Goal: Task Accomplishment & Management: Manage account settings

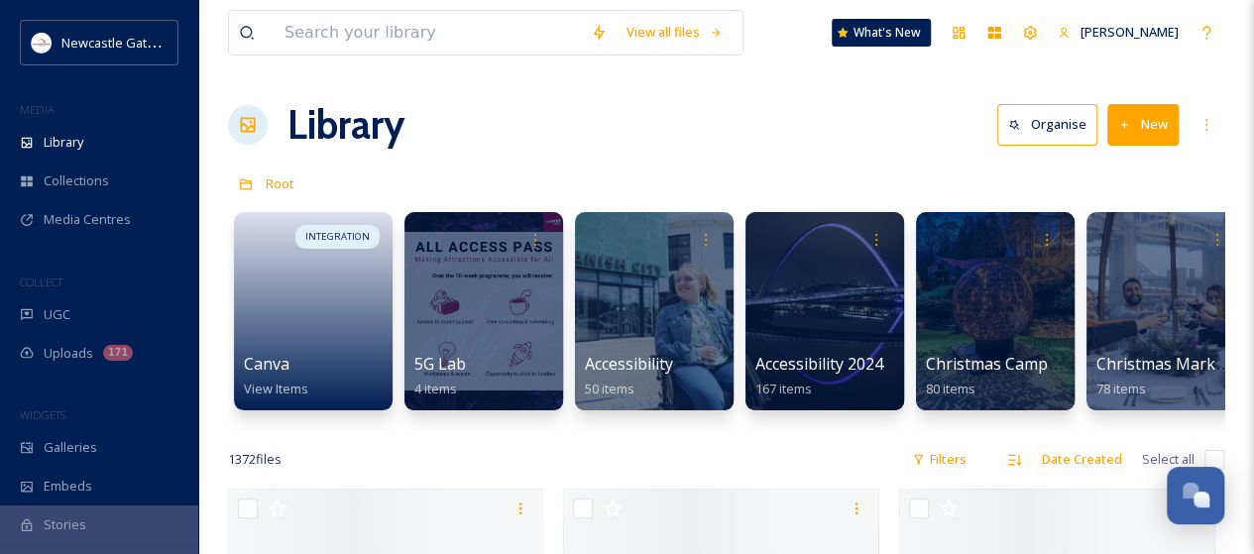
scroll to position [3693, 0]
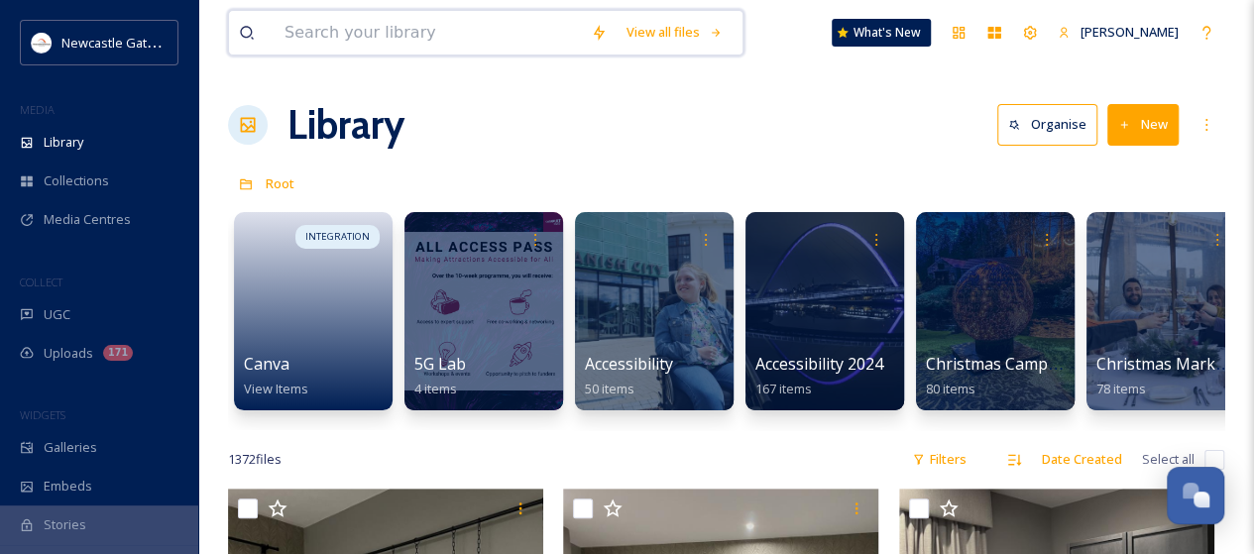
click at [321, 41] on input at bounding box center [428, 33] width 306 height 44
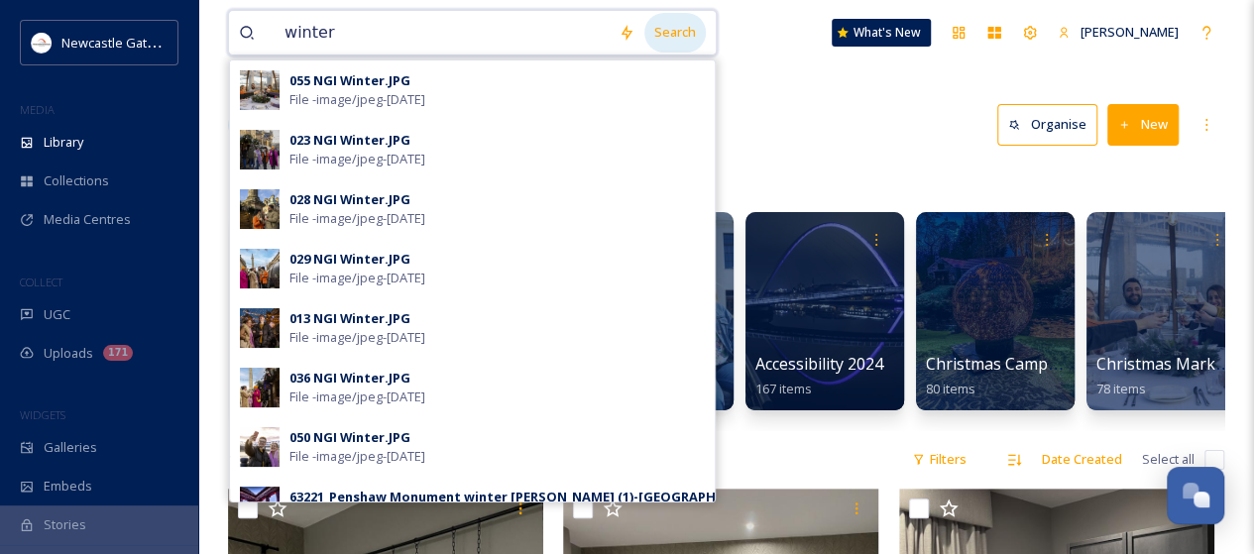
type input "winter"
click at [660, 29] on div "Search" at bounding box center [674, 32] width 61 height 39
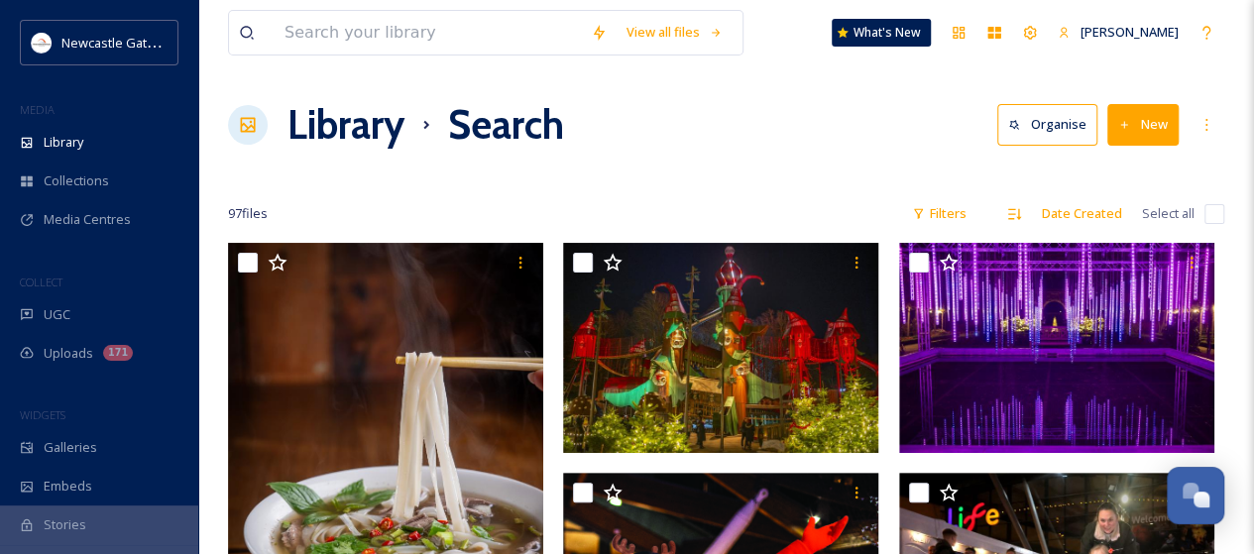
scroll to position [18, 0]
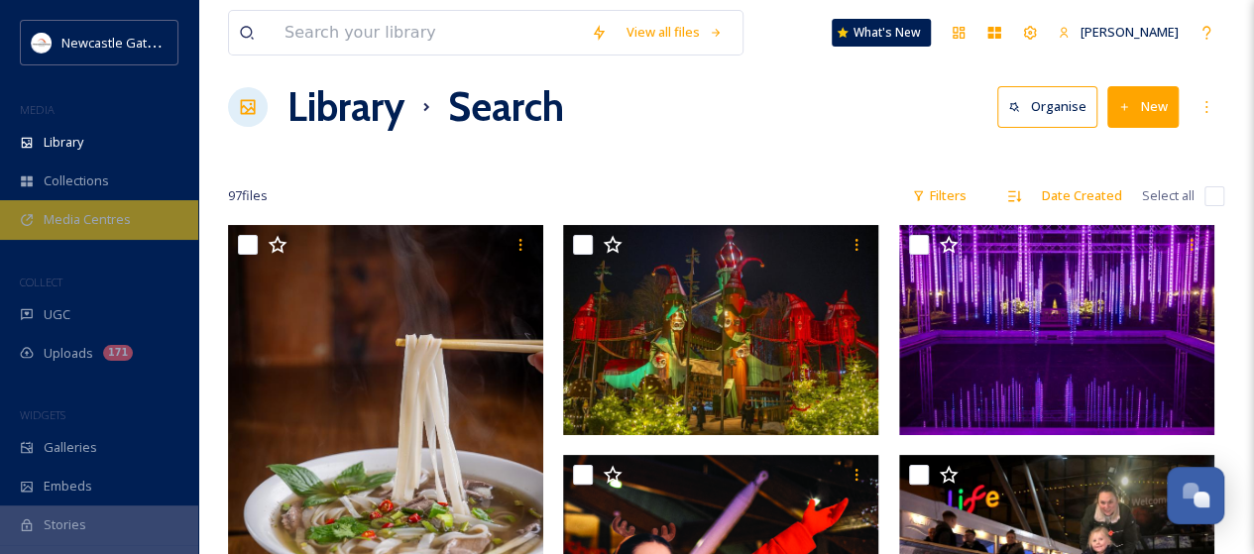
click at [79, 213] on span "Media Centres" at bounding box center [87, 219] width 87 height 19
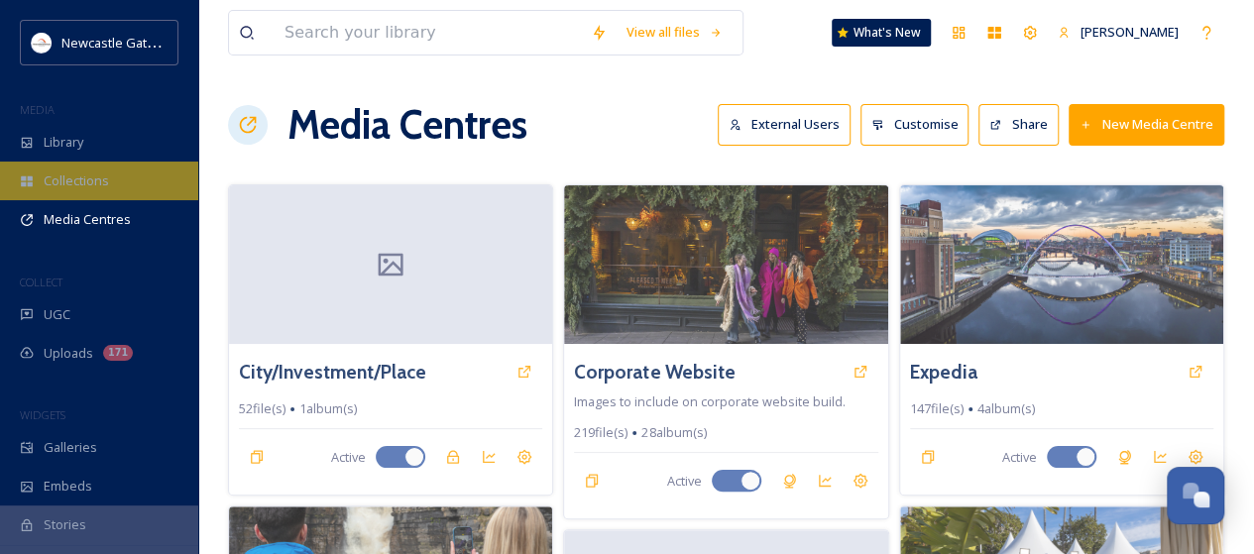
click at [85, 185] on span "Collections" at bounding box center [76, 180] width 65 height 19
click at [92, 178] on span "Collections" at bounding box center [76, 180] width 65 height 19
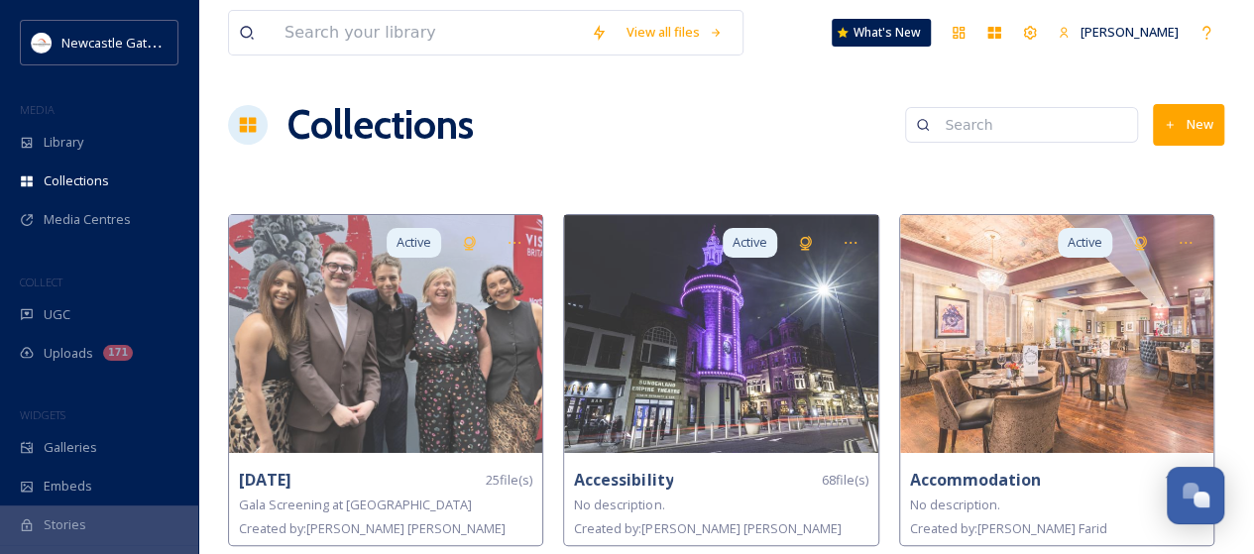
click at [1189, 129] on button "New" at bounding box center [1188, 124] width 71 height 41
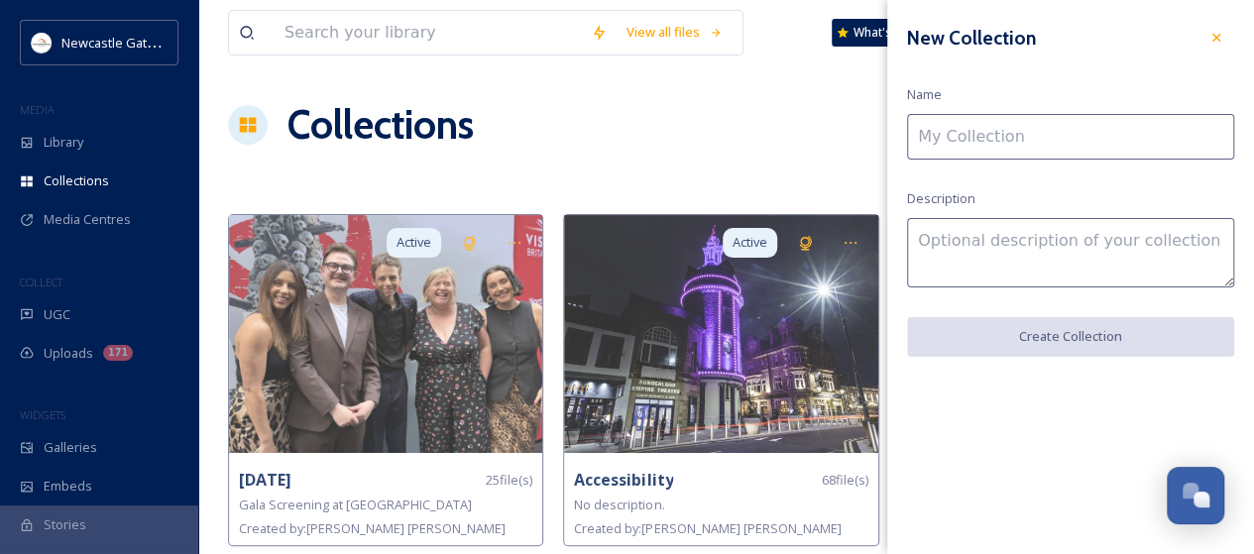
click at [1055, 137] on input at bounding box center [1070, 137] width 327 height 46
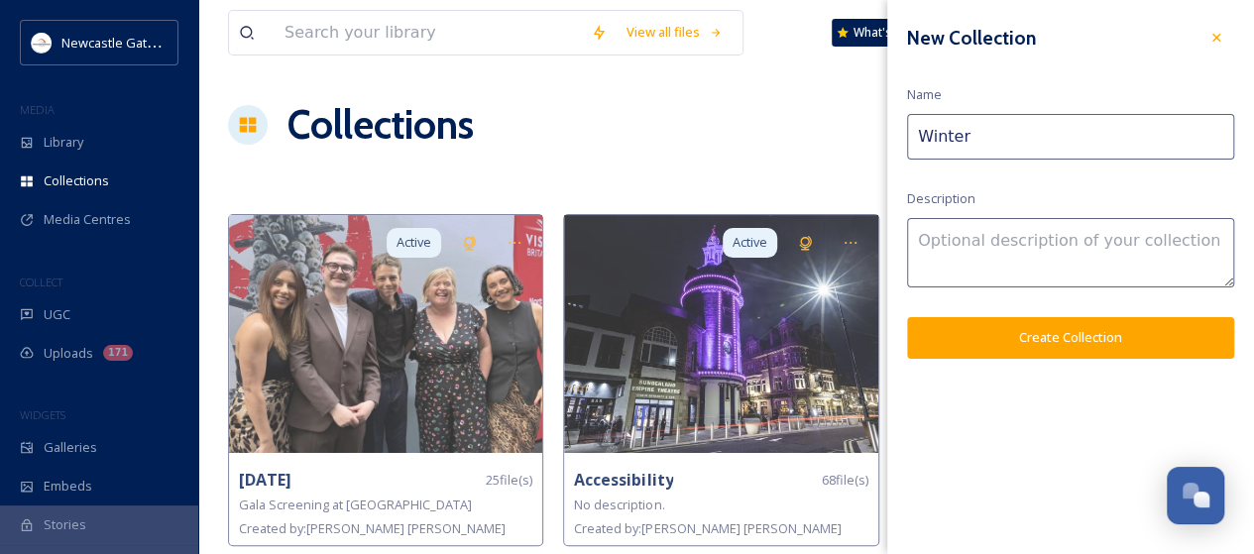
type input "Winter"
click at [974, 251] on textarea at bounding box center [1070, 252] width 327 height 69
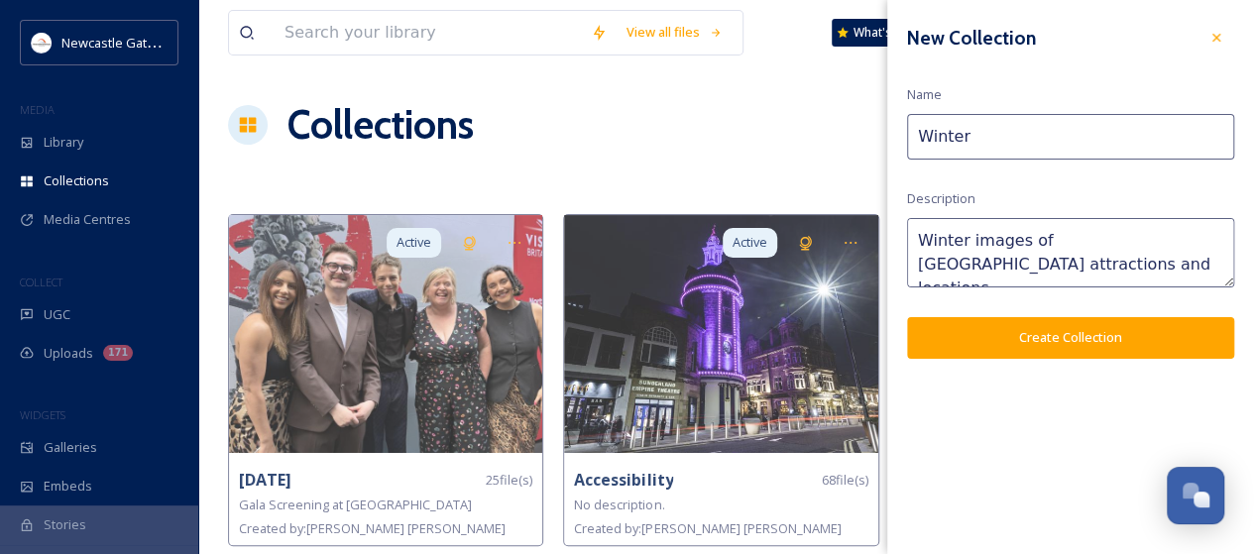
type textarea "Winter images of [GEOGRAPHIC_DATA] attractions and locations"
click at [1027, 326] on button "Create Collection" at bounding box center [1070, 337] width 327 height 41
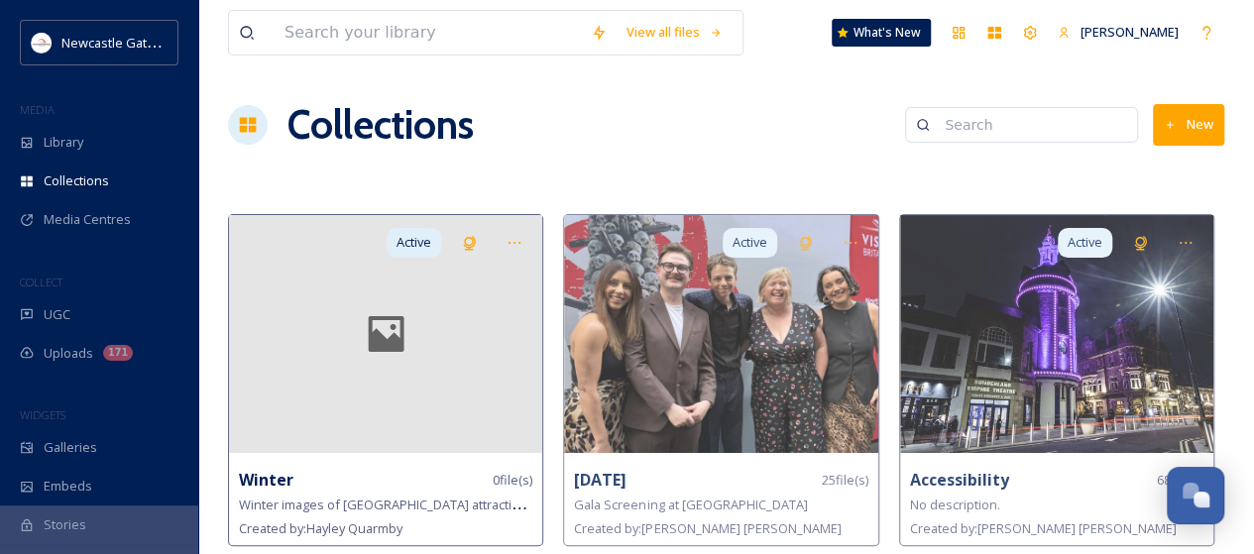
click at [365, 391] on div at bounding box center [385, 334] width 313 height 238
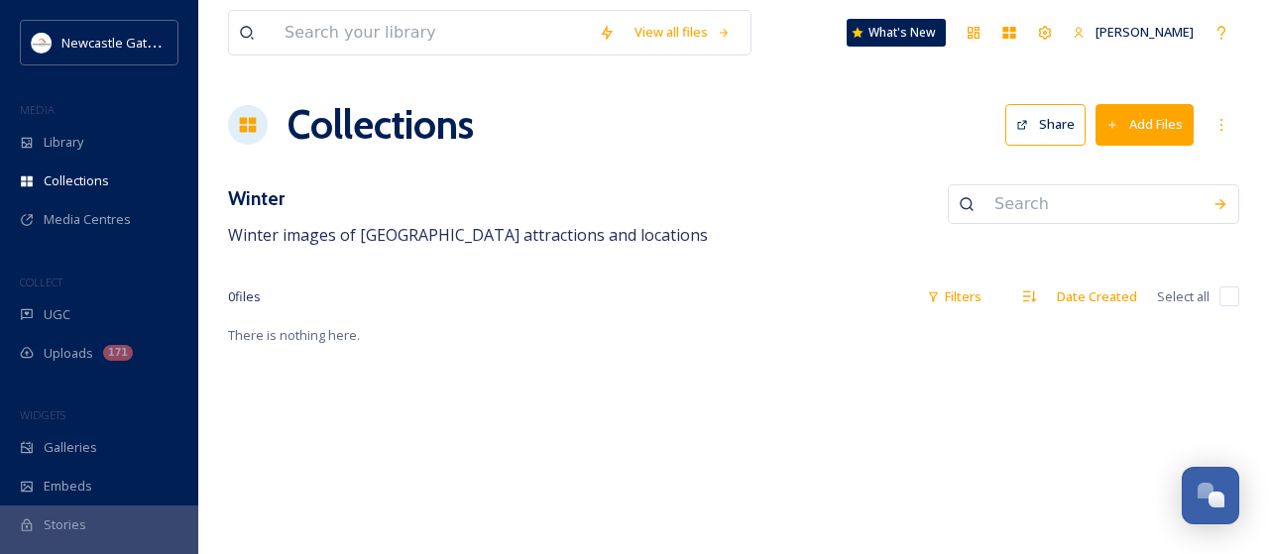
click at [1035, 199] on input at bounding box center [1093, 204] width 218 height 44
type input "winter"
click at [1216, 202] on icon at bounding box center [1220, 204] width 16 height 16
click at [982, 208] on span "winter" at bounding box center [953, 203] width 57 height 29
click at [856, 236] on div "Winter Winter images of North East England attractions and locations" at bounding box center [733, 215] width 1011 height 63
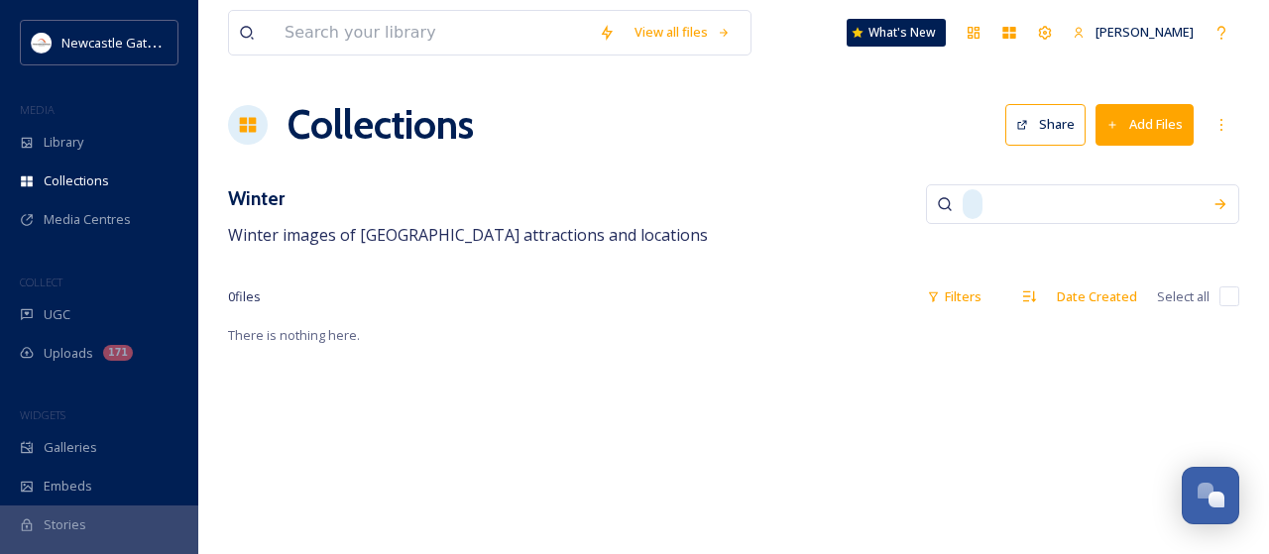
click at [1139, 109] on button "Add Files" at bounding box center [1144, 124] width 98 height 41
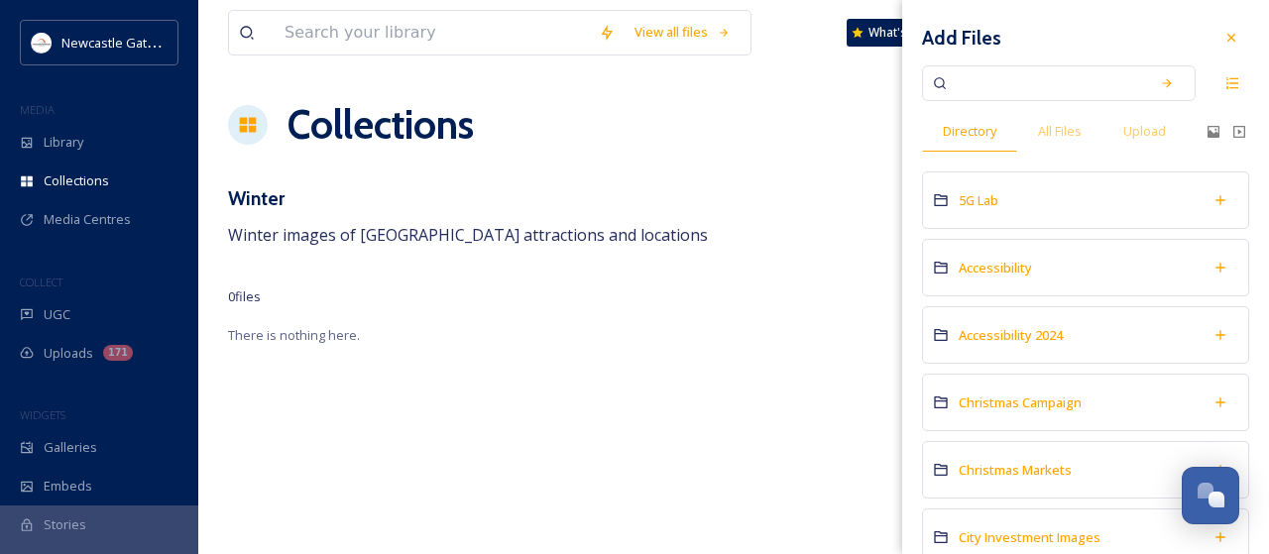
click at [995, 84] on input at bounding box center [1045, 83] width 187 height 44
type input "winter"
click at [1160, 80] on icon at bounding box center [1167, 83] width 14 height 14
click at [1065, 133] on span "All Files" at bounding box center [1060, 131] width 44 height 19
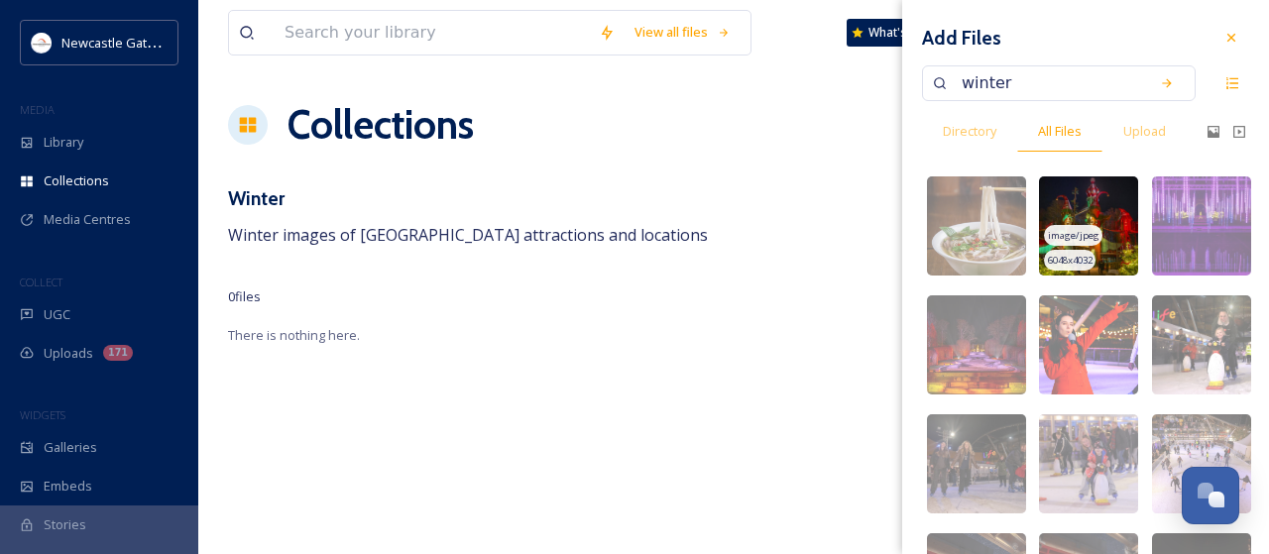
click at [1100, 217] on img at bounding box center [1088, 225] width 99 height 99
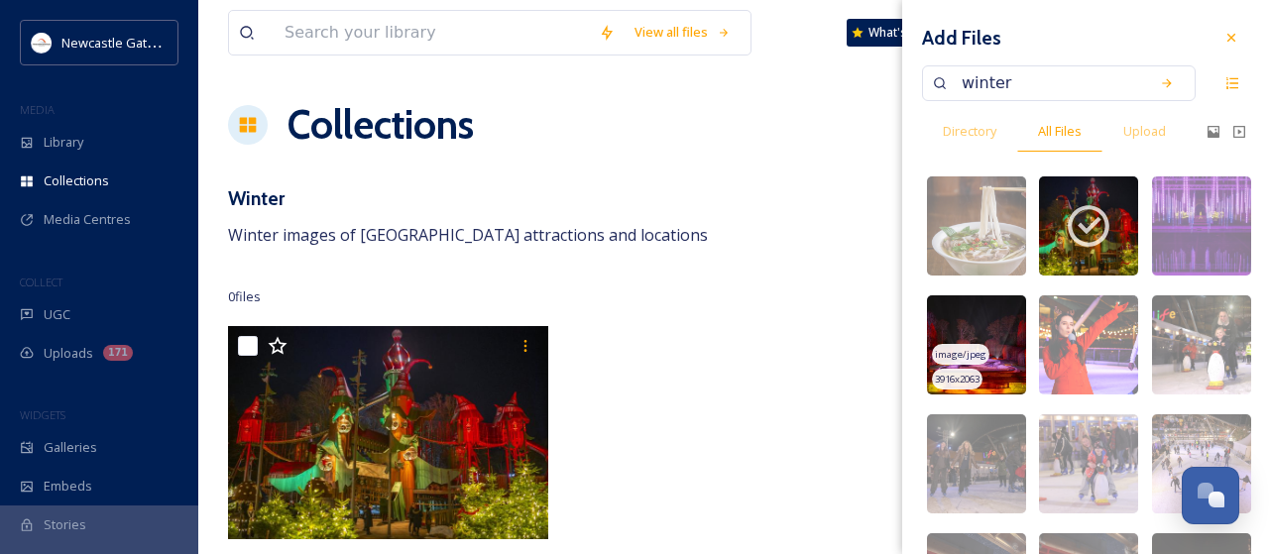
click at [993, 328] on img at bounding box center [976, 344] width 99 height 99
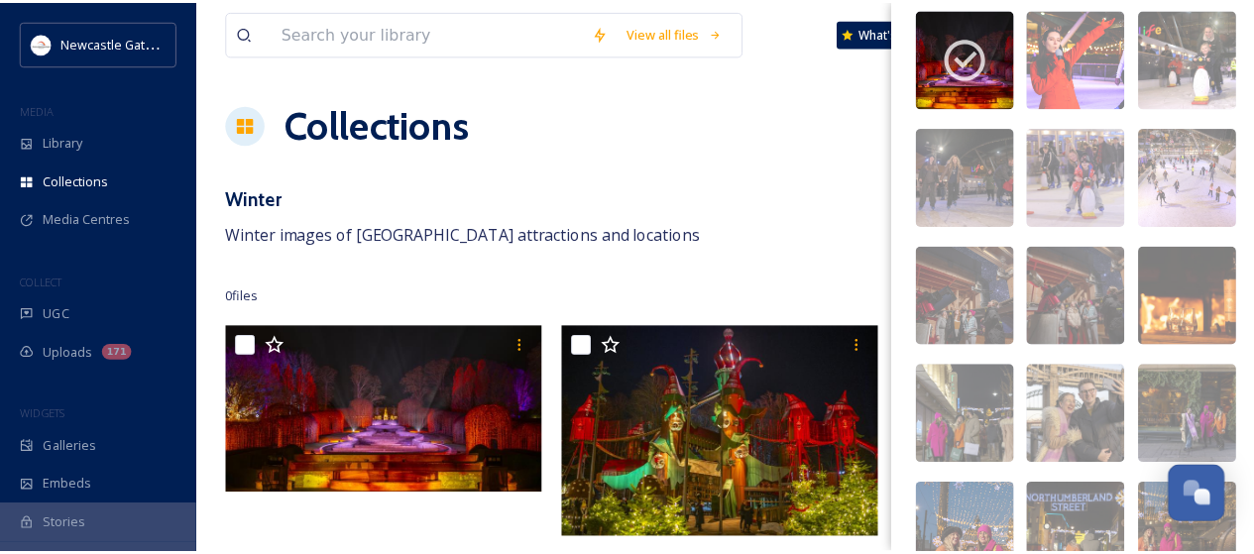
scroll to position [289, 0]
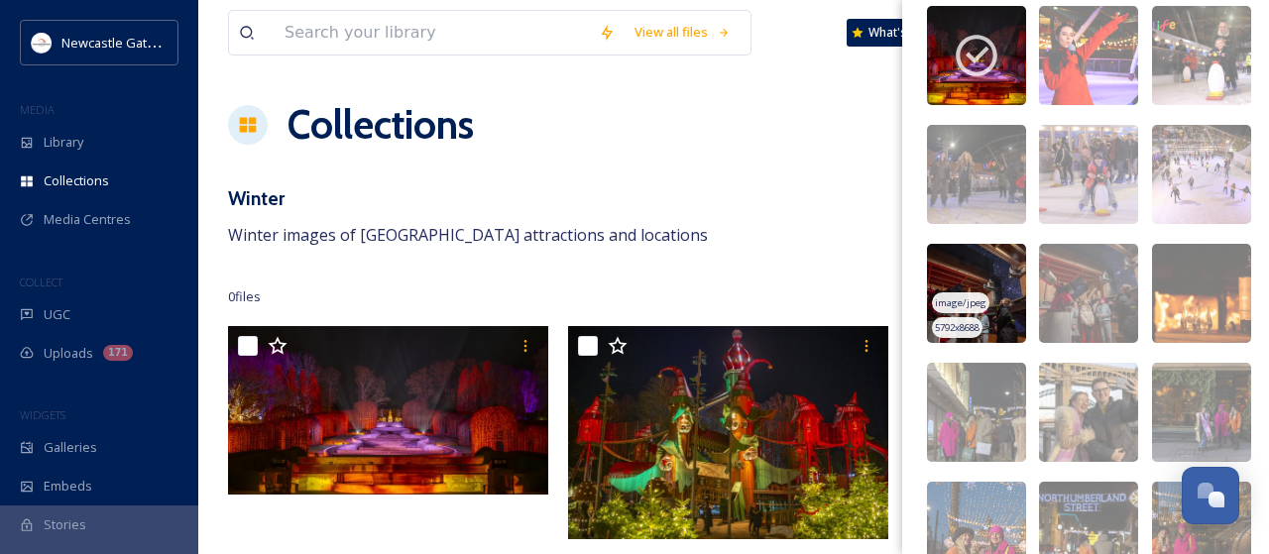
click at [990, 288] on img at bounding box center [976, 293] width 99 height 99
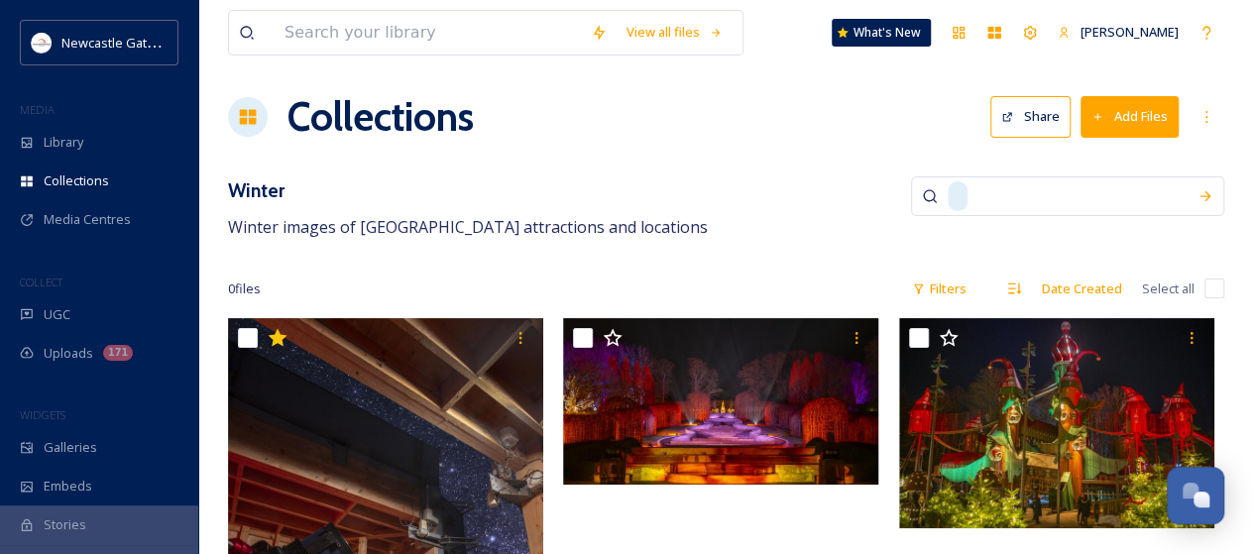
scroll to position [10, 0]
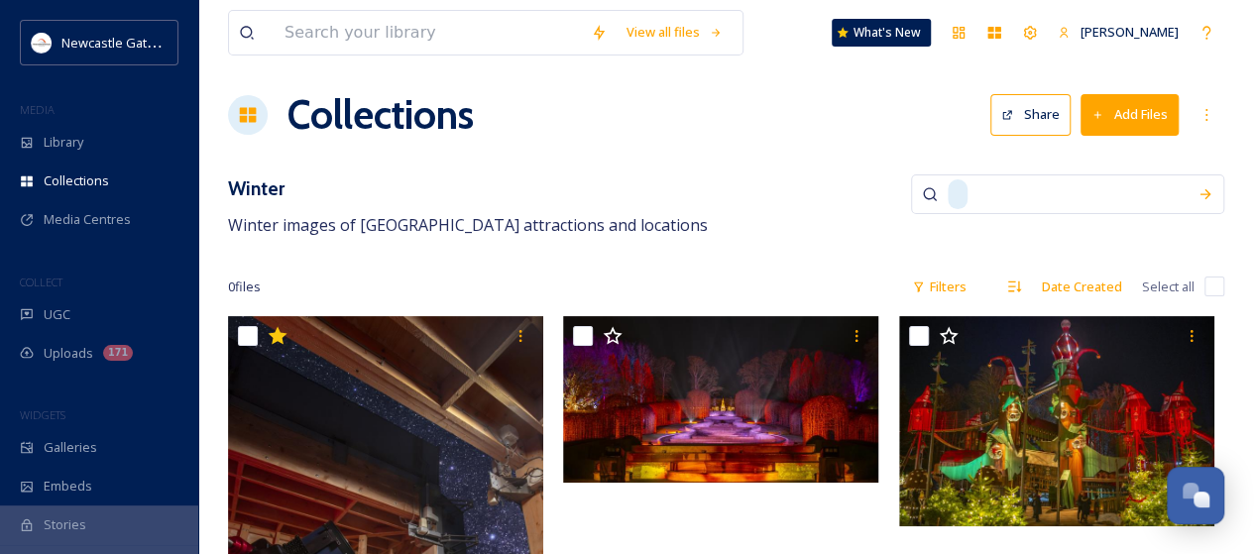
click at [1156, 115] on button "Add Files" at bounding box center [1129, 114] width 98 height 41
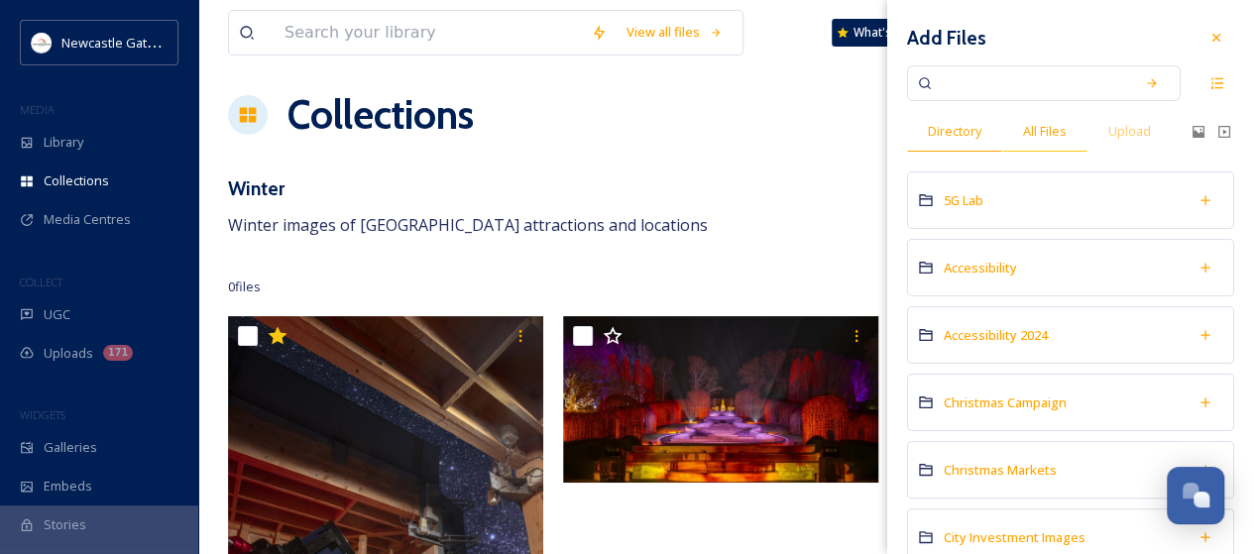
click at [1051, 130] on span "All Files" at bounding box center [1045, 131] width 44 height 19
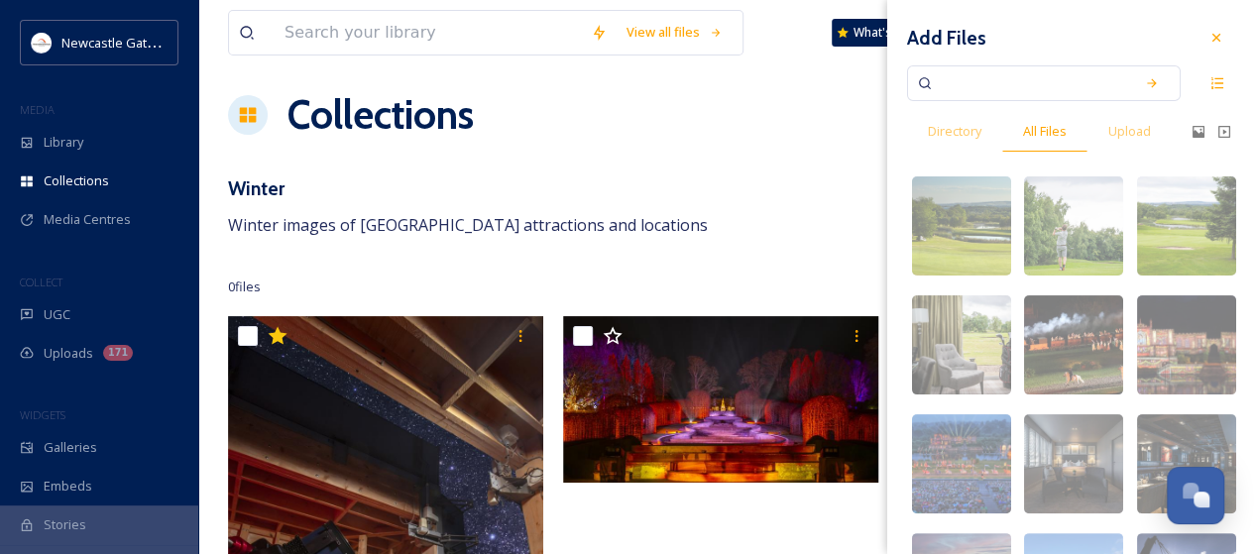
click at [1006, 82] on input at bounding box center [1030, 83] width 187 height 44
type input "winter"
click at [1145, 86] on icon at bounding box center [1152, 83] width 14 height 14
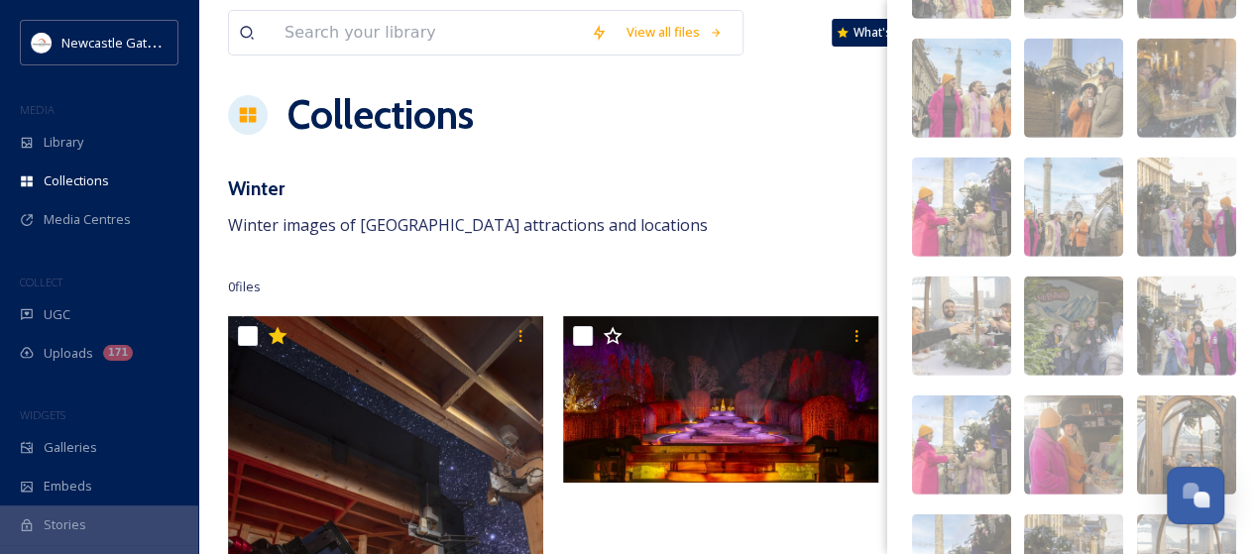
scroll to position [2801, 0]
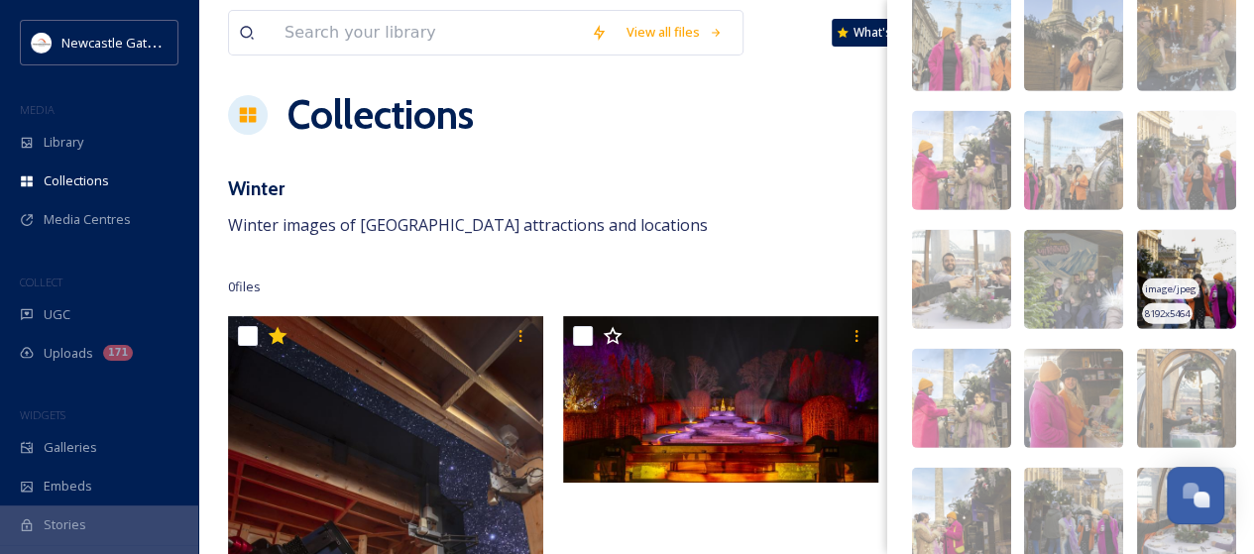
click at [1185, 258] on img at bounding box center [1186, 279] width 99 height 99
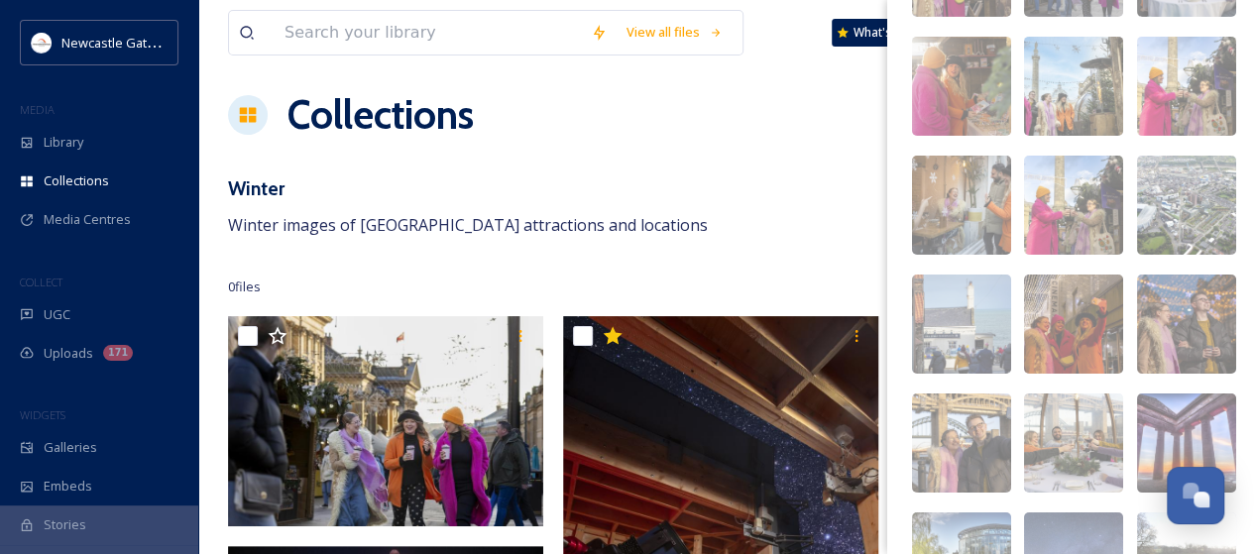
scroll to position [3382, 0]
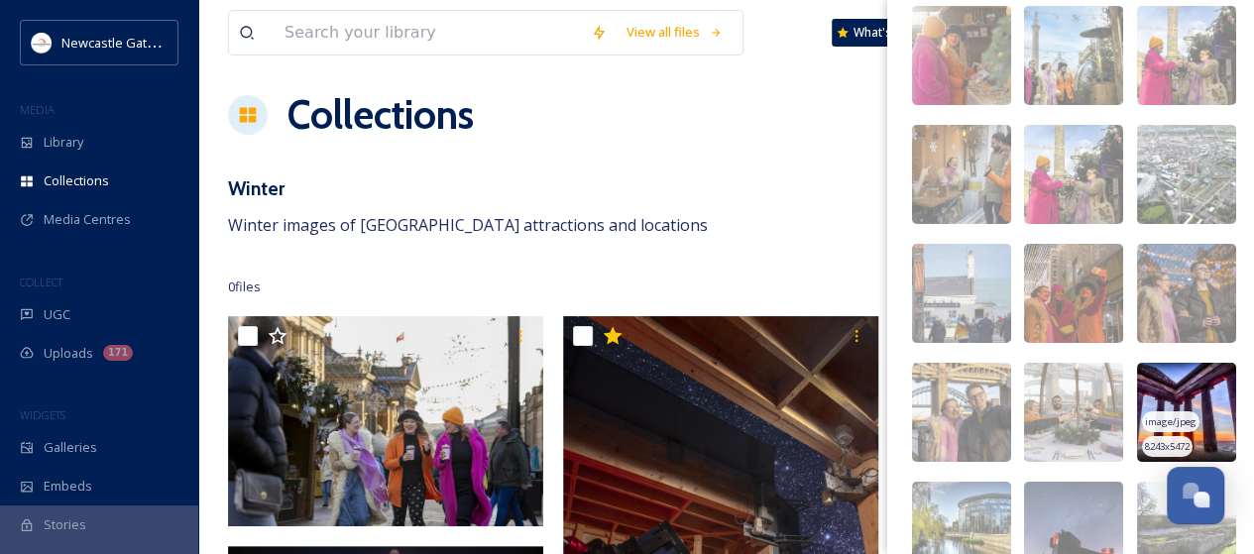
click at [1183, 409] on img at bounding box center [1186, 412] width 99 height 99
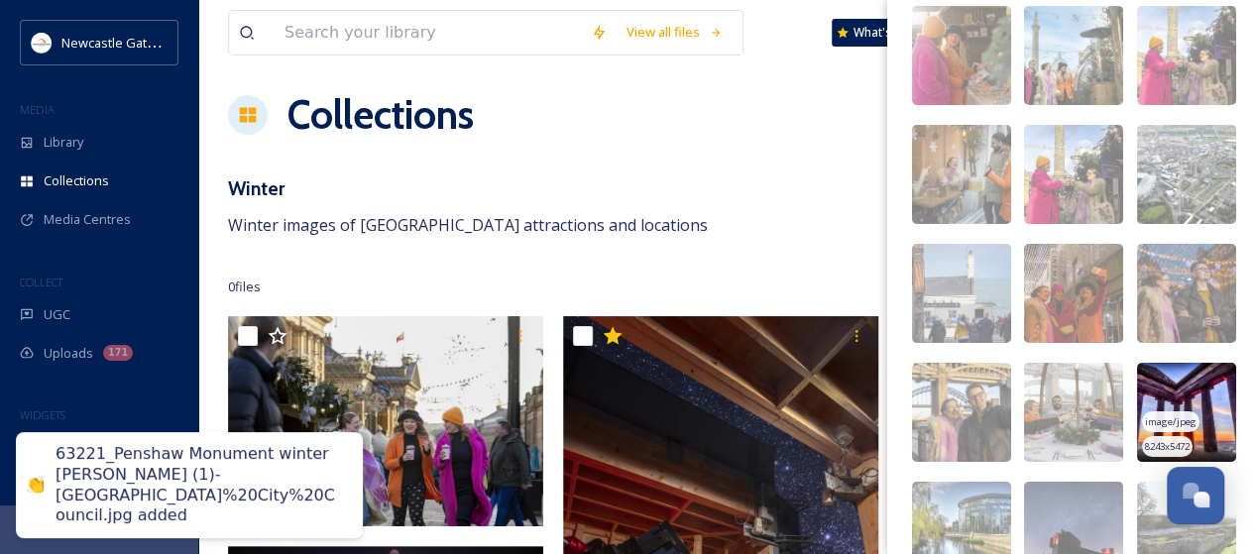
click at [1183, 409] on img at bounding box center [1186, 412] width 99 height 99
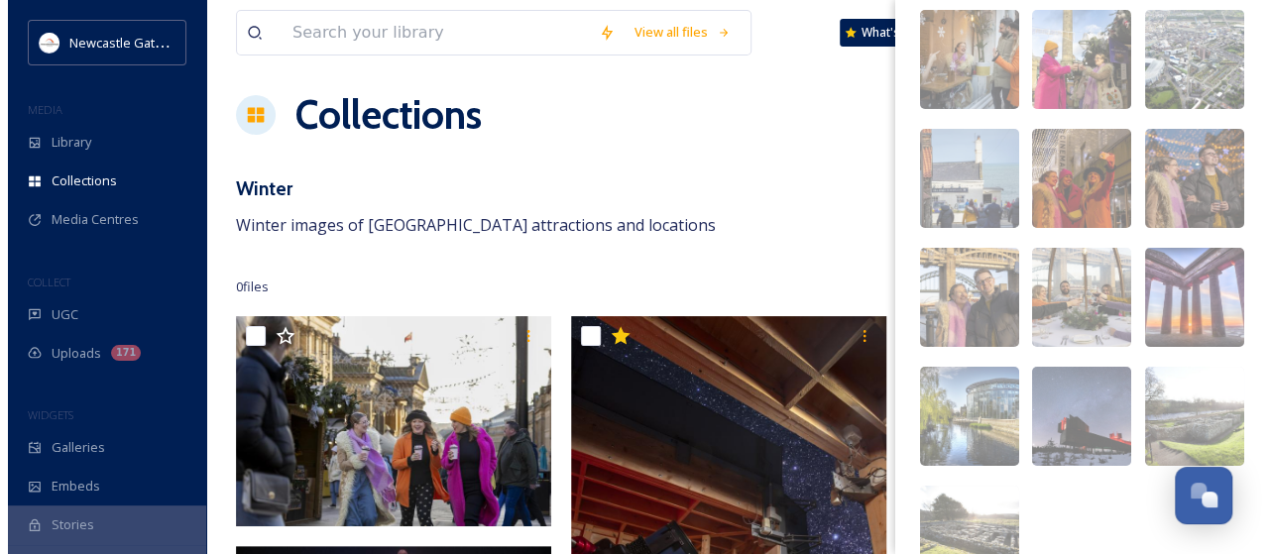
scroll to position [3523, 0]
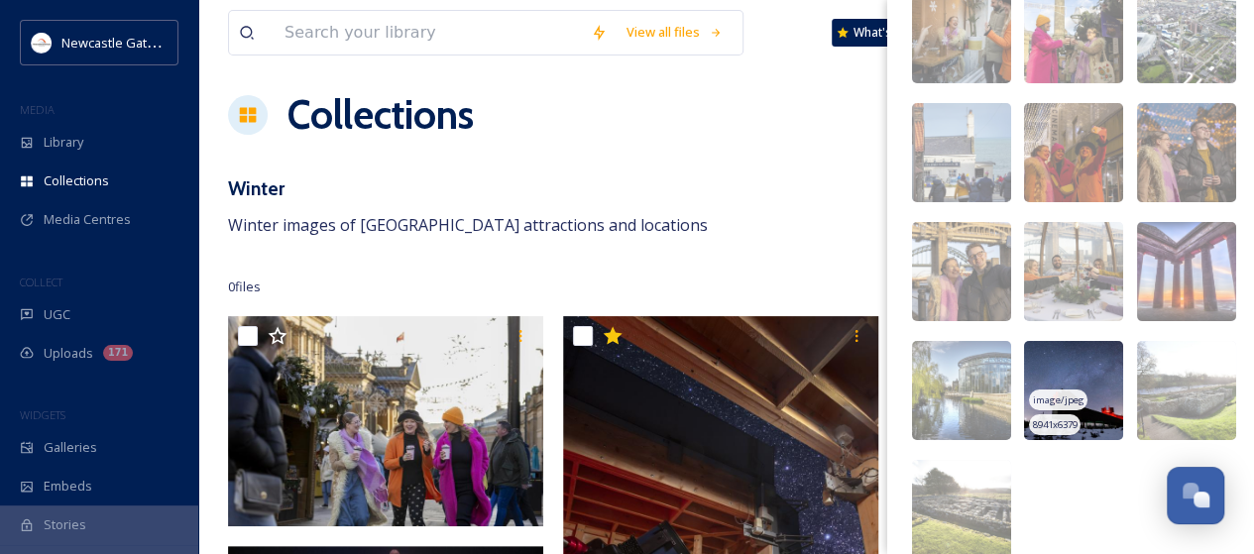
click at [1075, 368] on img at bounding box center [1073, 390] width 99 height 99
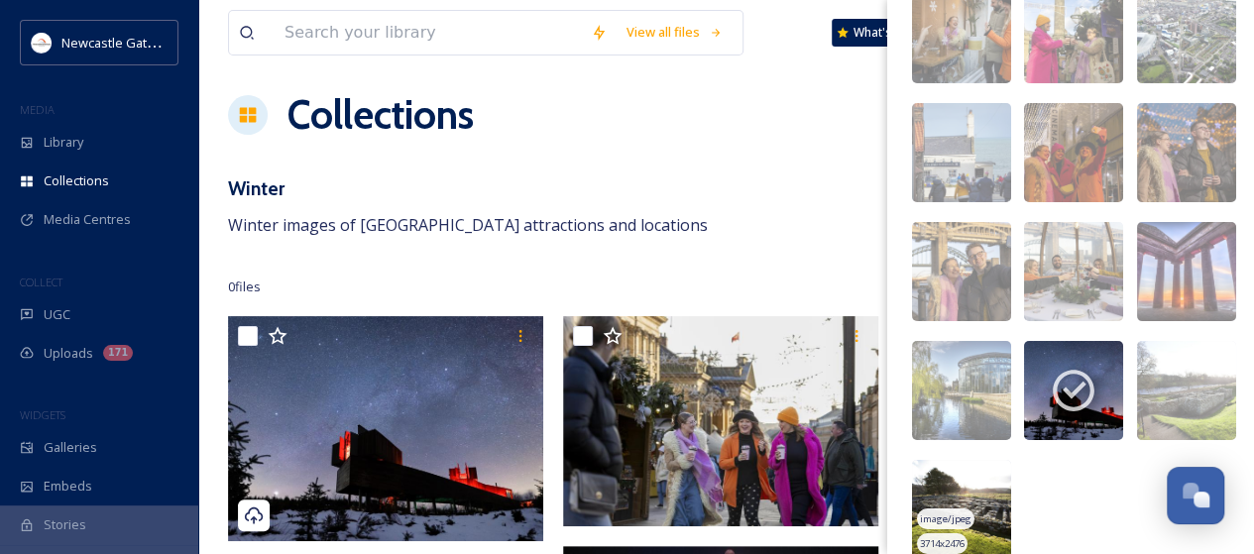
click at [996, 483] on img at bounding box center [961, 509] width 99 height 99
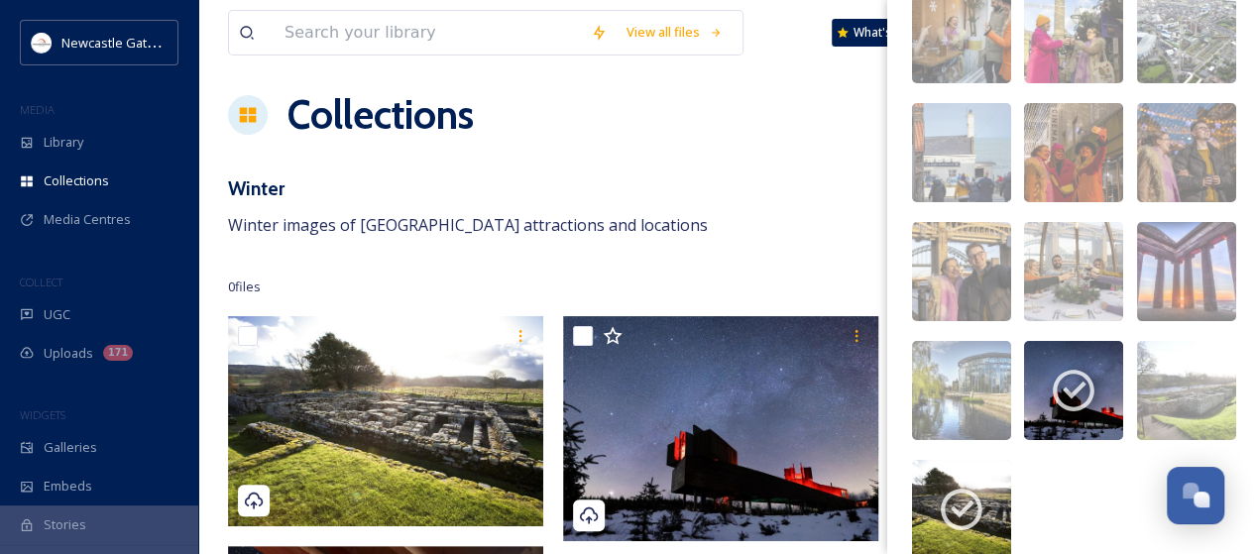
click at [688, 467] on img at bounding box center [720, 428] width 315 height 225
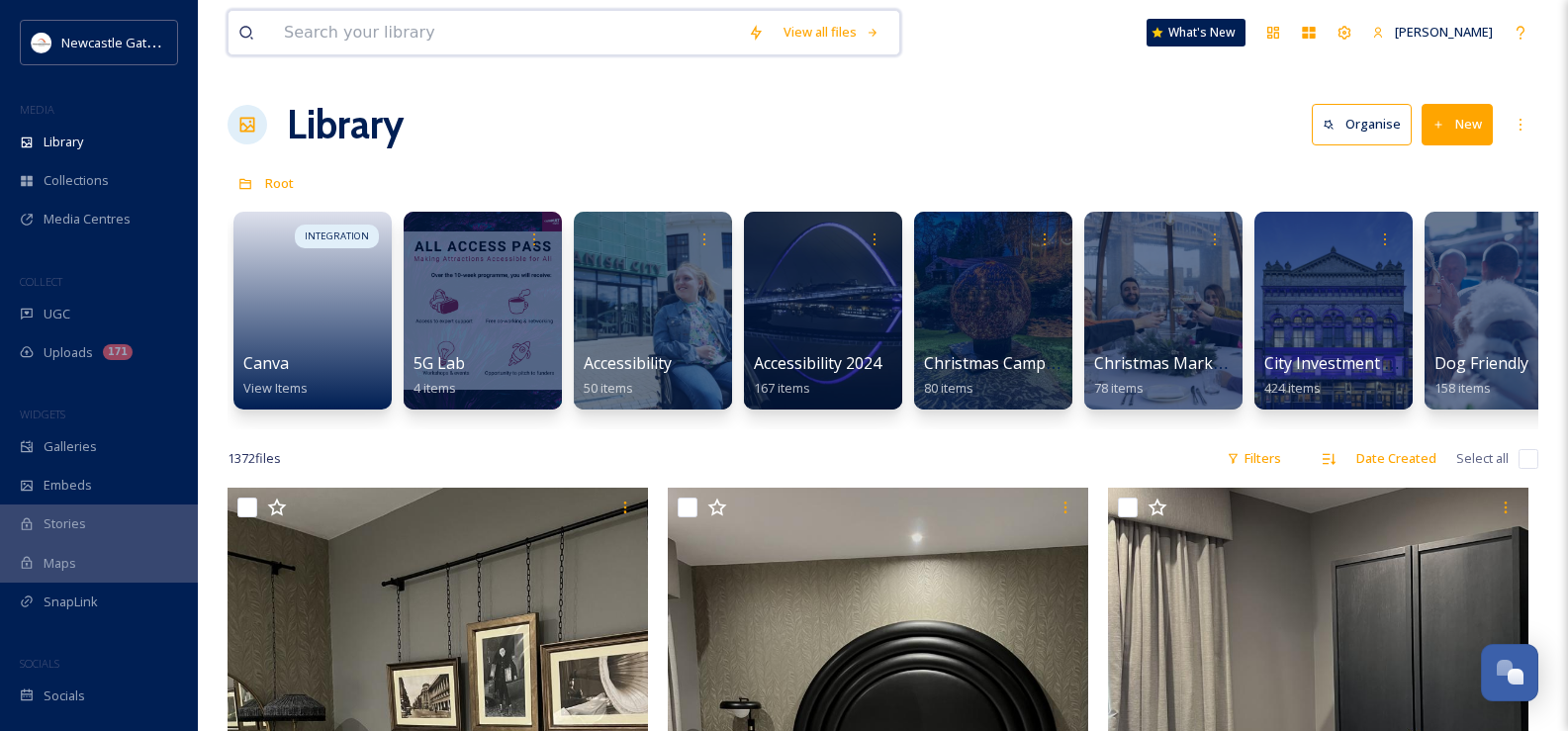
click at [347, 27] on input at bounding box center [506, 33] width 464 height 44
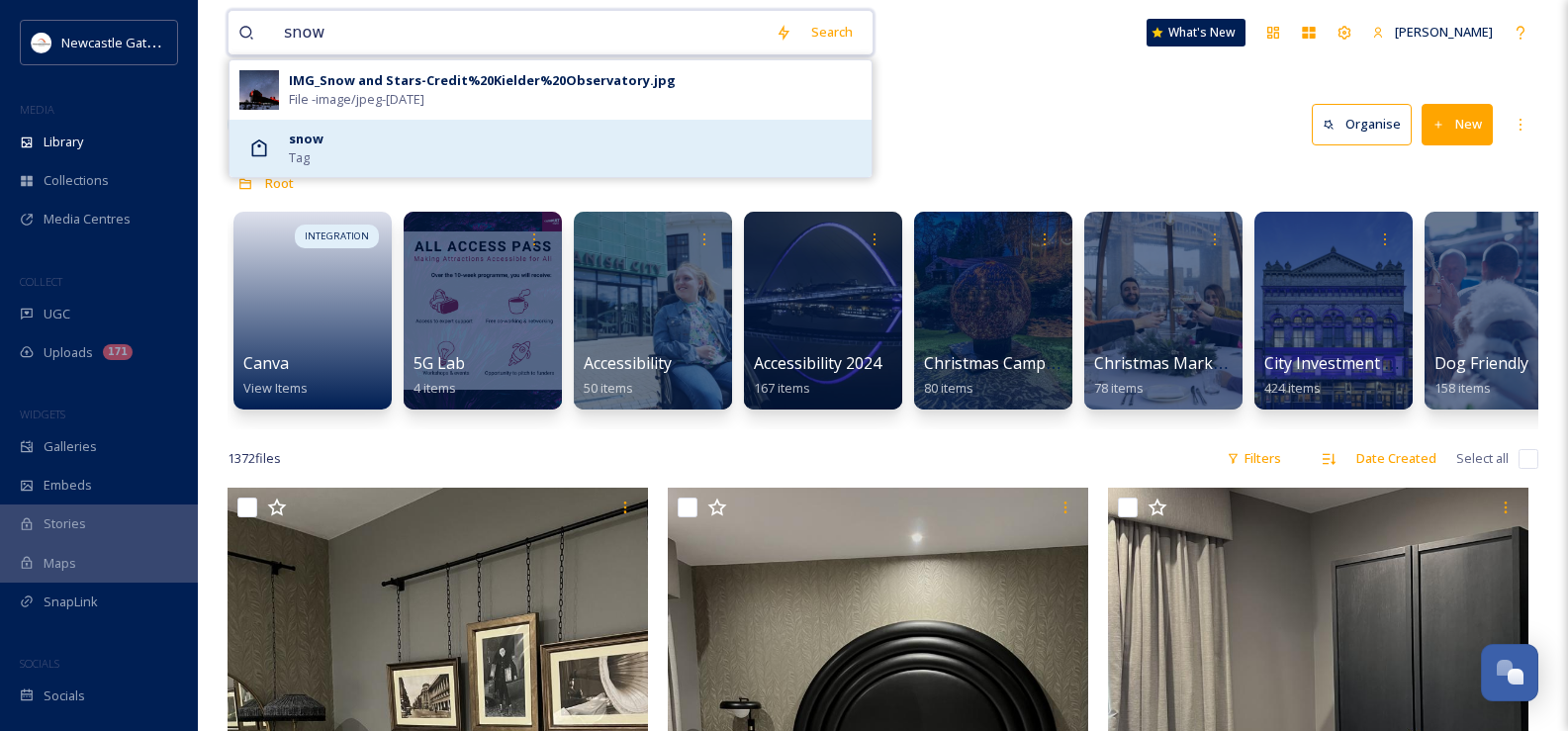
type input "snow"
click at [306, 157] on span "Tag" at bounding box center [298, 158] width 21 height 19
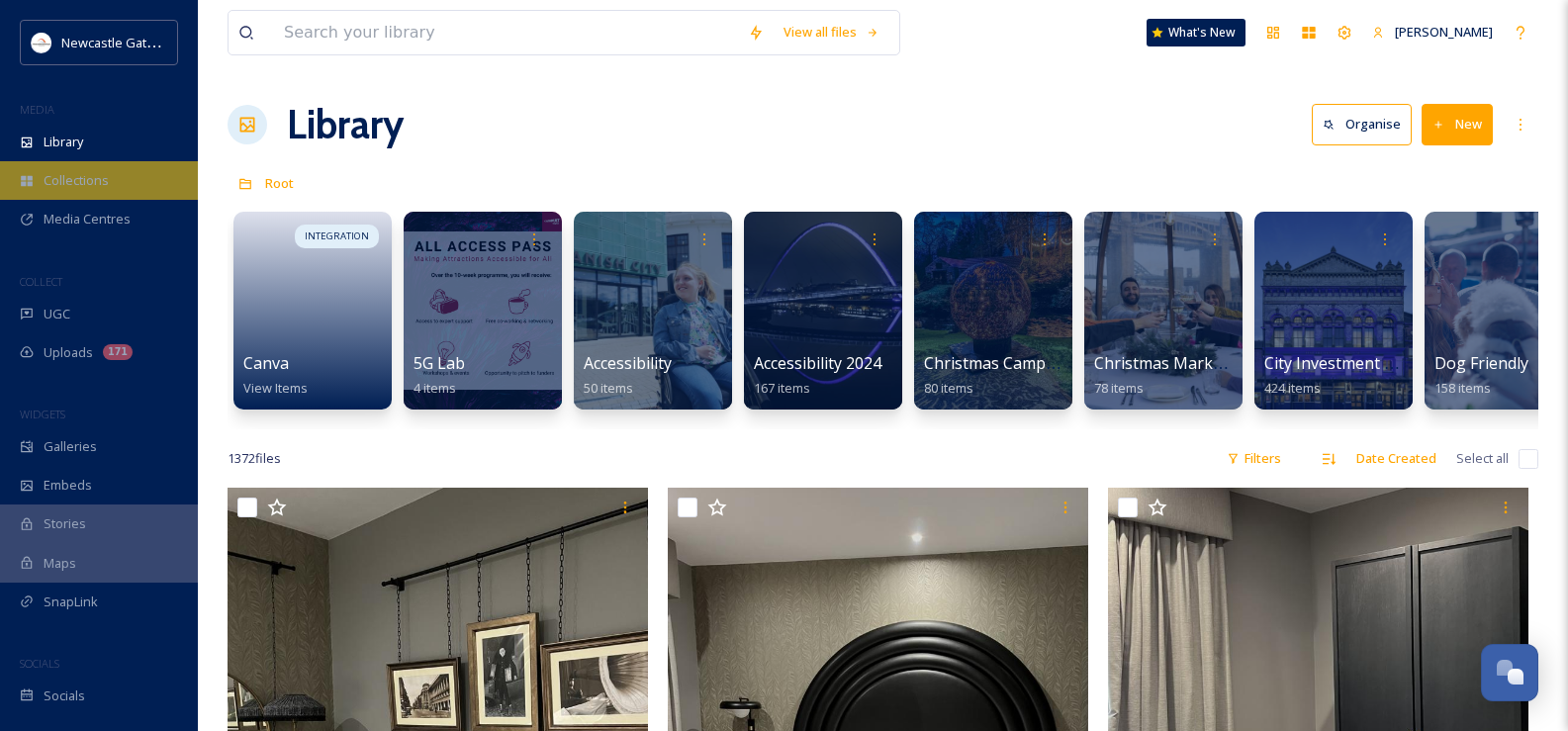
click at [88, 181] on span "Collections" at bounding box center [76, 180] width 65 height 19
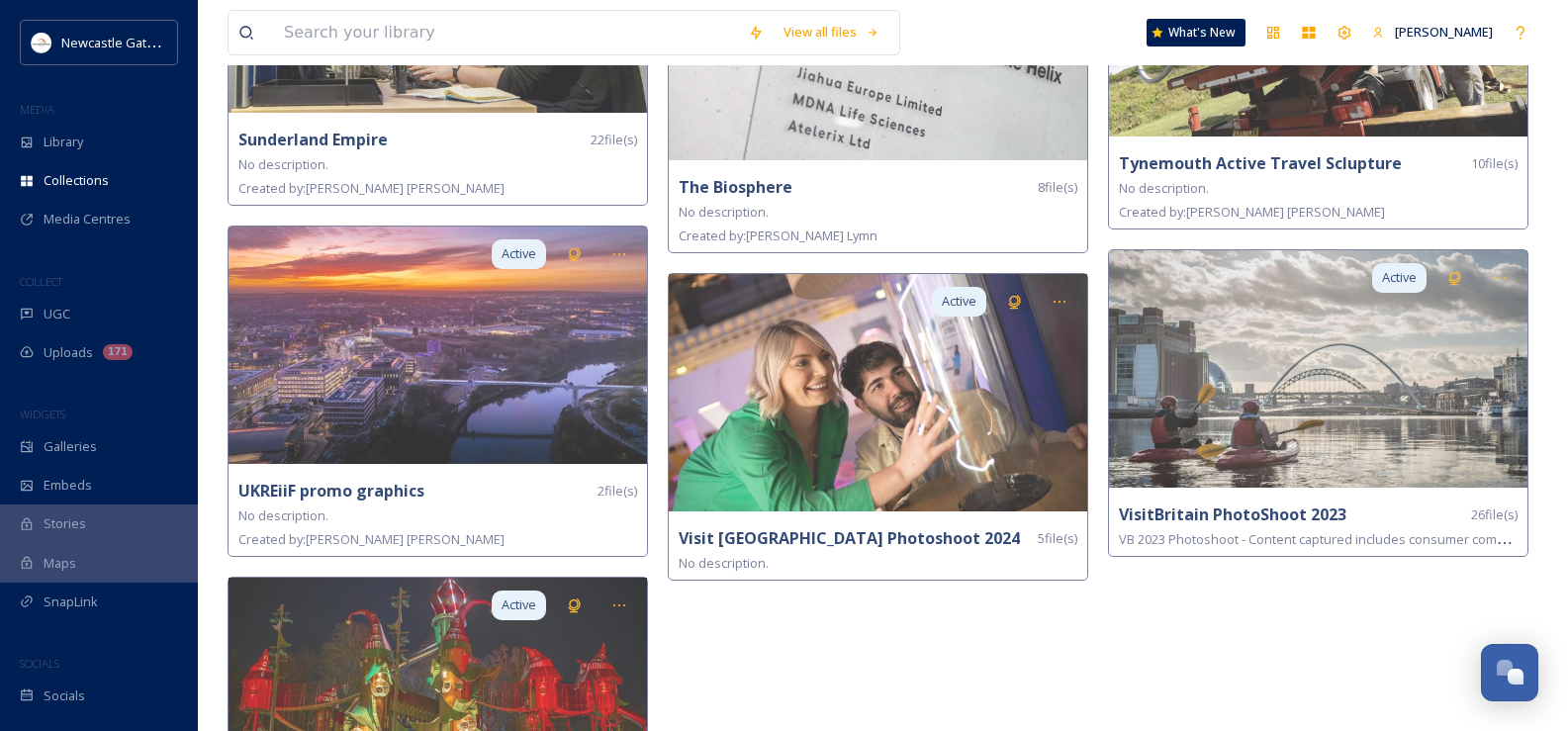
scroll to position [4330, 0]
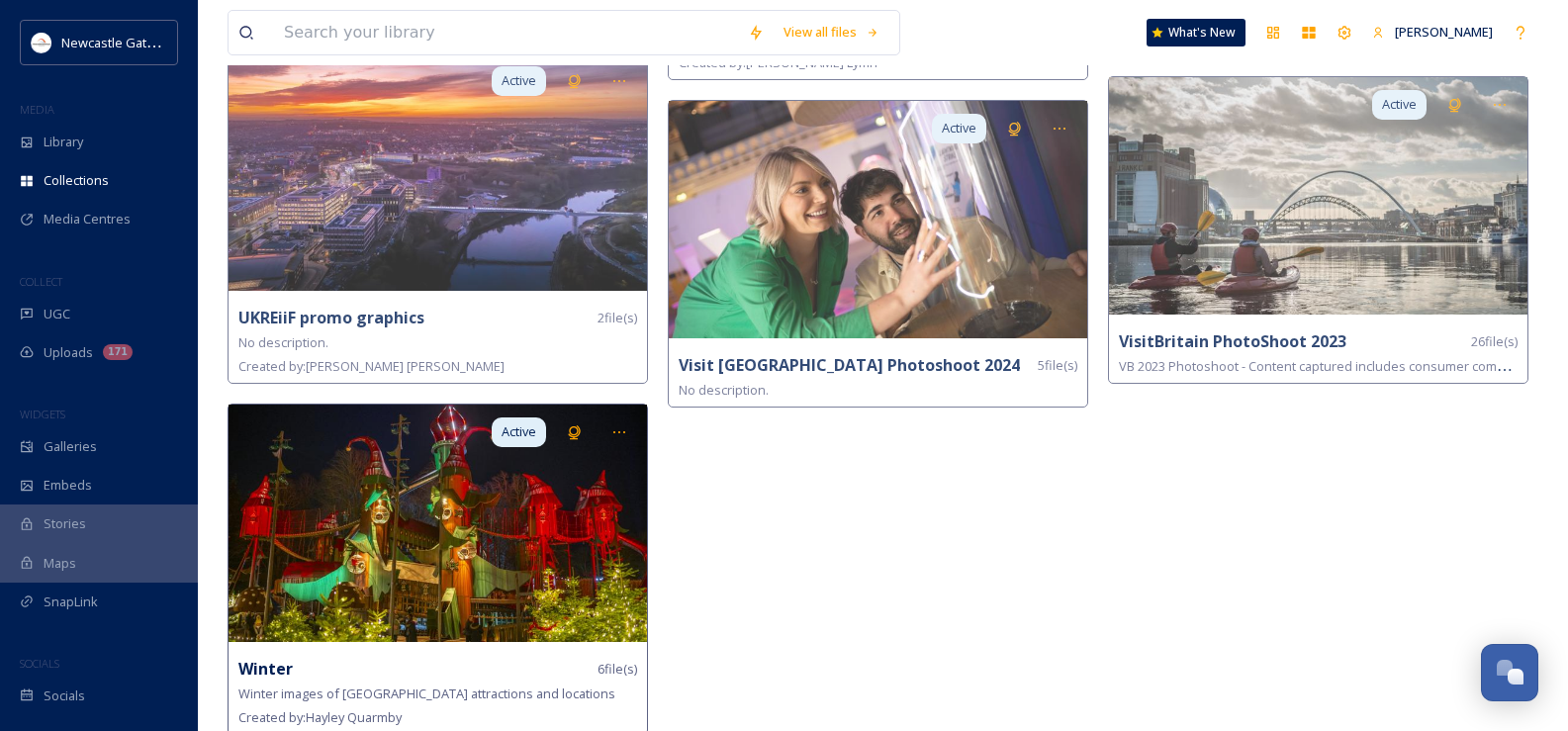
click at [503, 631] on div "Active Winter 6 file(s) Winter images of [GEOGRAPHIC_DATA] attractions and loca…" at bounding box center [437, 569] width 420 height 332
click at [522, 589] on img at bounding box center [437, 523] width 418 height 238
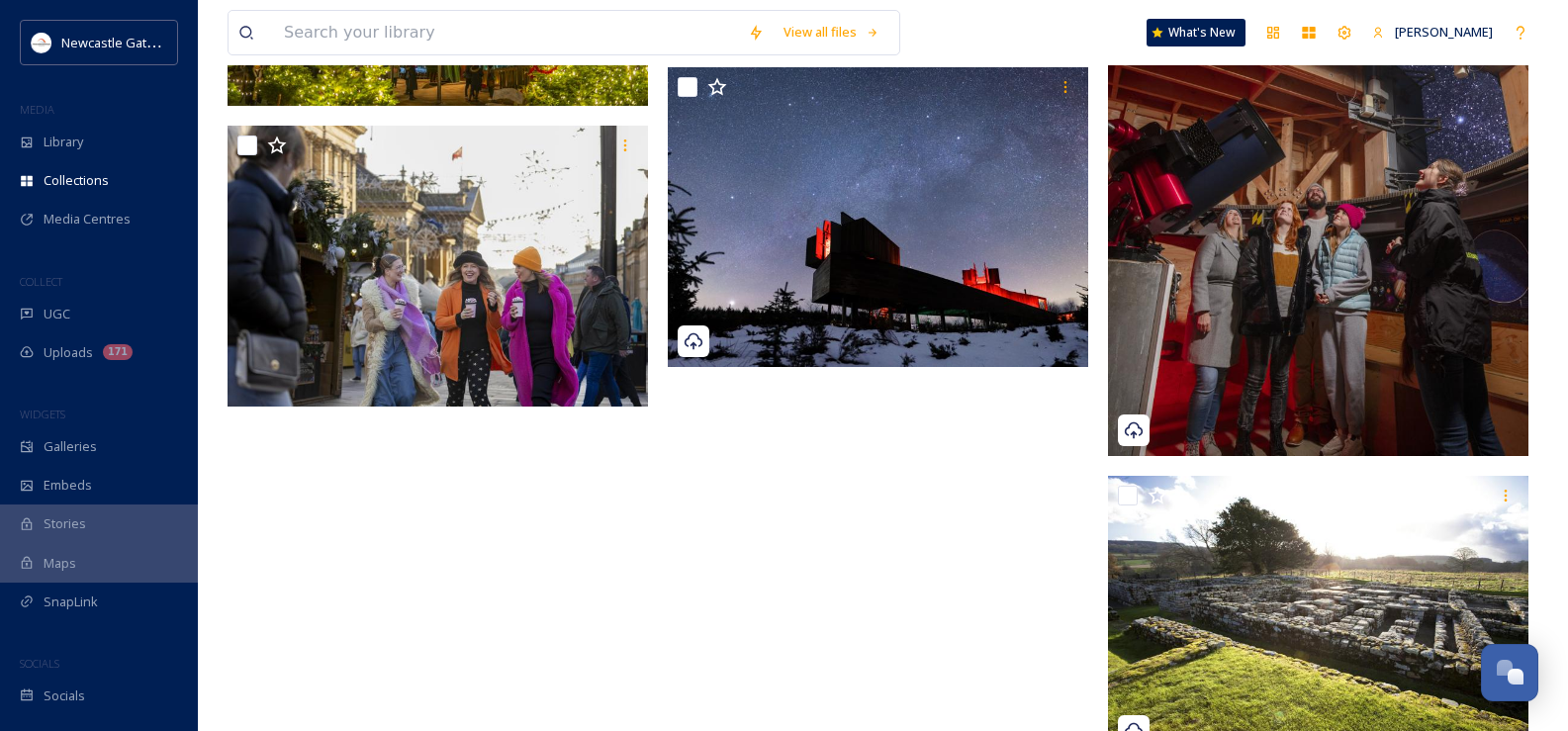
scroll to position [534, 0]
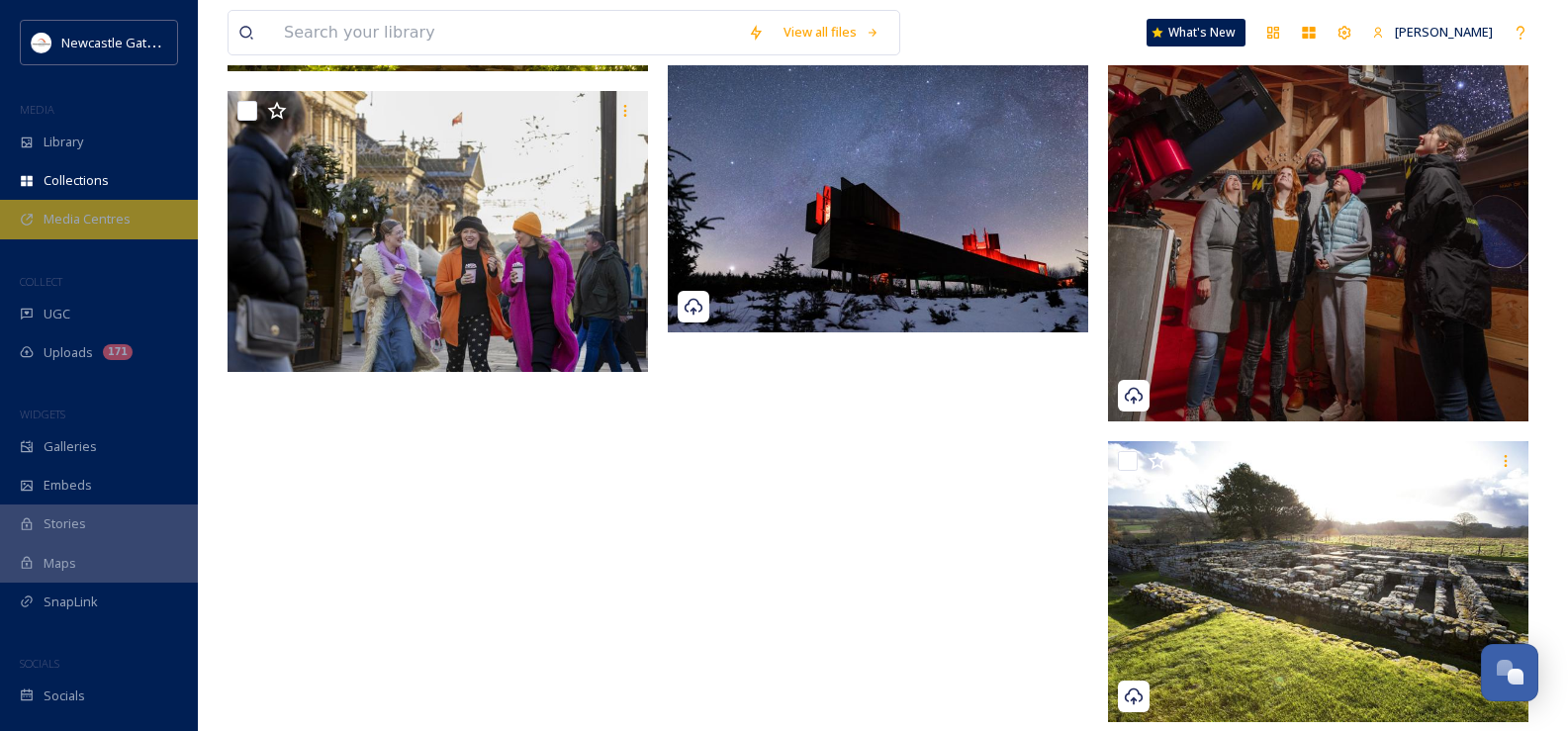
click at [107, 224] on span "Media Centres" at bounding box center [87, 219] width 87 height 19
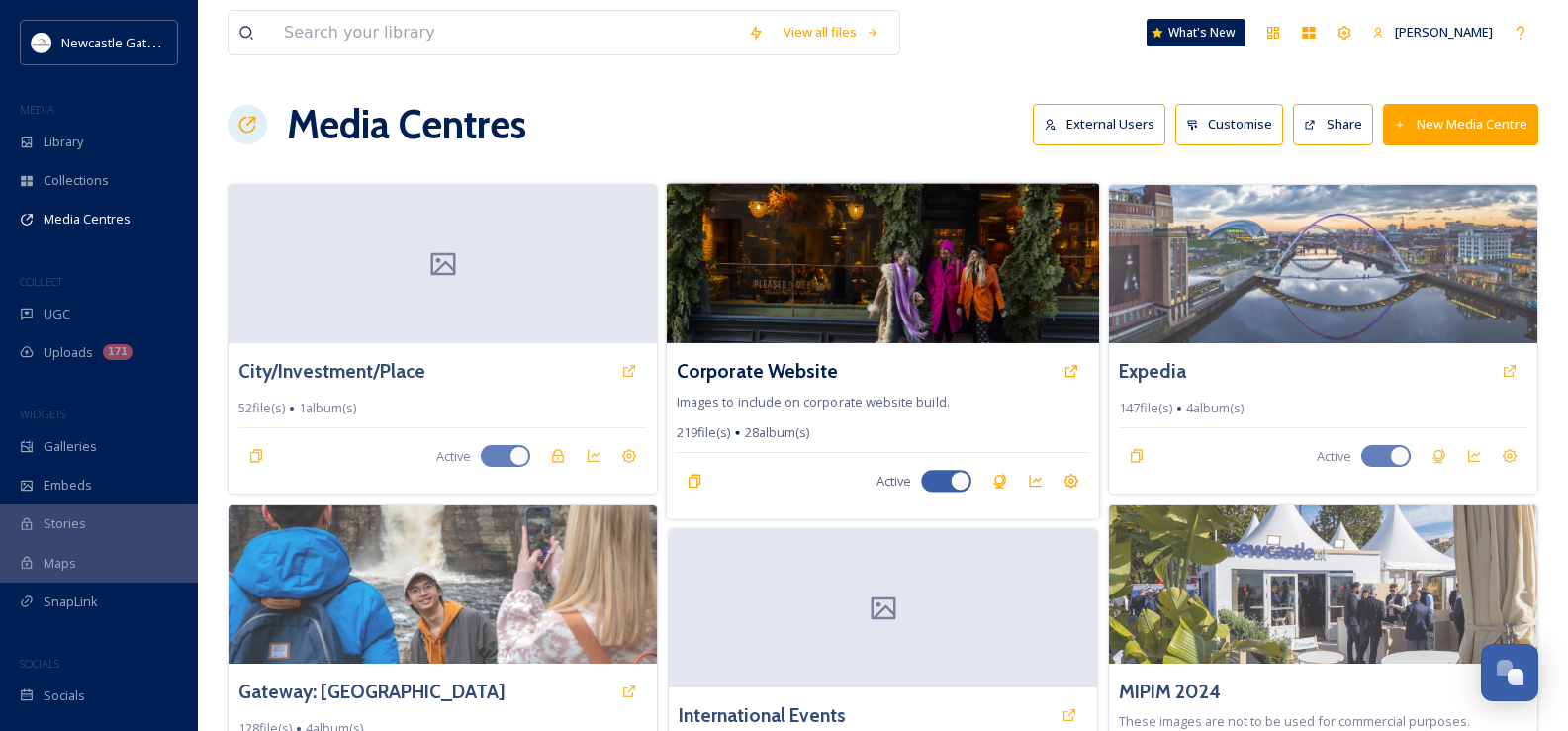
scroll to position [1439, 0]
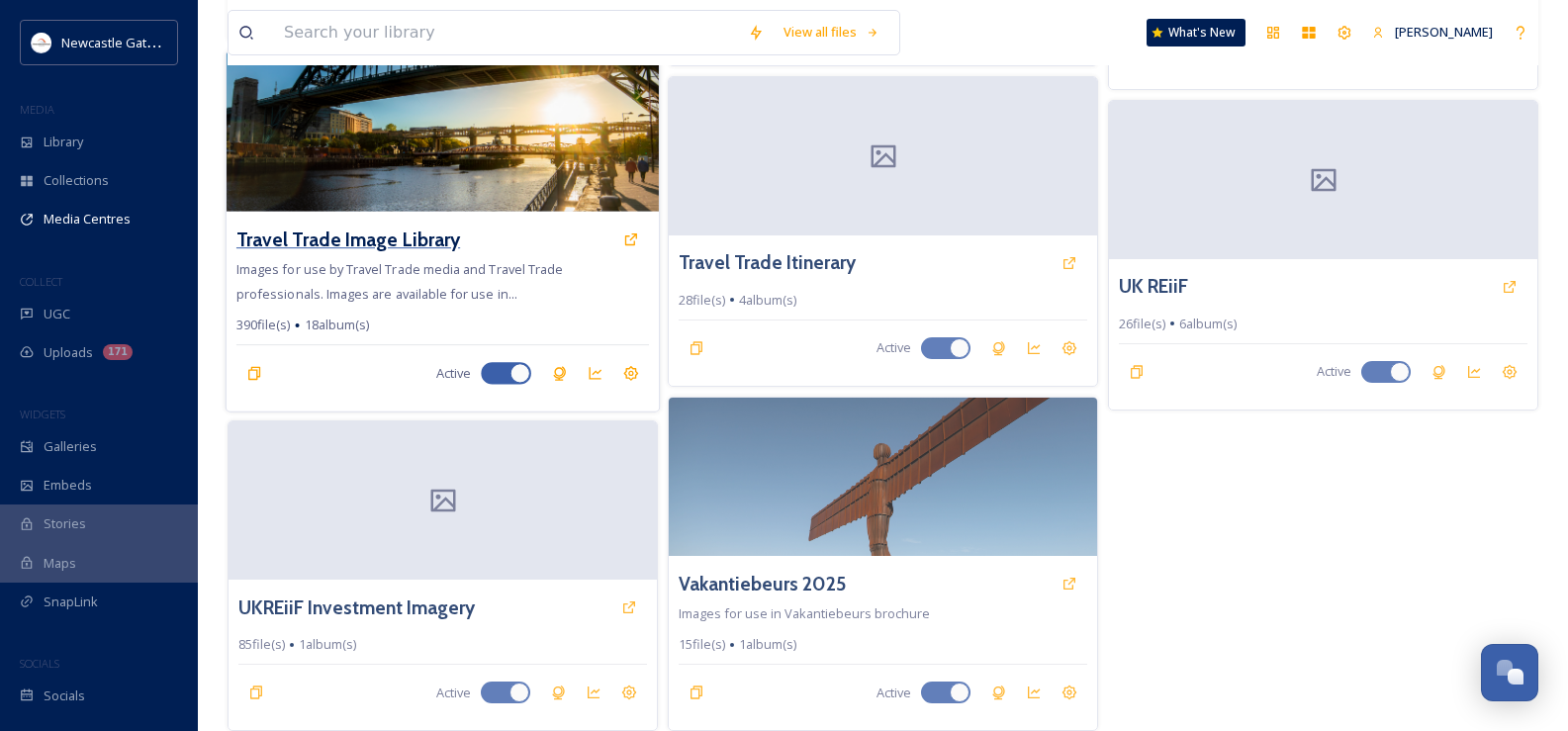
click at [410, 240] on h3 "Travel Trade Image Library" at bounding box center [348, 239] width 224 height 29
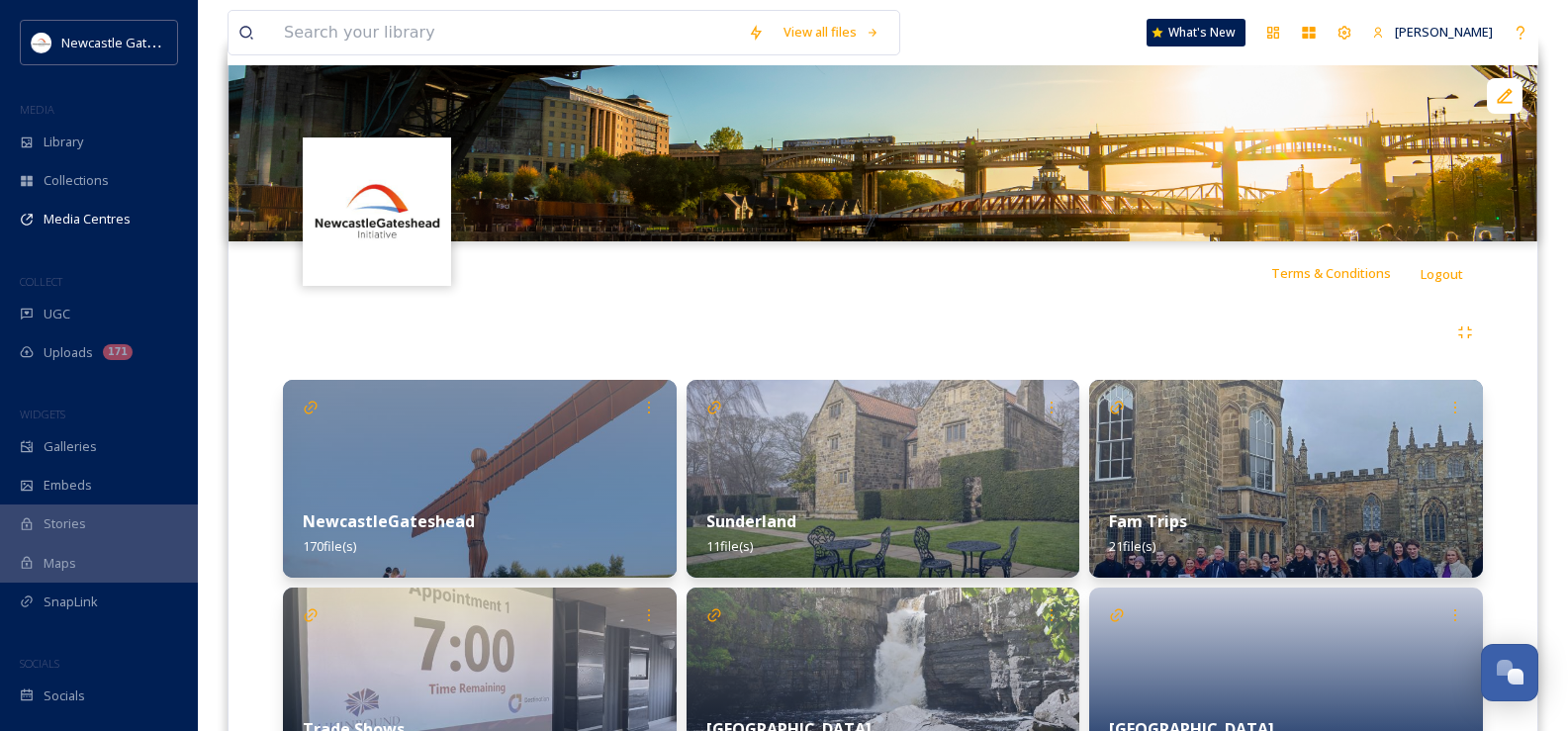
scroll to position [297, 0]
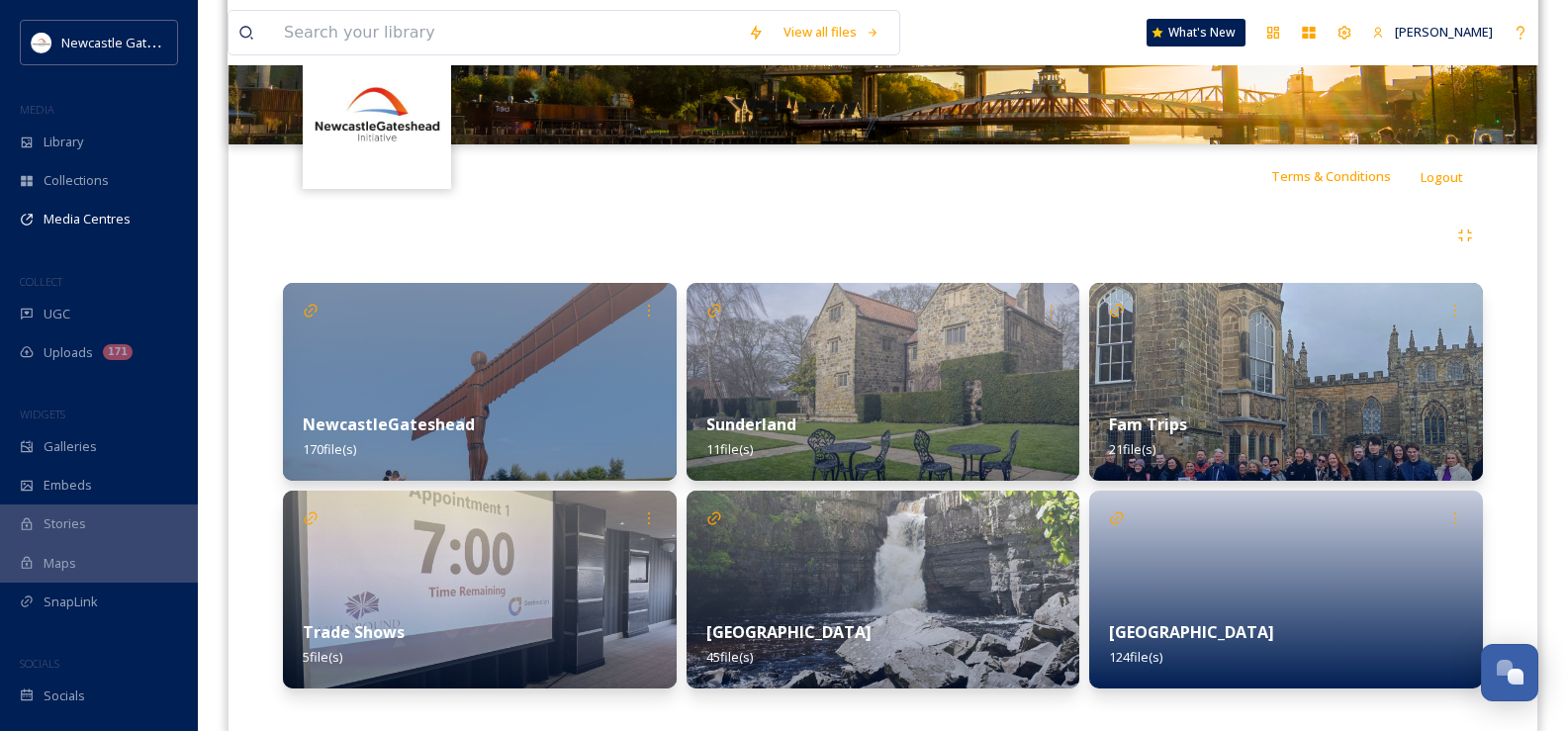
click at [345, 371] on img at bounding box center [479, 381] width 393 height 198
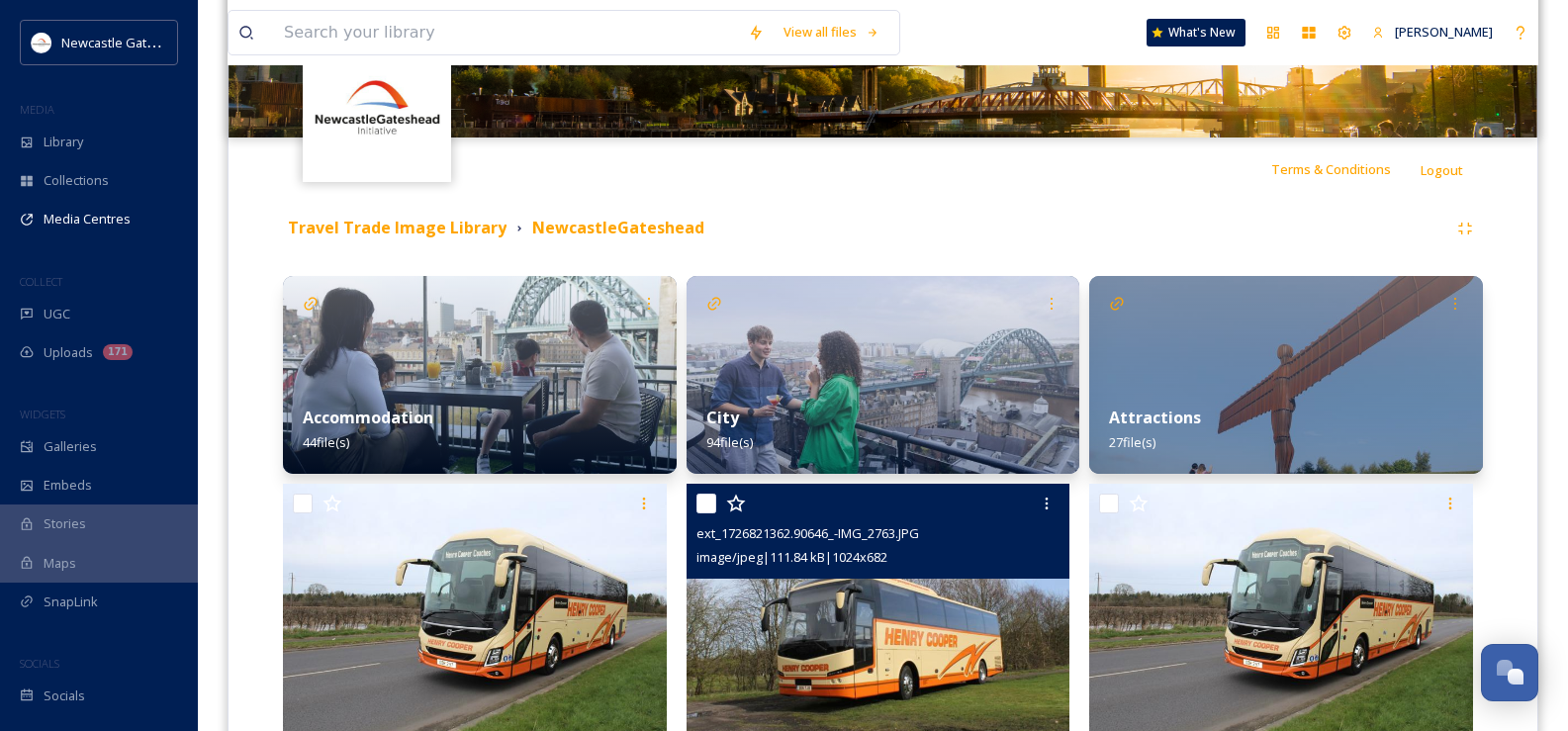
scroll to position [297, 0]
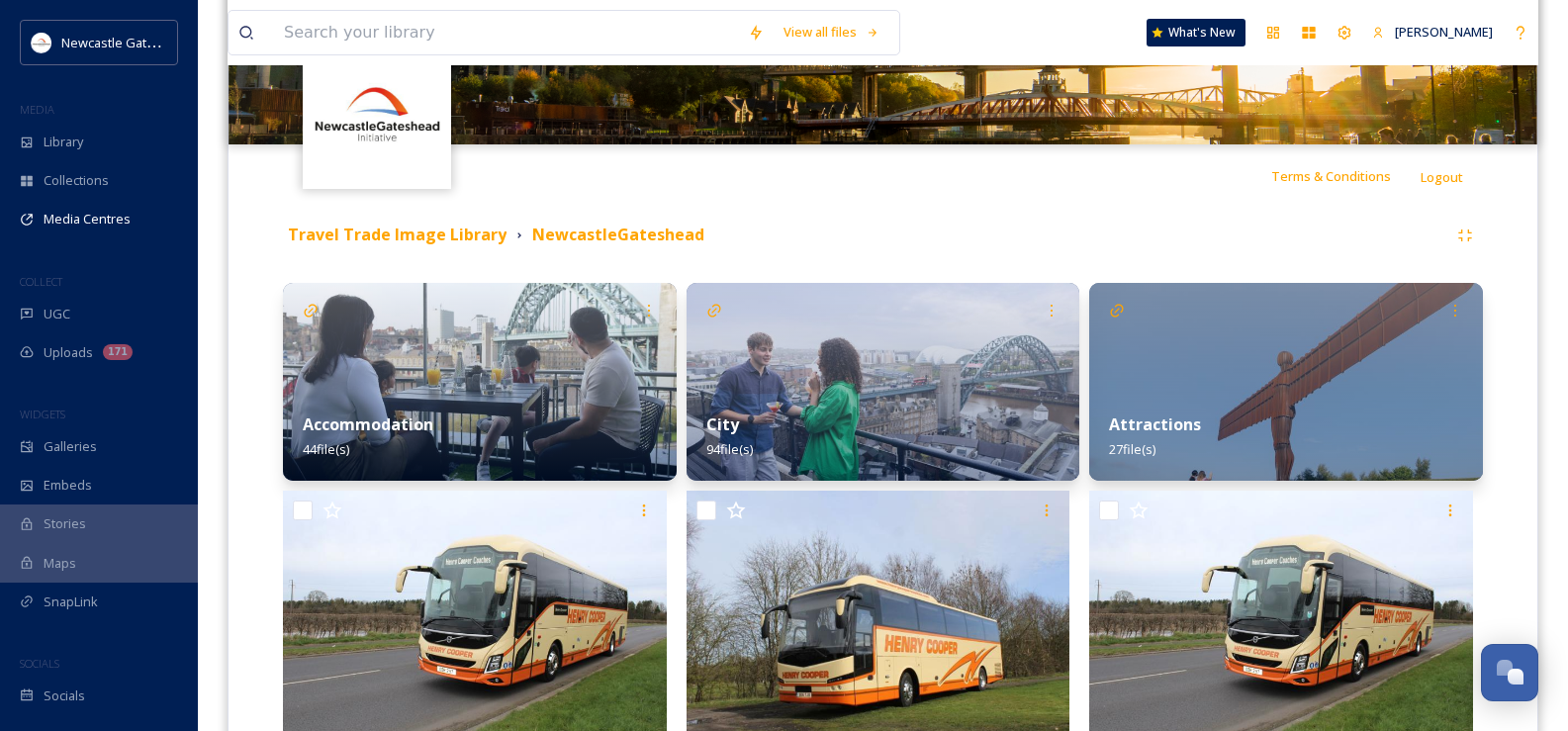
click at [1296, 373] on img at bounding box center [1286, 381] width 393 height 198
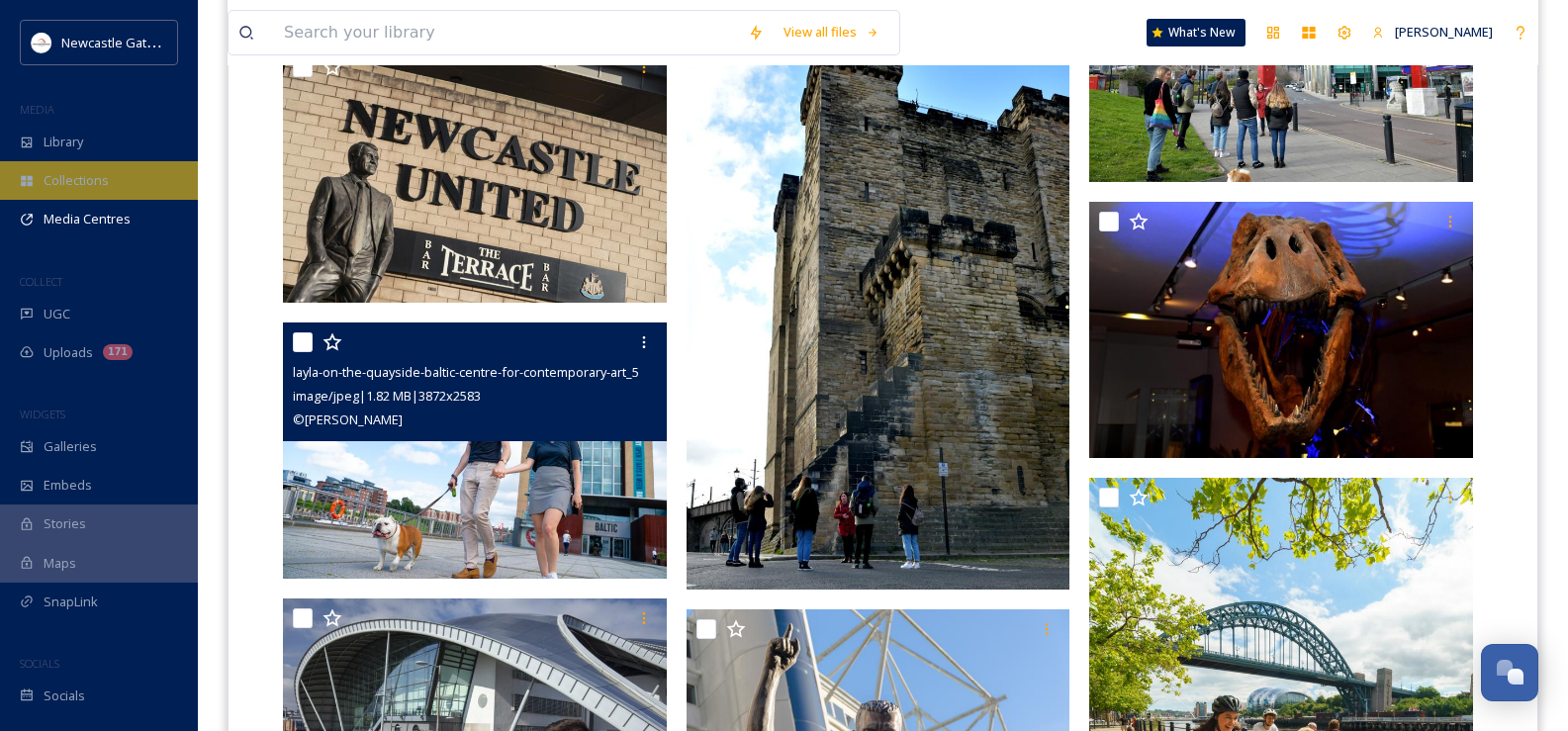
scroll to position [757, 0]
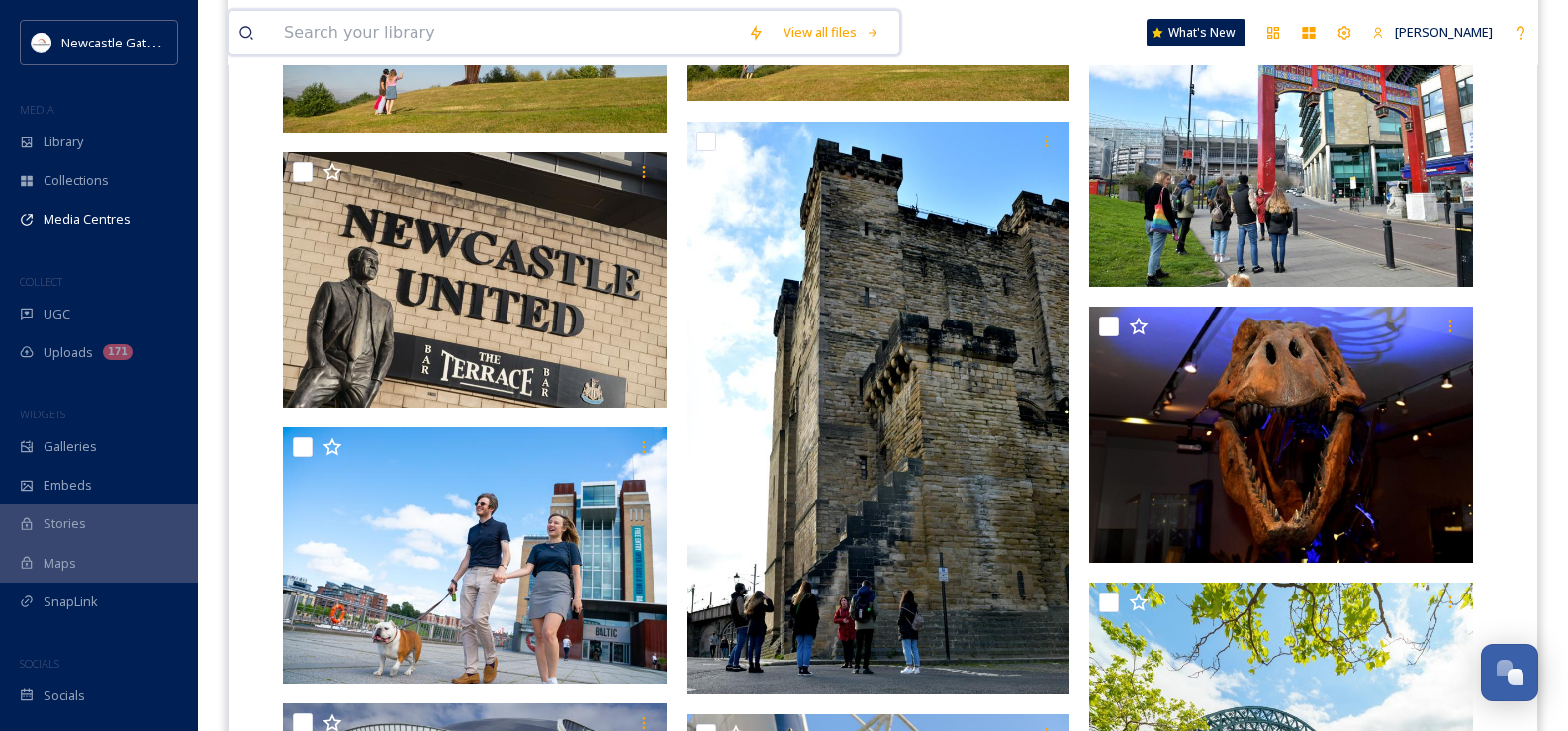
click at [348, 25] on input at bounding box center [506, 33] width 464 height 44
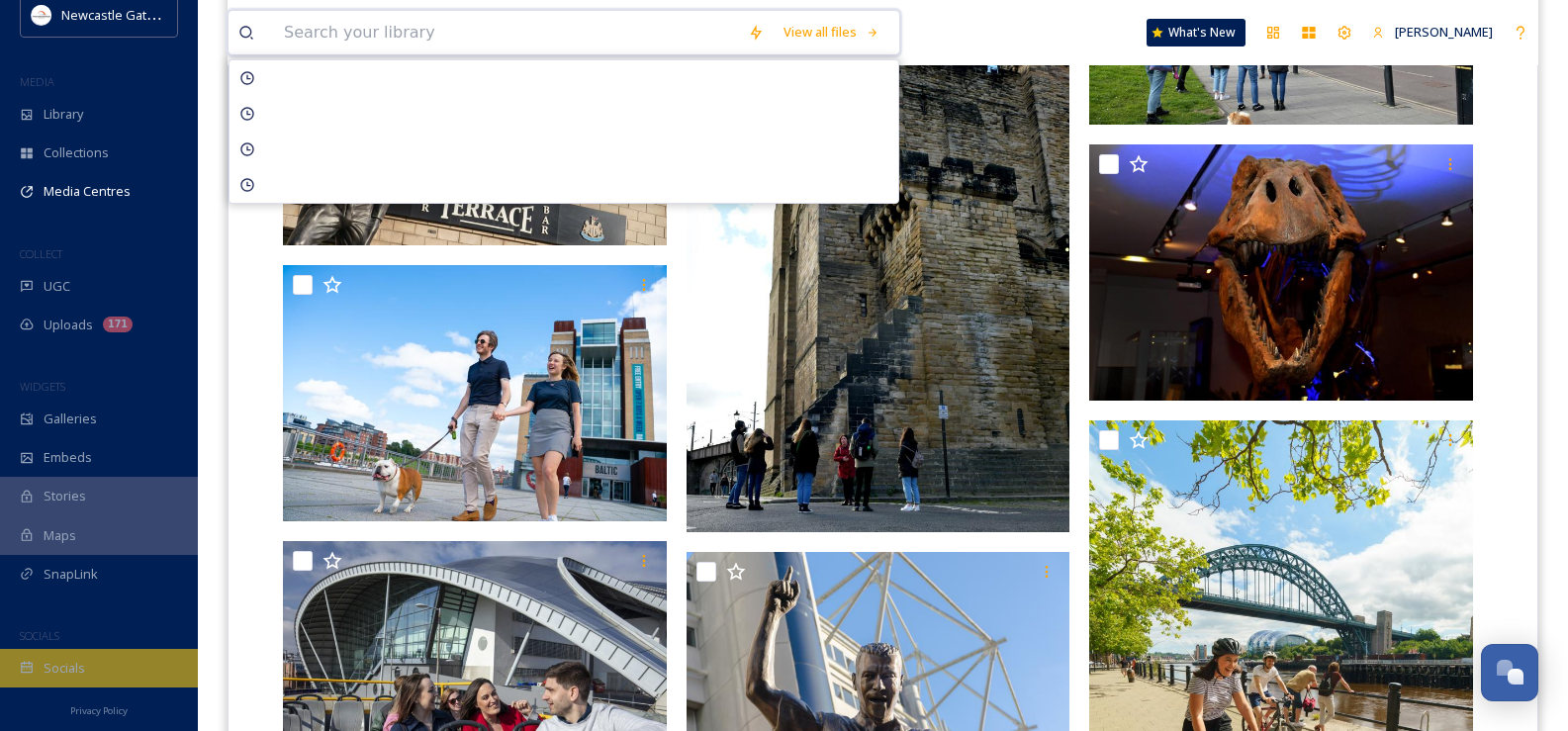
scroll to position [955, 0]
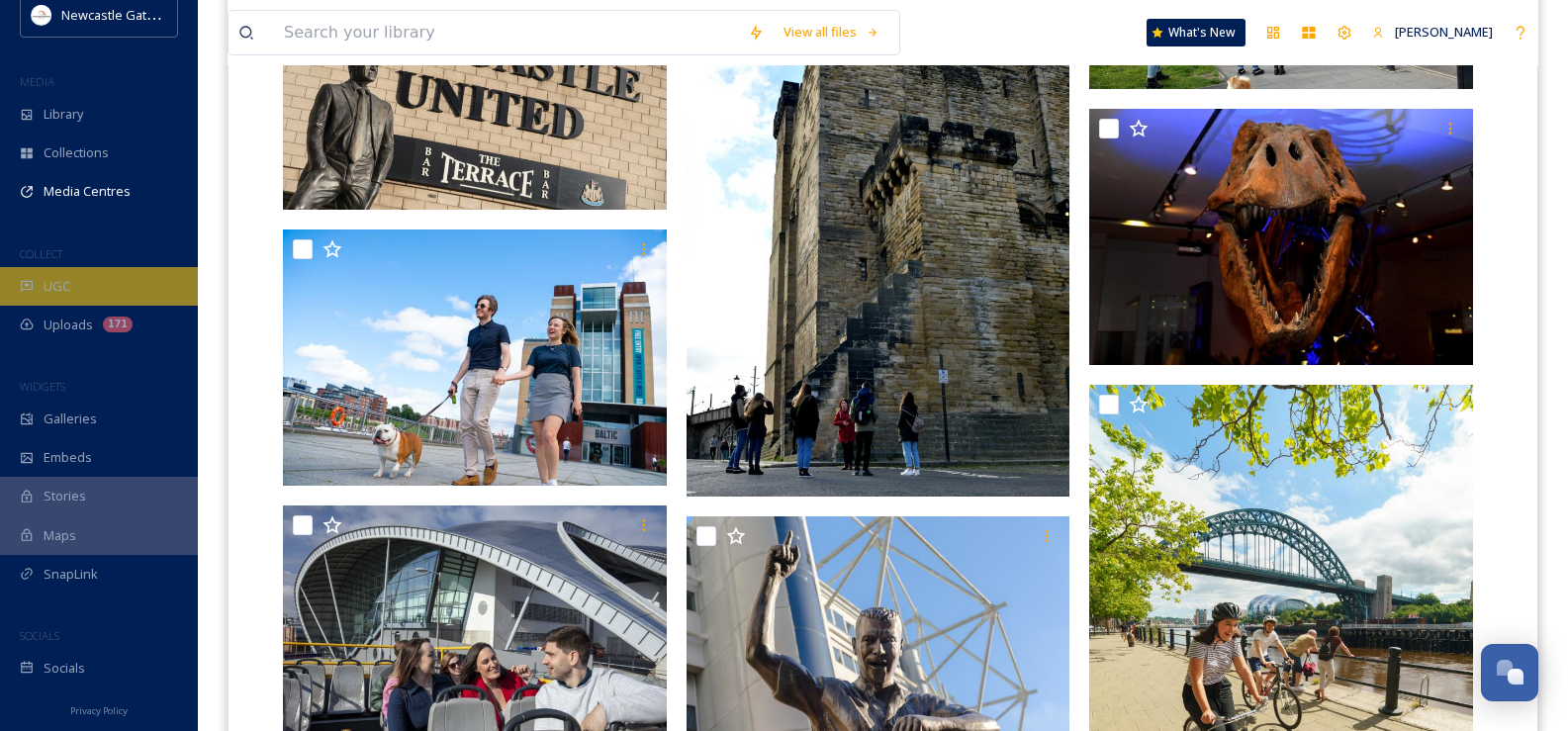
click at [62, 299] on div "UGC" at bounding box center [99, 287] width 198 height 39
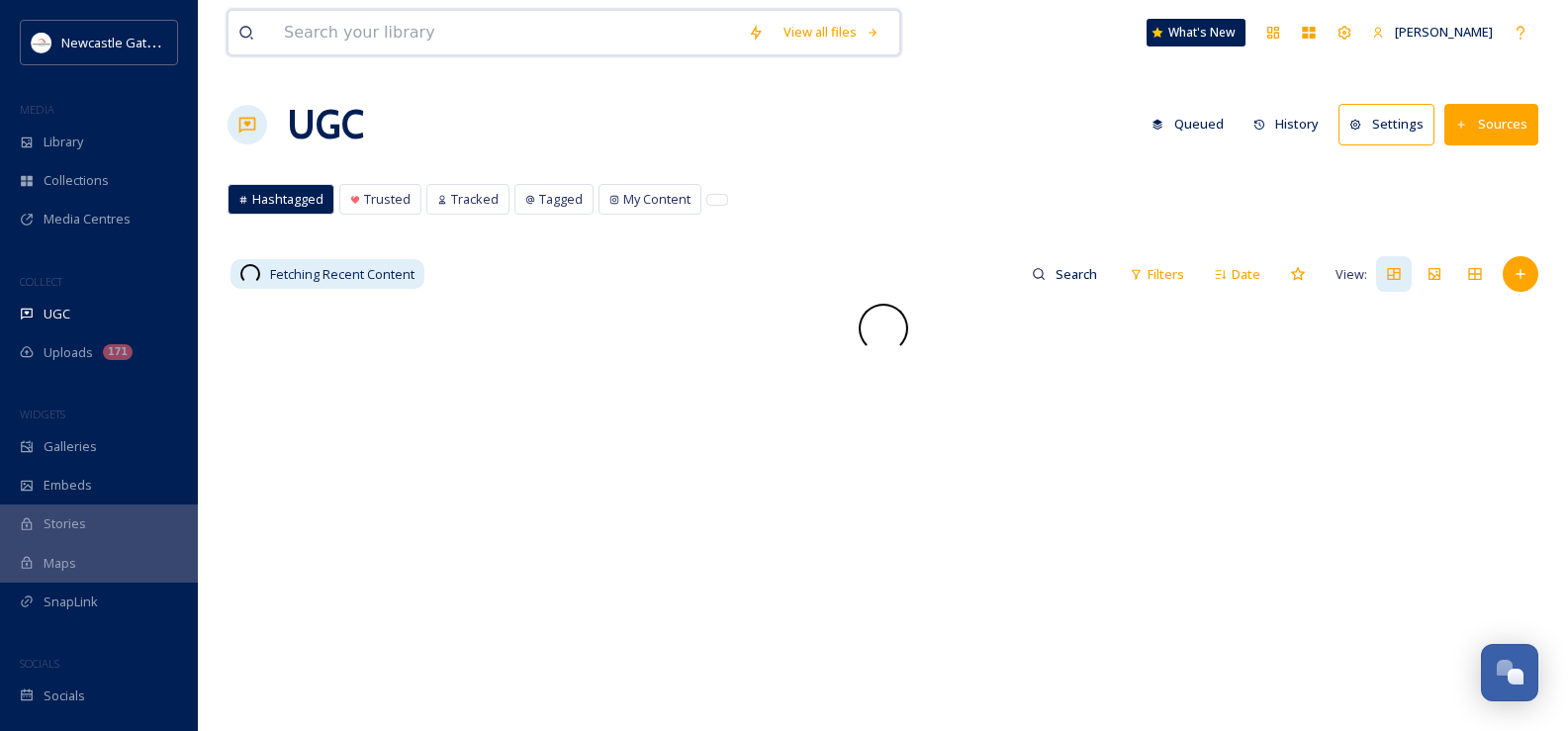
click at [406, 34] on input at bounding box center [506, 33] width 464 height 44
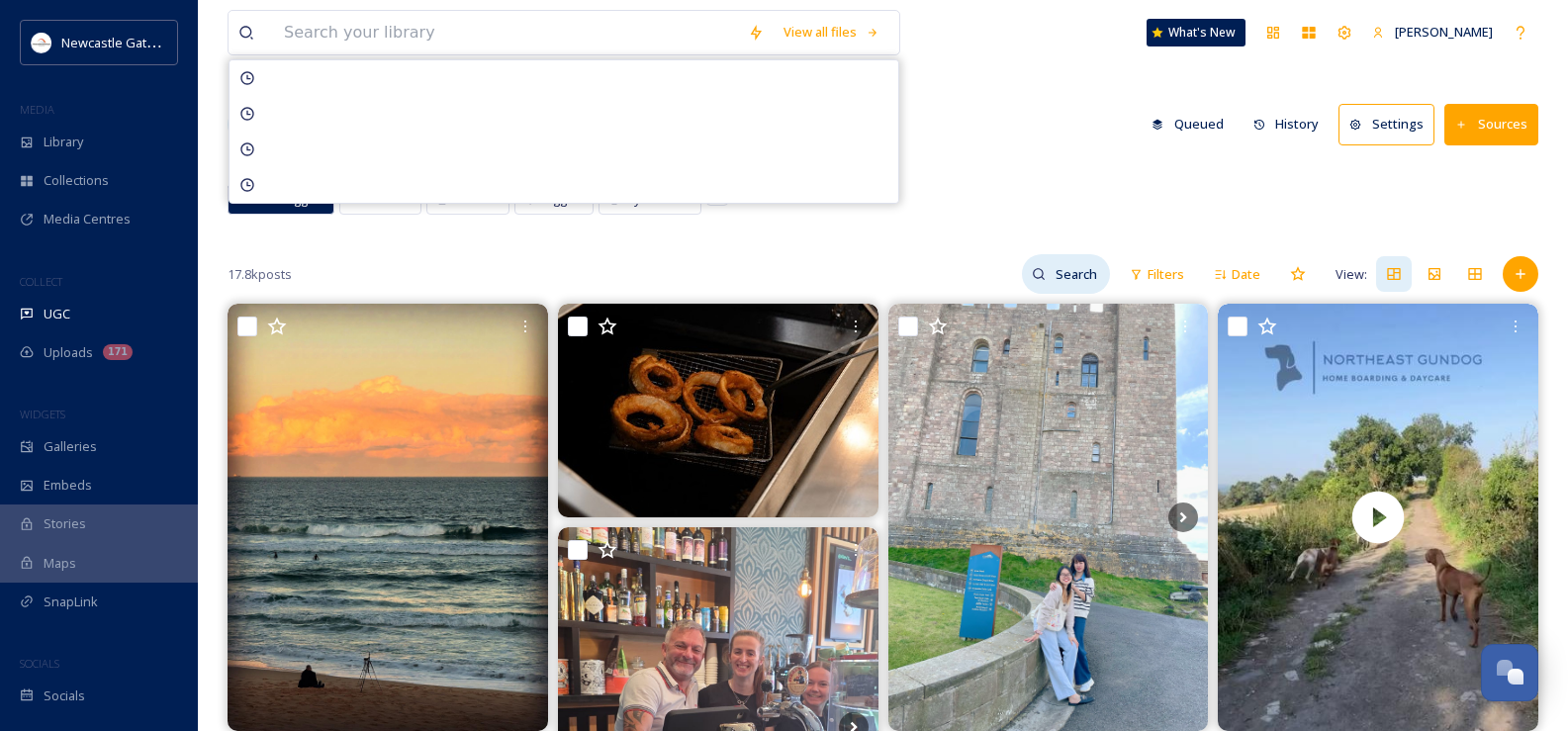
click at [1063, 281] on input at bounding box center [1078, 275] width 64 height 40
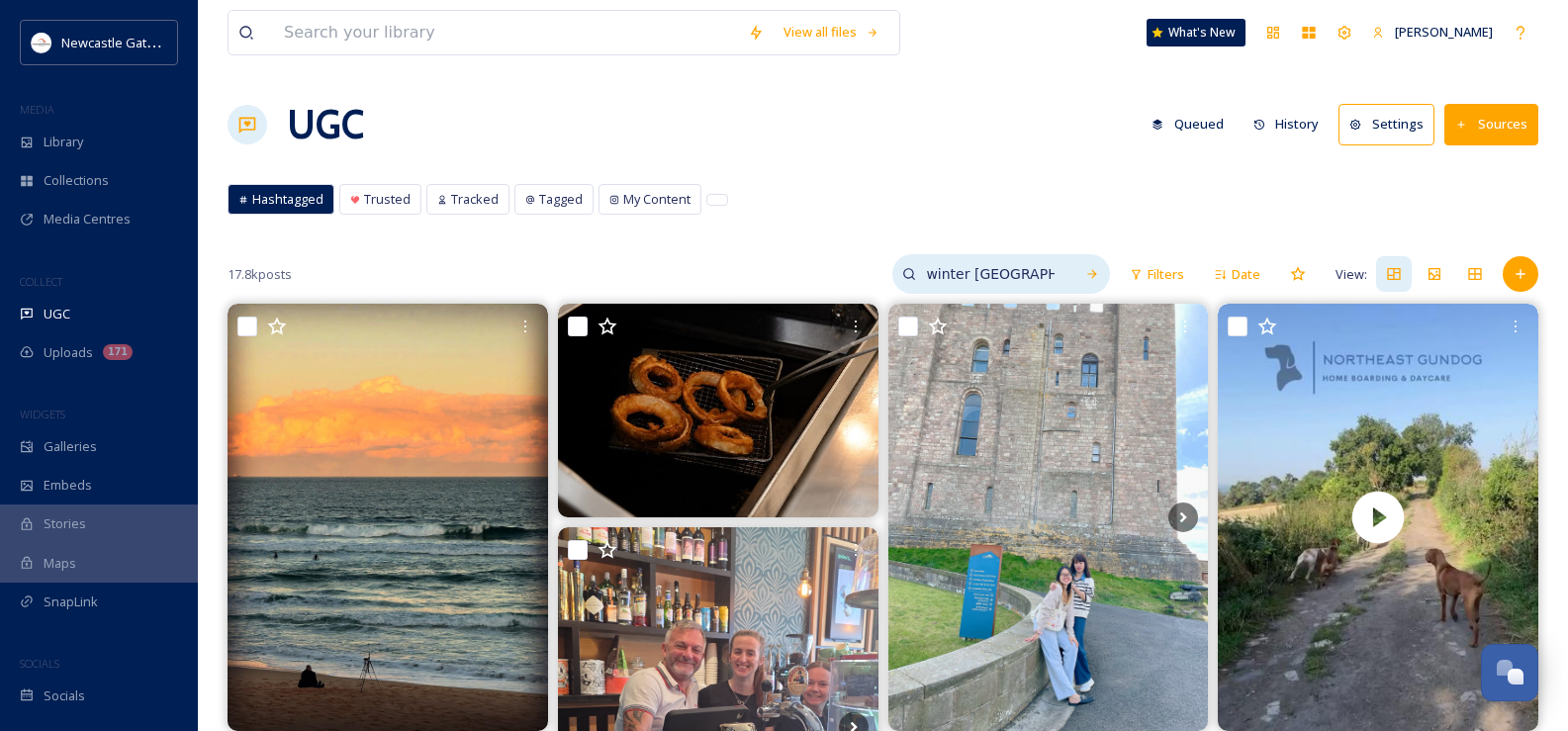
type input "winter [GEOGRAPHIC_DATA]"
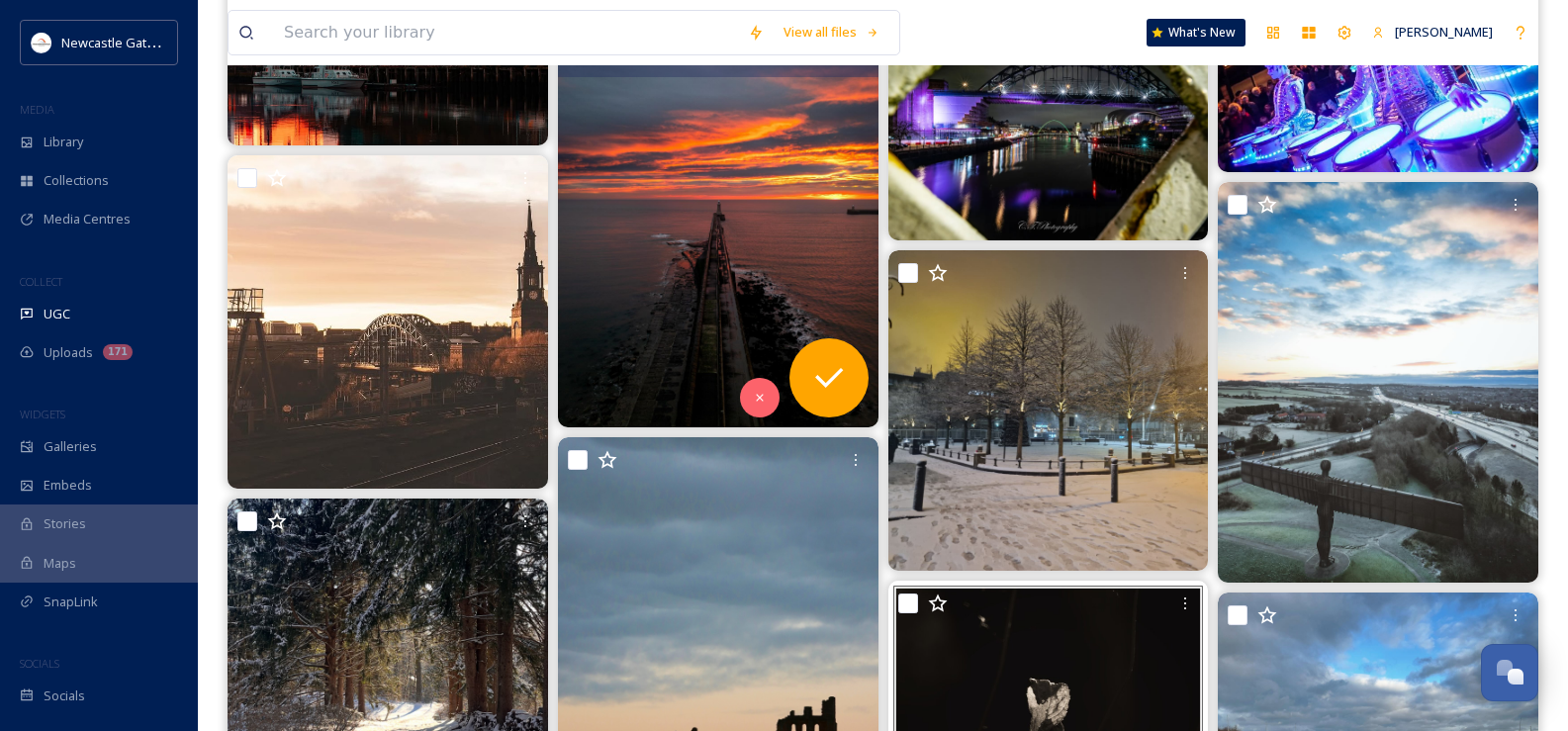
scroll to position [2376, 0]
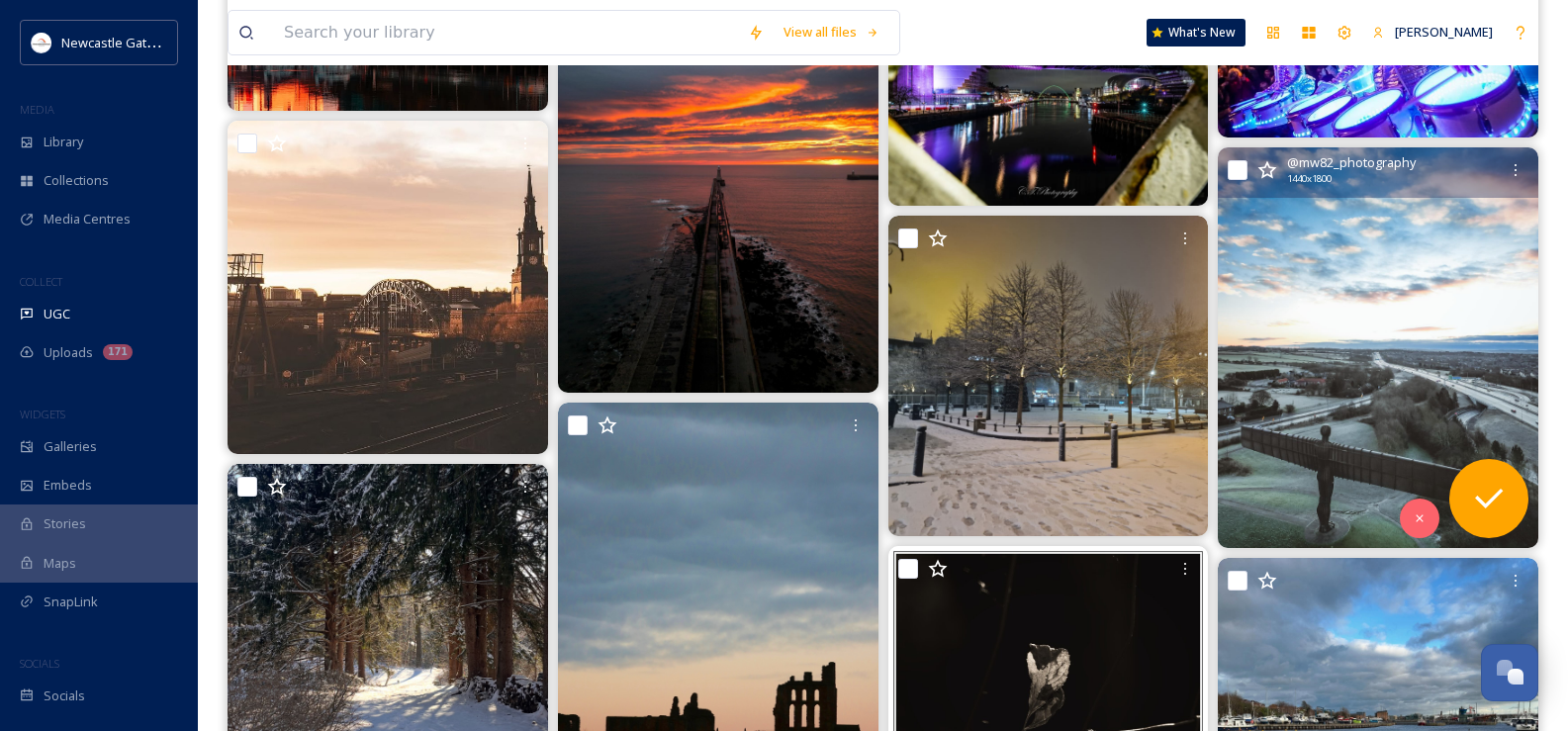
click at [1450, 388] on img at bounding box center [1377, 348] width 320 height 400
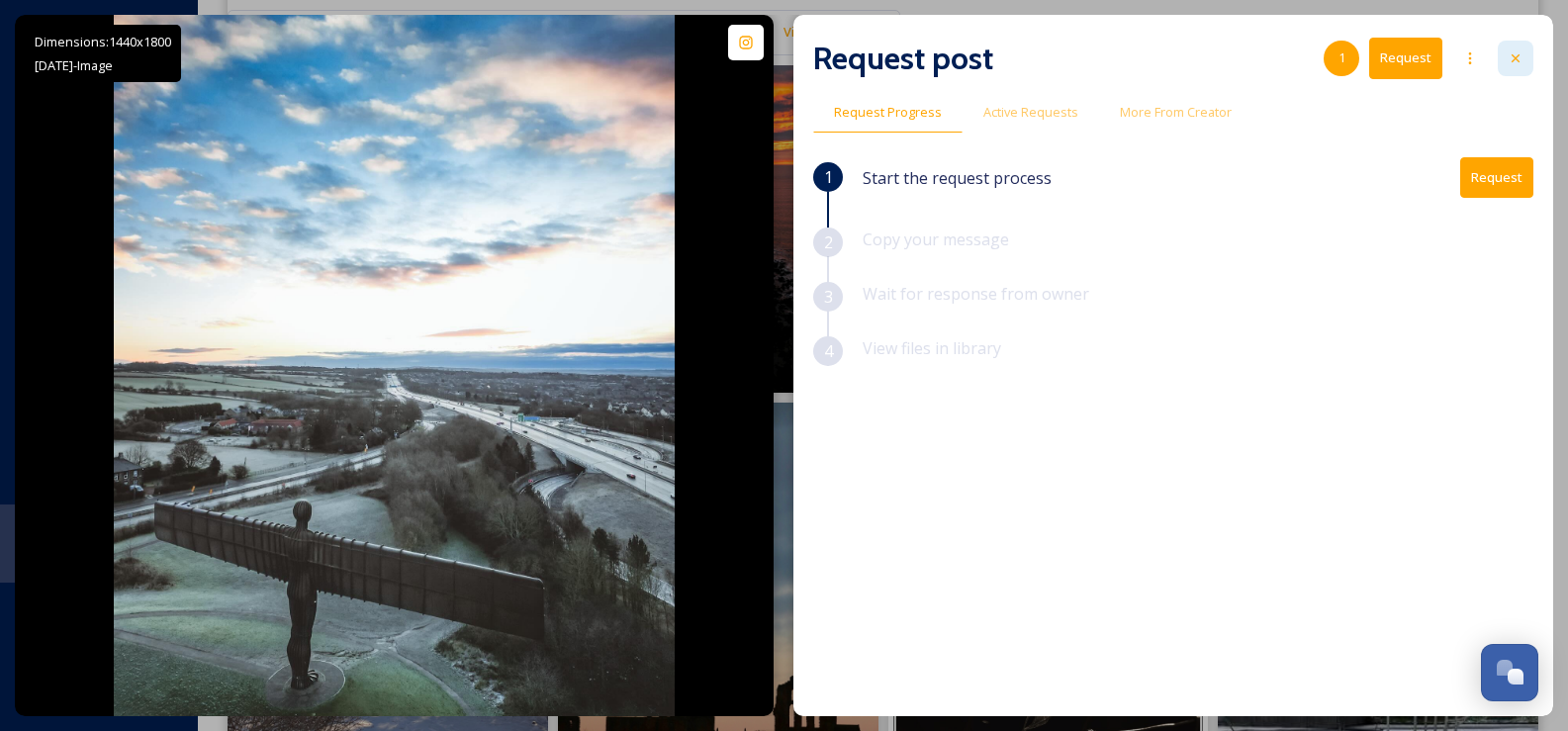
click at [1513, 56] on icon at bounding box center [1515, 59] width 8 height 8
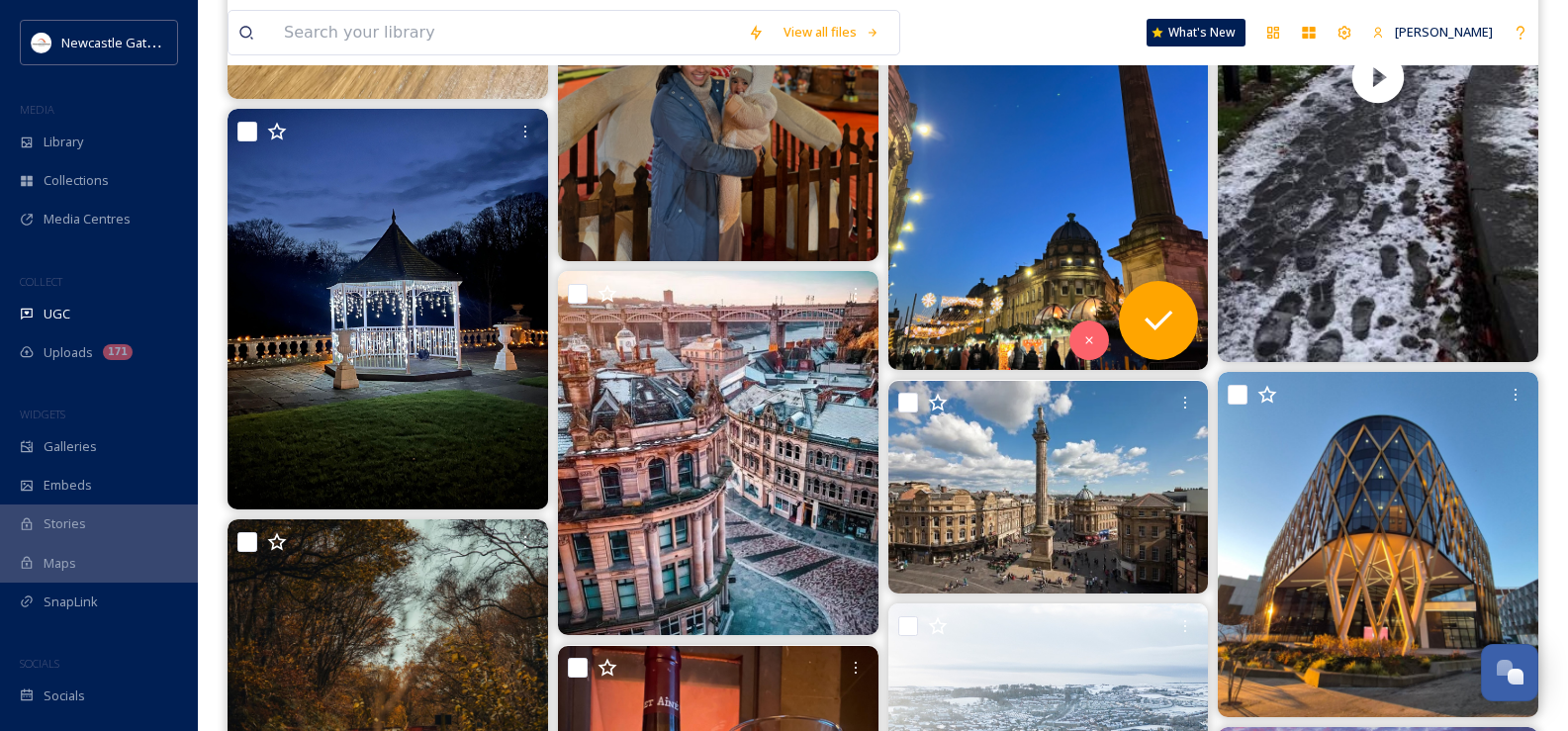
scroll to position [3662, 0]
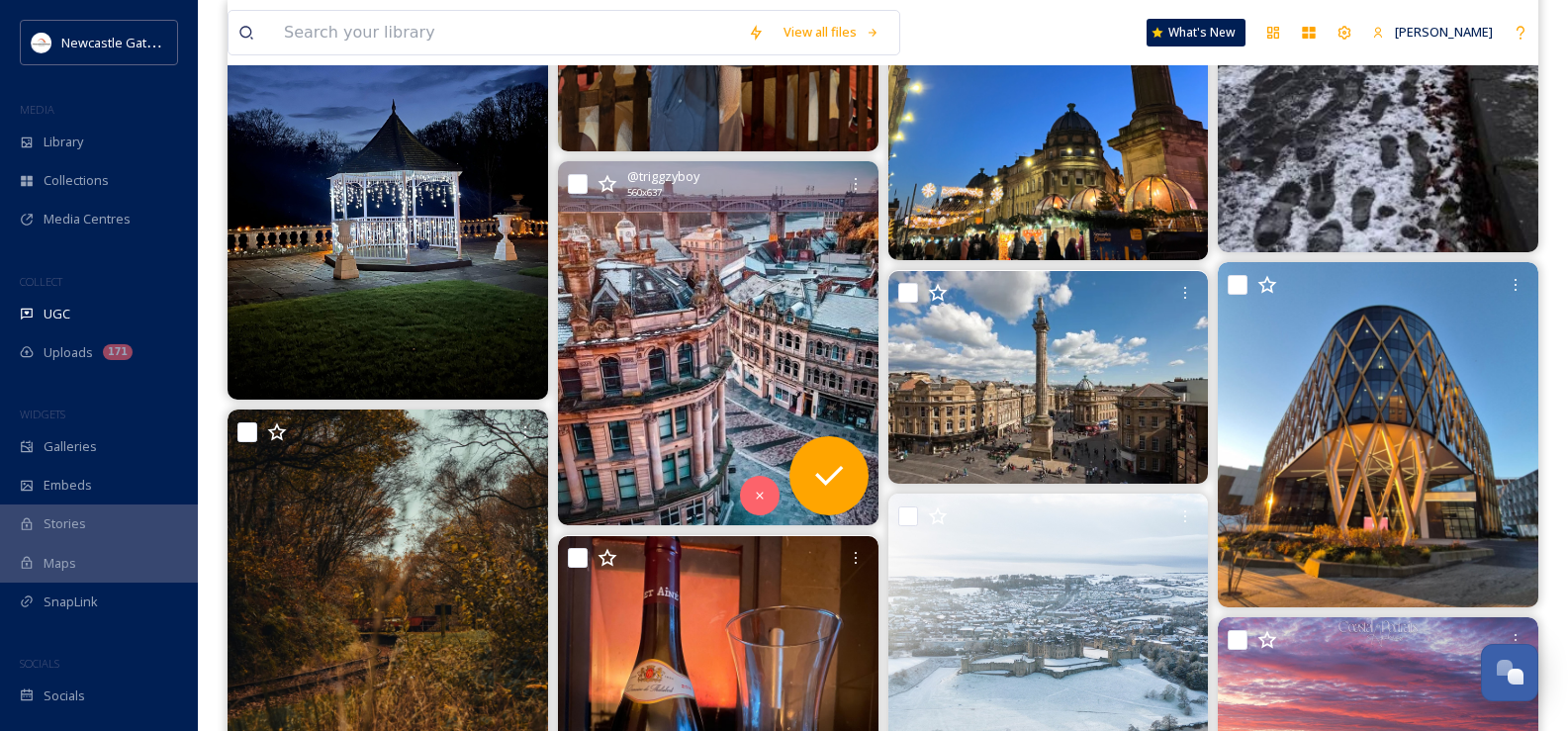
click at [751, 368] on img at bounding box center [718, 344] width 320 height 365
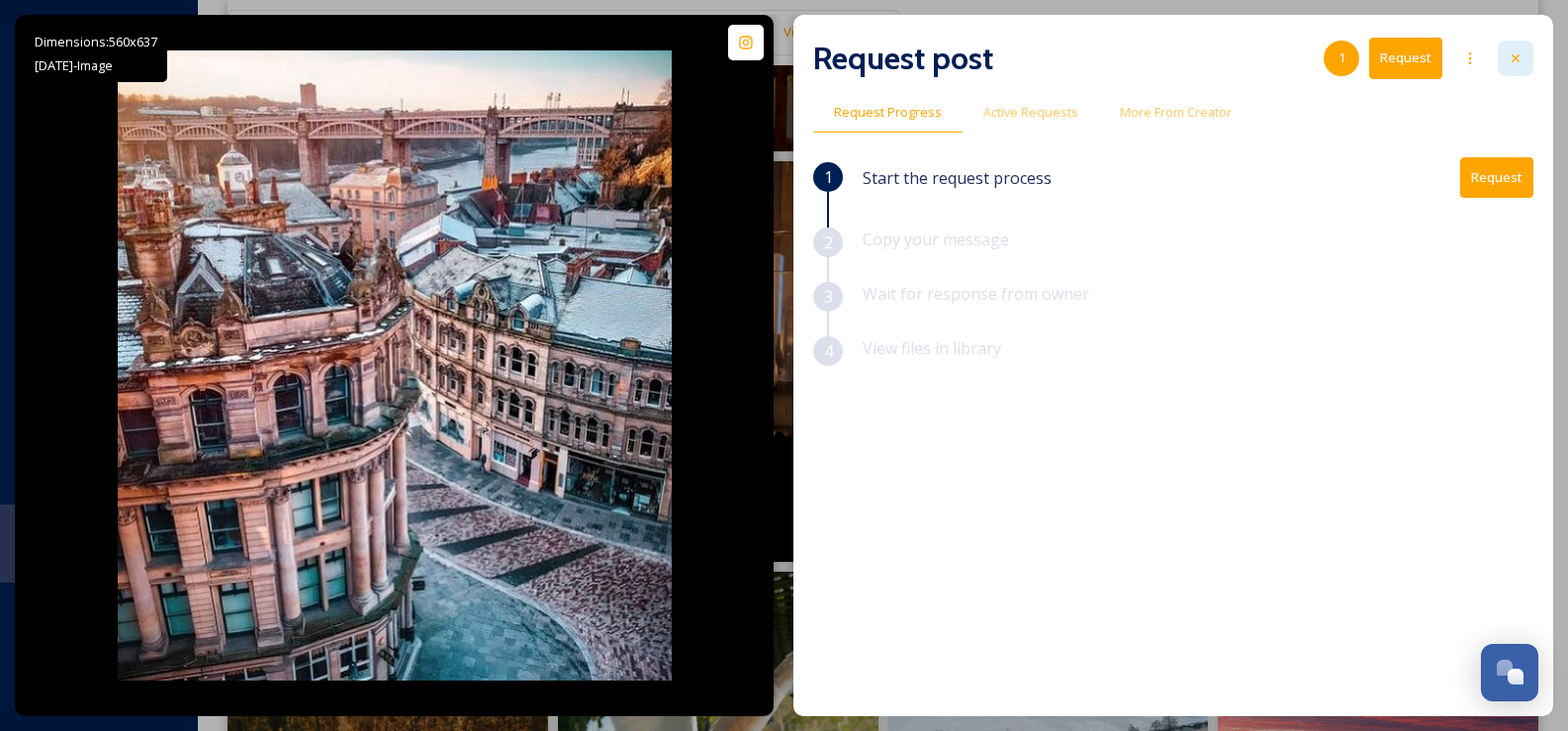
click at [1518, 57] on icon at bounding box center [1516, 59] width 16 height 16
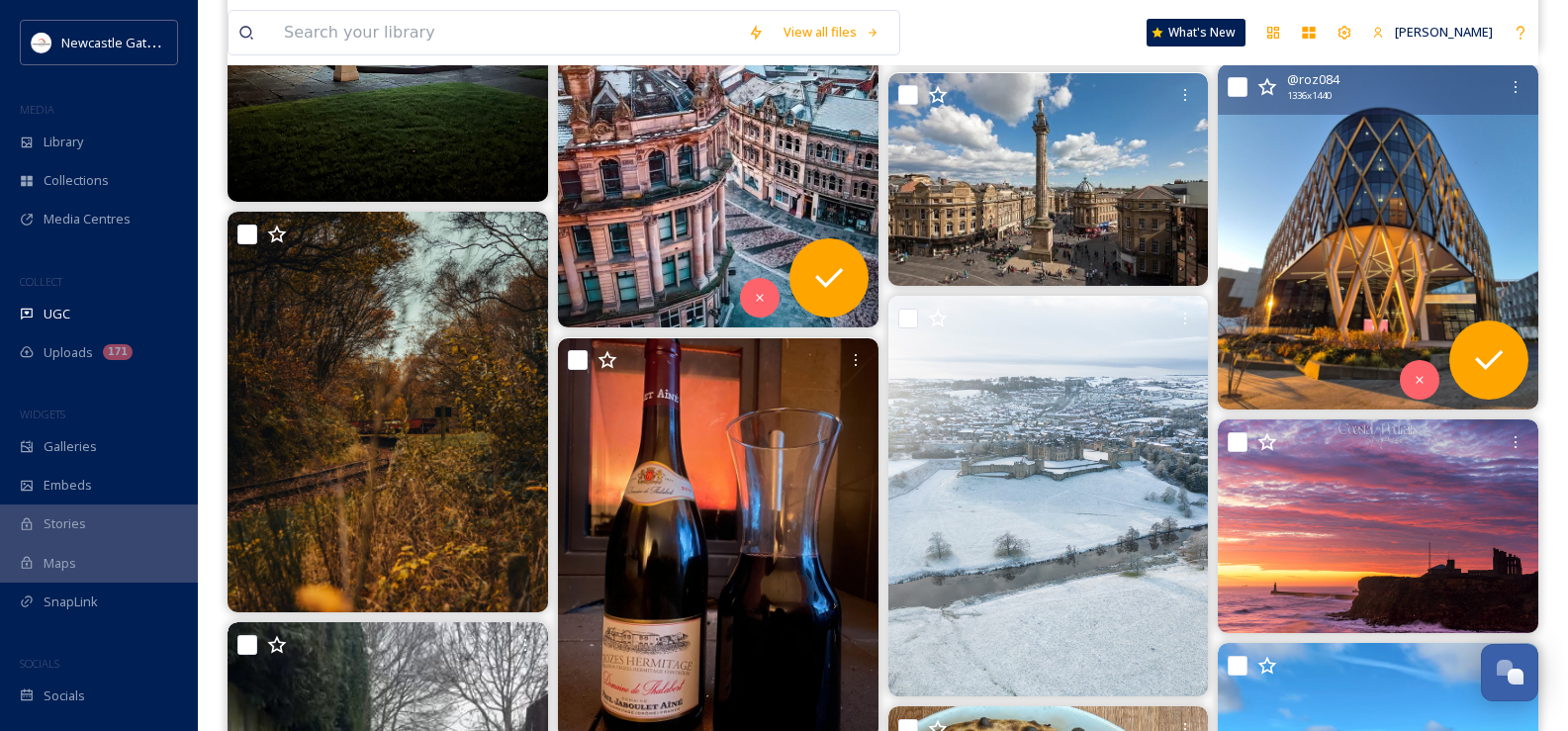
scroll to position [4058, 0]
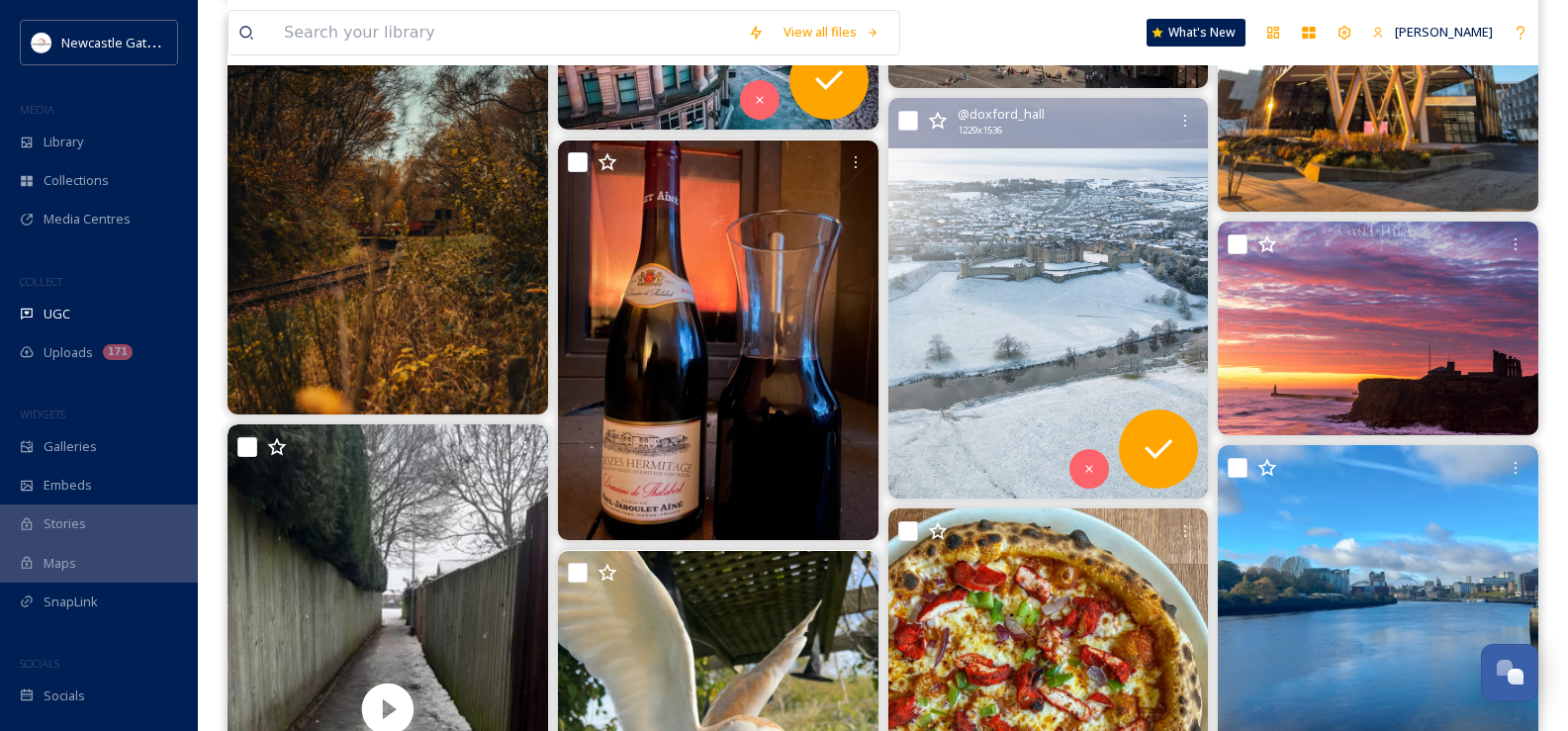
click at [1097, 332] on img at bounding box center [1048, 298] width 320 height 400
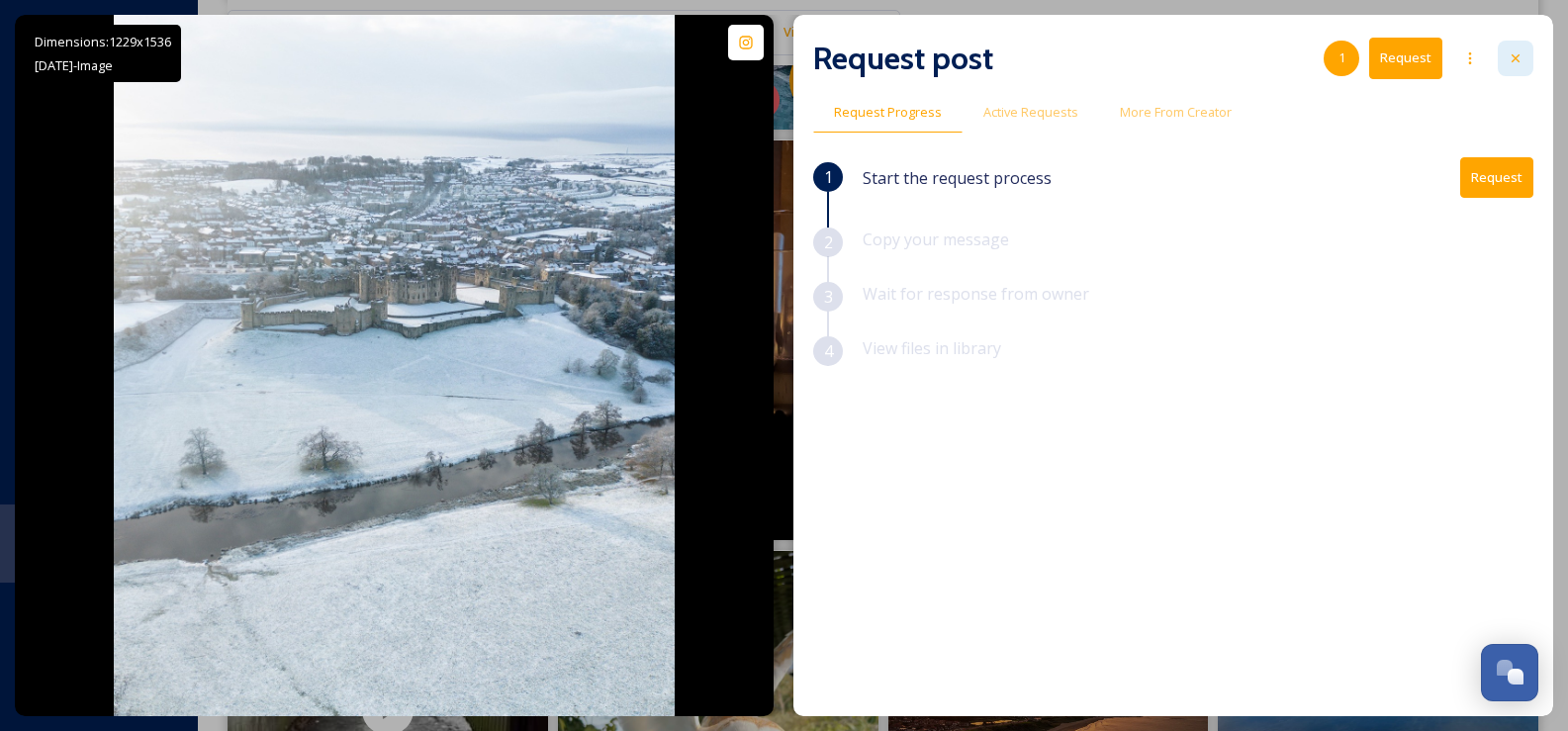
click at [1519, 65] on icon at bounding box center [1516, 59] width 16 height 16
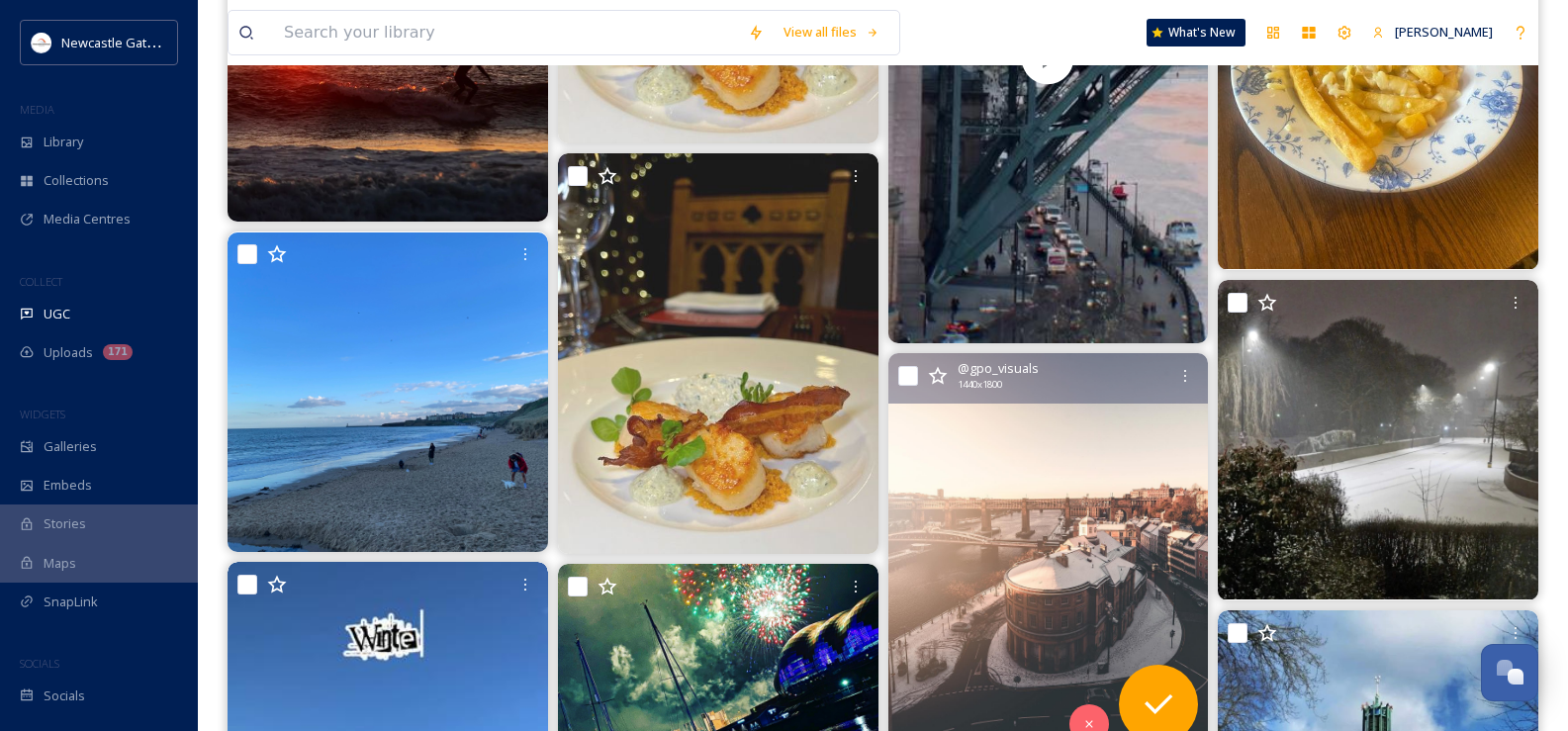
scroll to position [9502, 0]
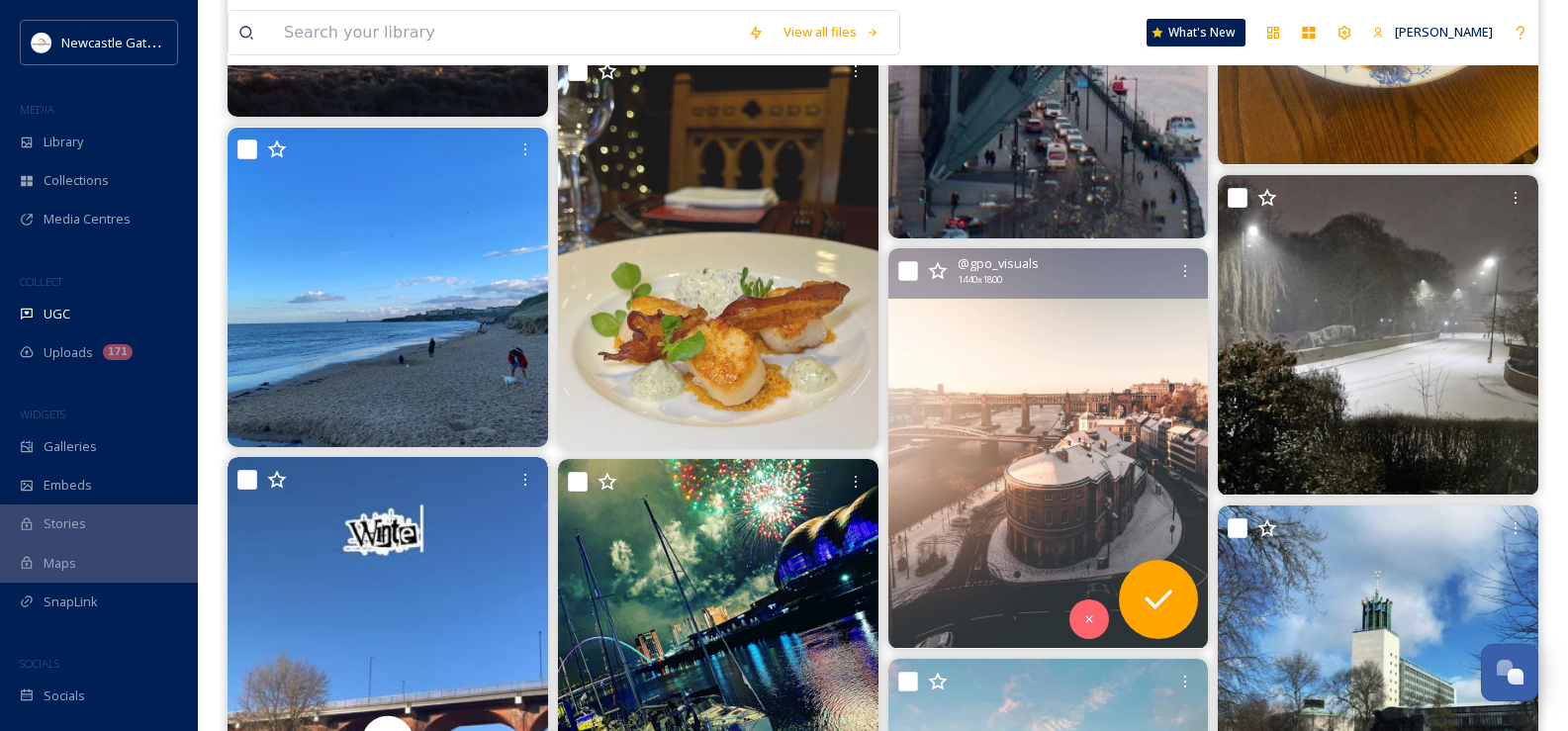
click at [1044, 487] on img at bounding box center [1048, 448] width 320 height 400
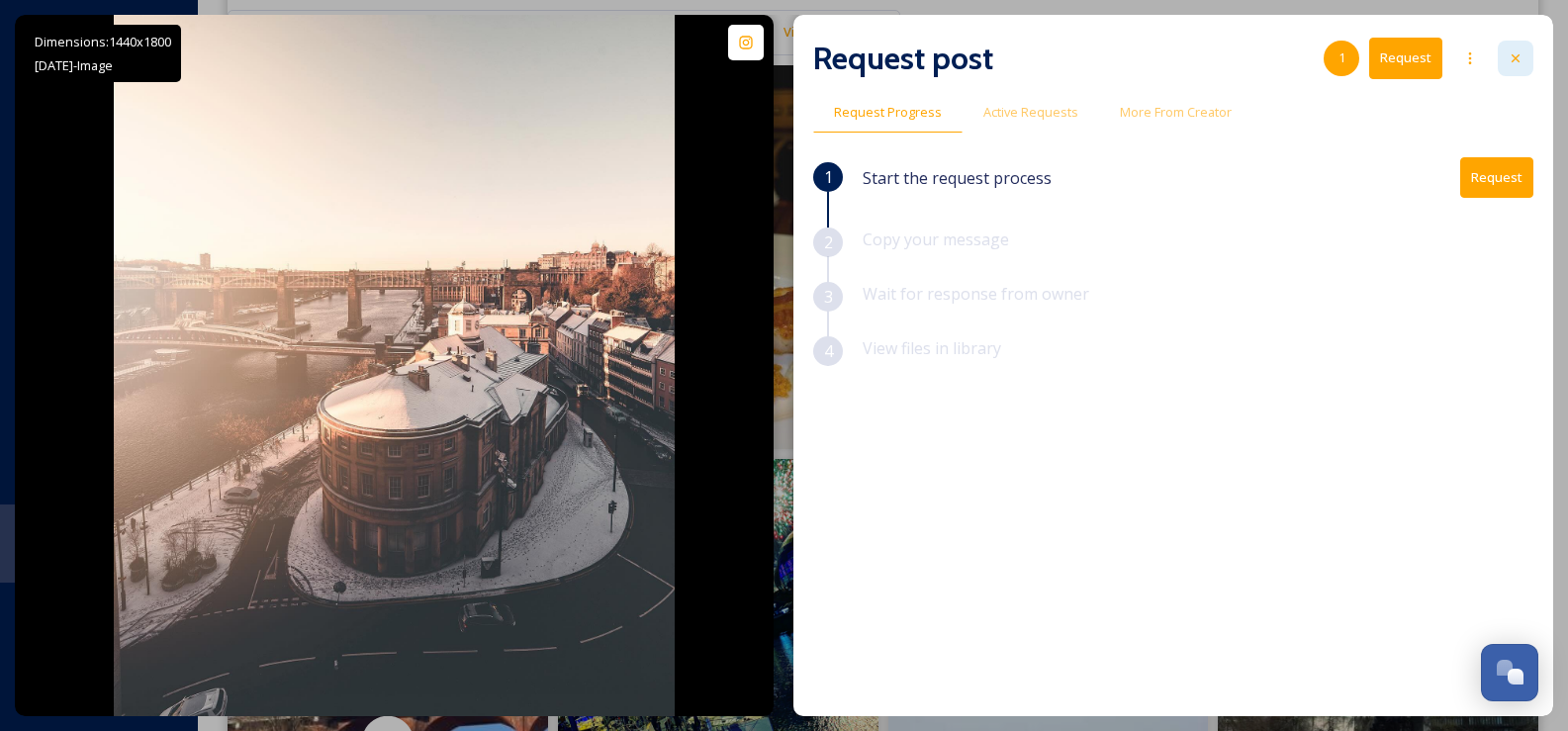
click at [1518, 61] on icon at bounding box center [1515, 59] width 8 height 8
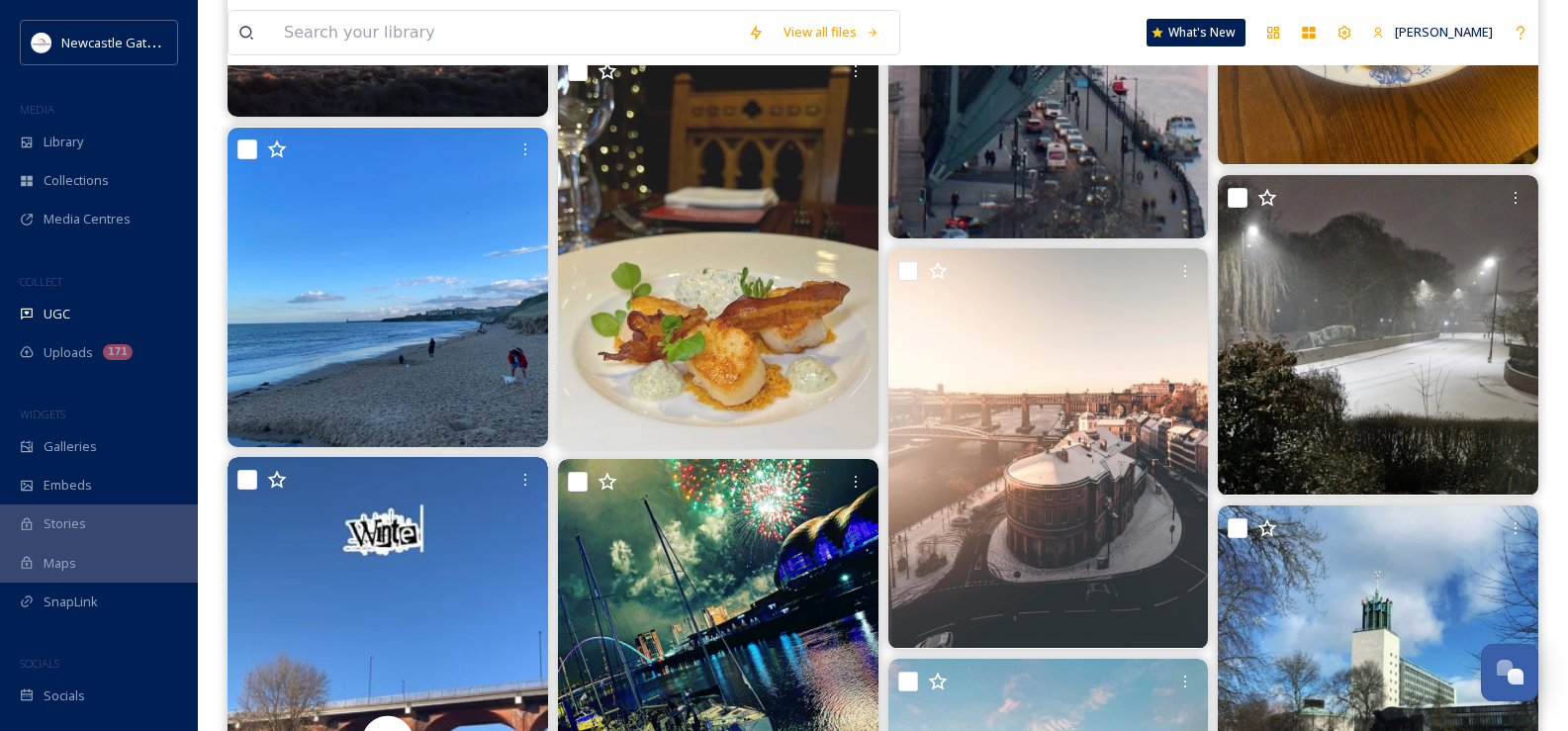
click at [272, 27] on div at bounding box center [488, 33] width 500 height 44
click at [318, 37] on input at bounding box center [506, 33] width 464 height 44
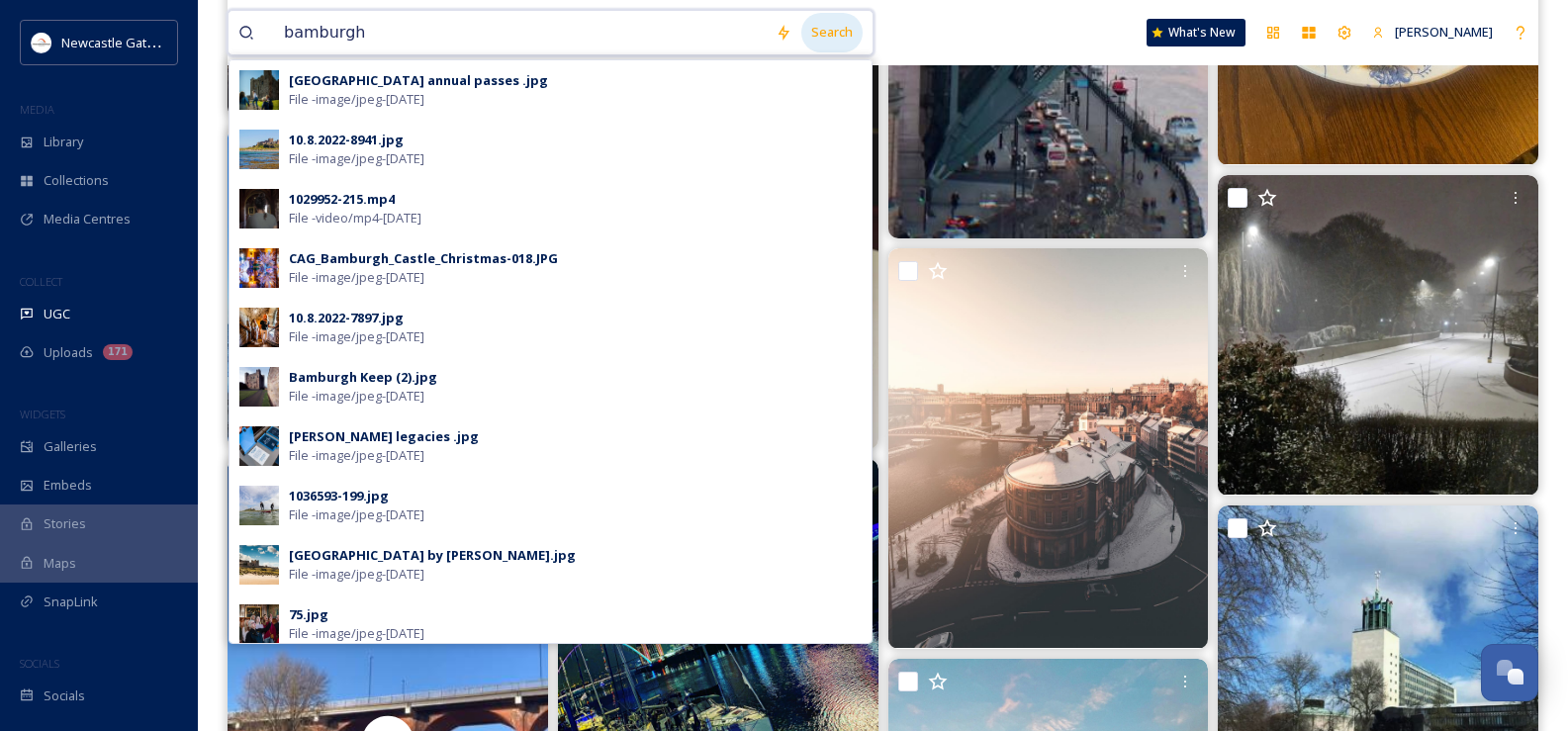
type input "bamburgh"
click at [815, 31] on div "Search" at bounding box center [831, 32] width 61 height 39
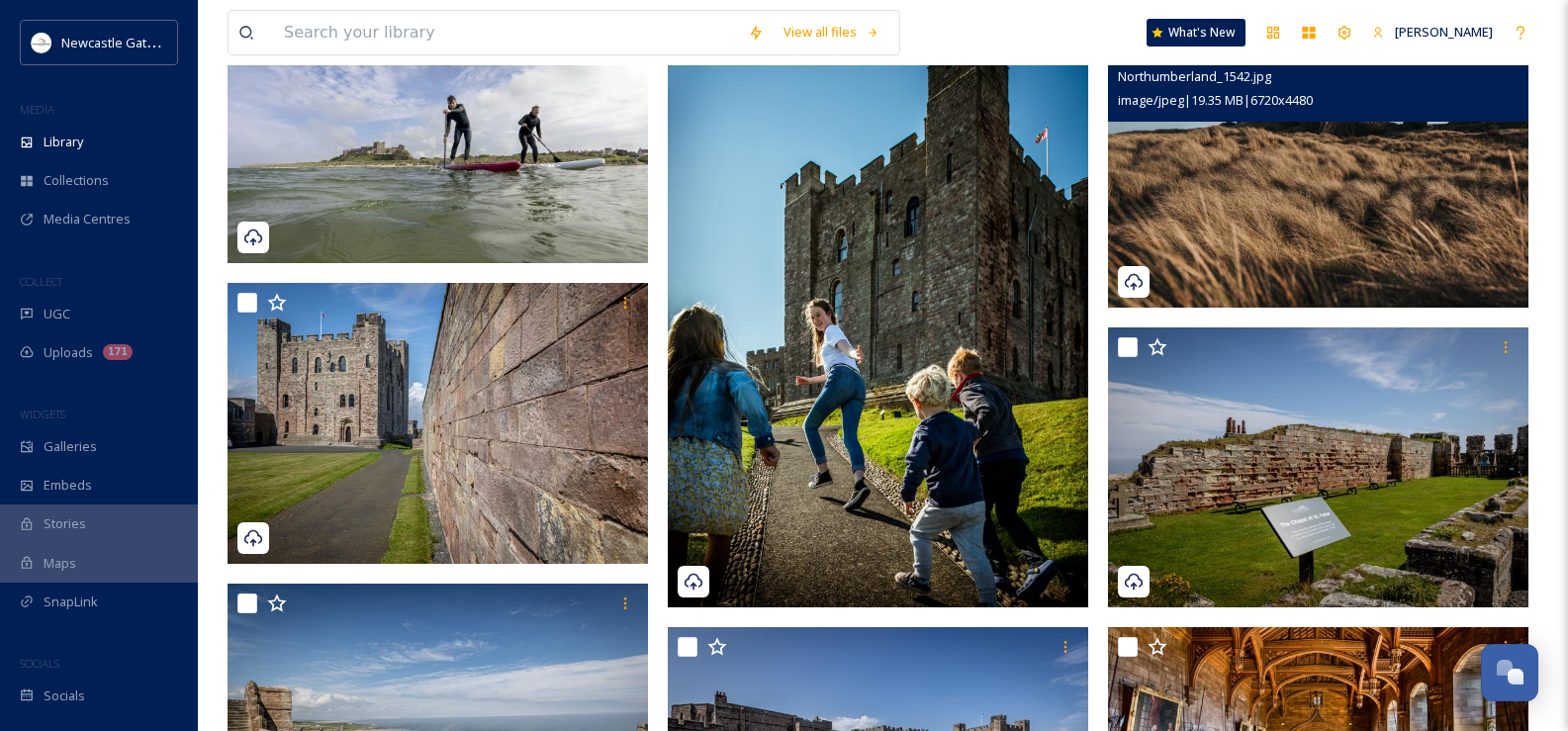
scroll to position [1782, 0]
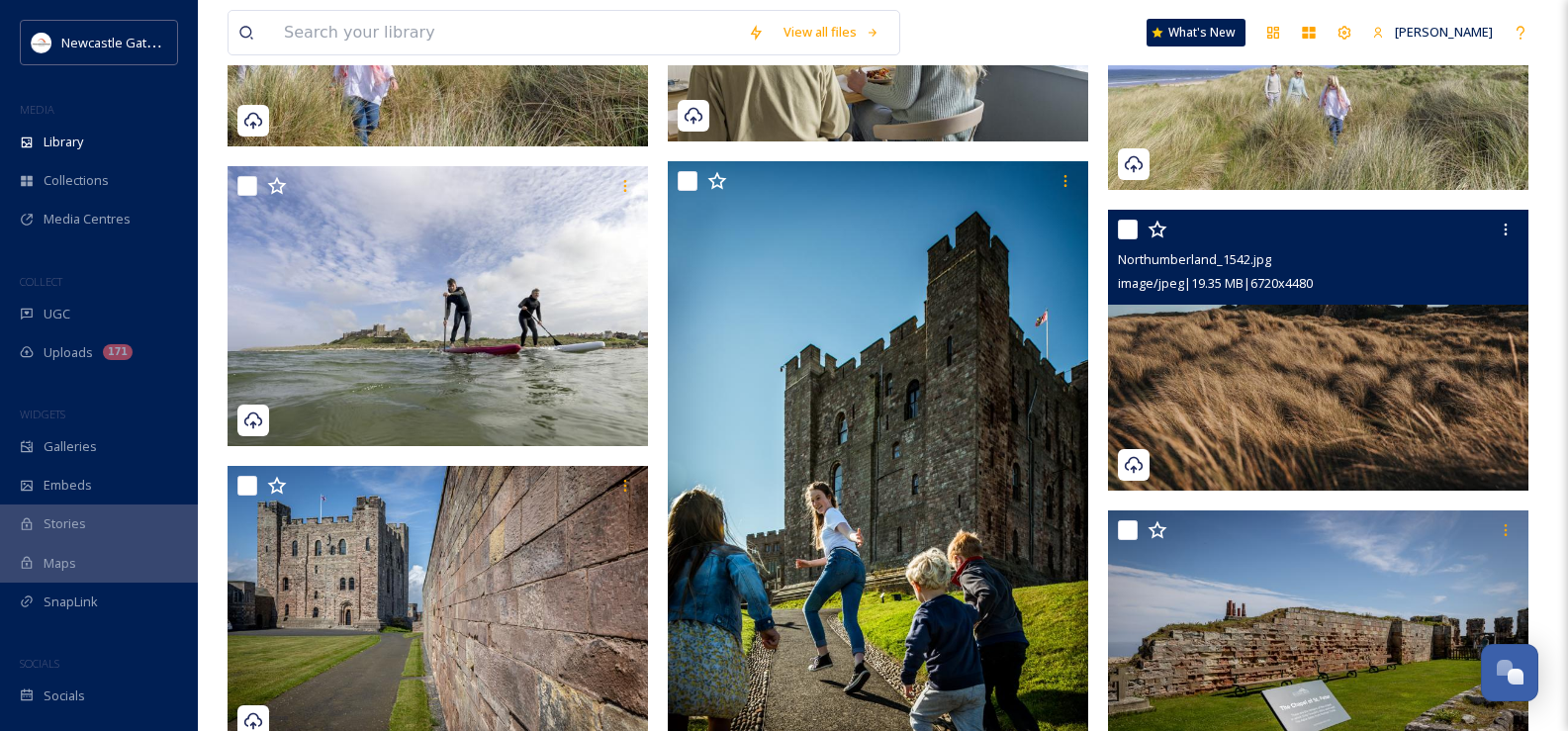
click at [1377, 373] on img at bounding box center [1317, 350] width 420 height 281
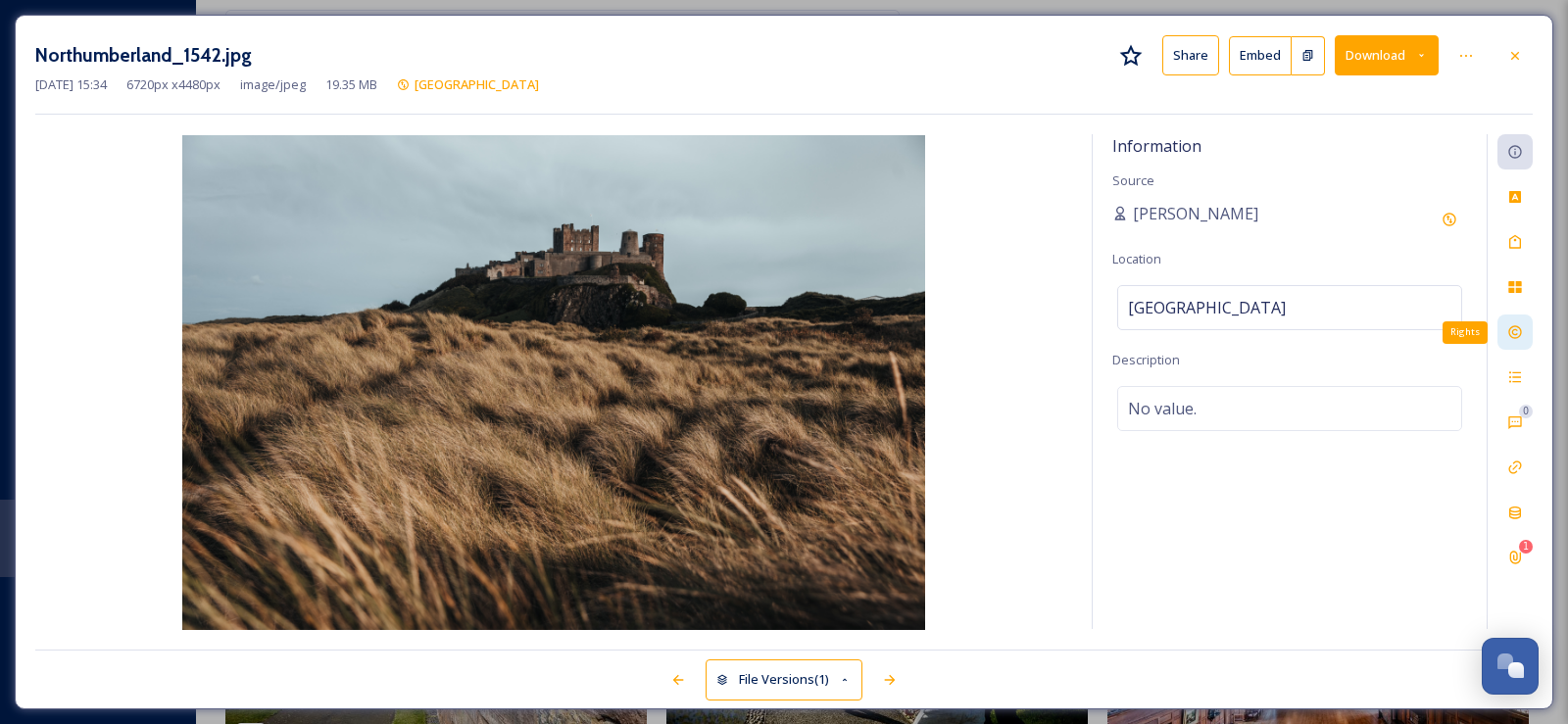
click at [1522, 330] on icon at bounding box center [1515, 332] width 16 height 16
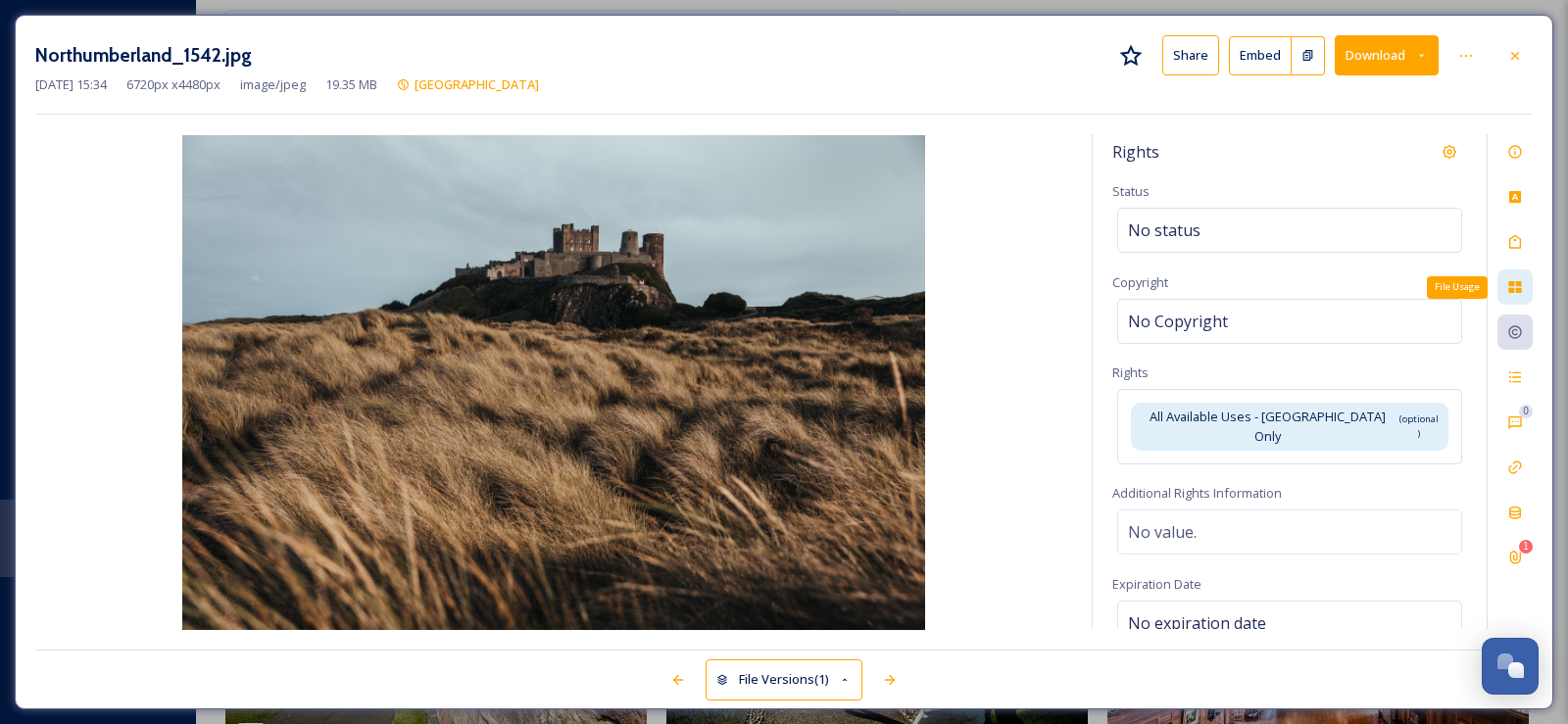
click at [1515, 289] on icon at bounding box center [1515, 287] width 16 height 16
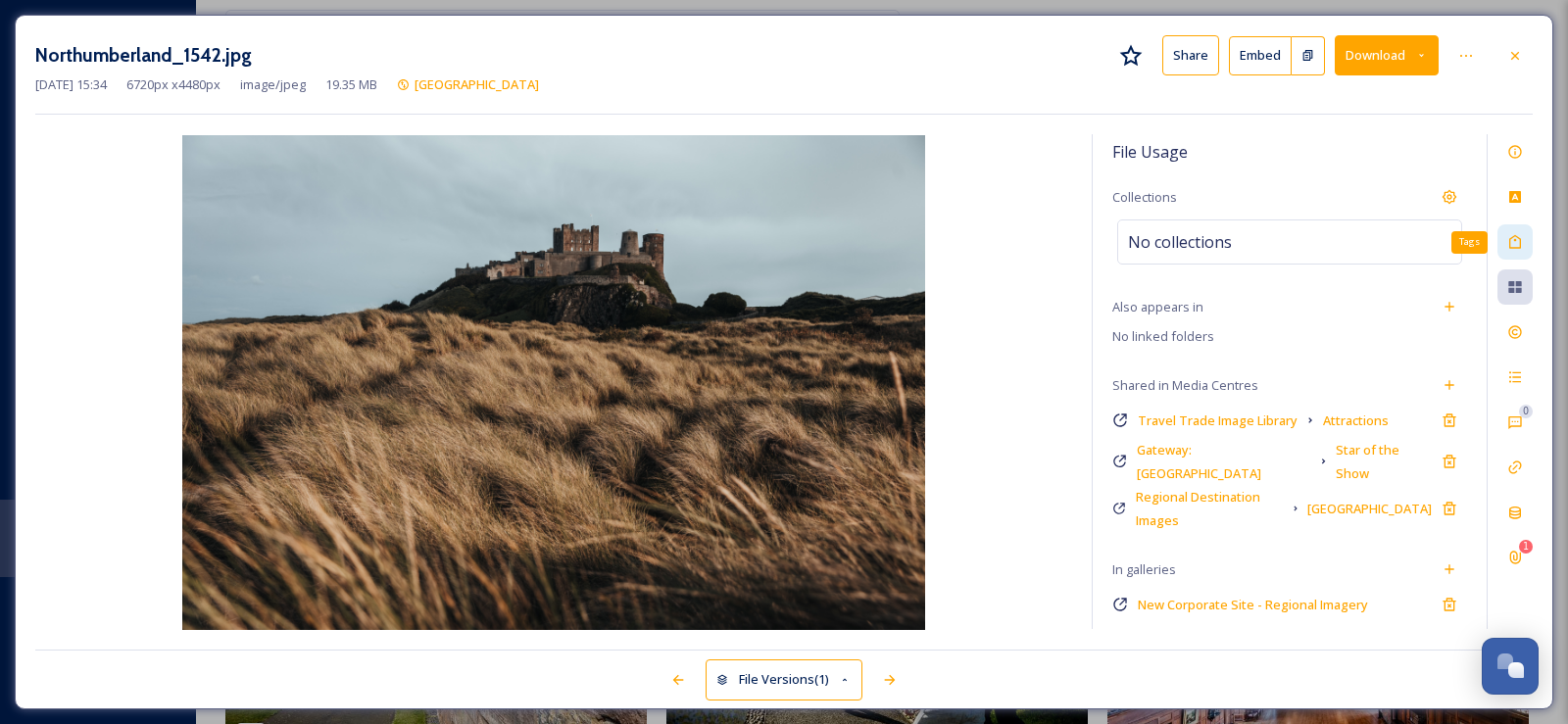
click at [1520, 243] on icon at bounding box center [1515, 242] width 12 height 14
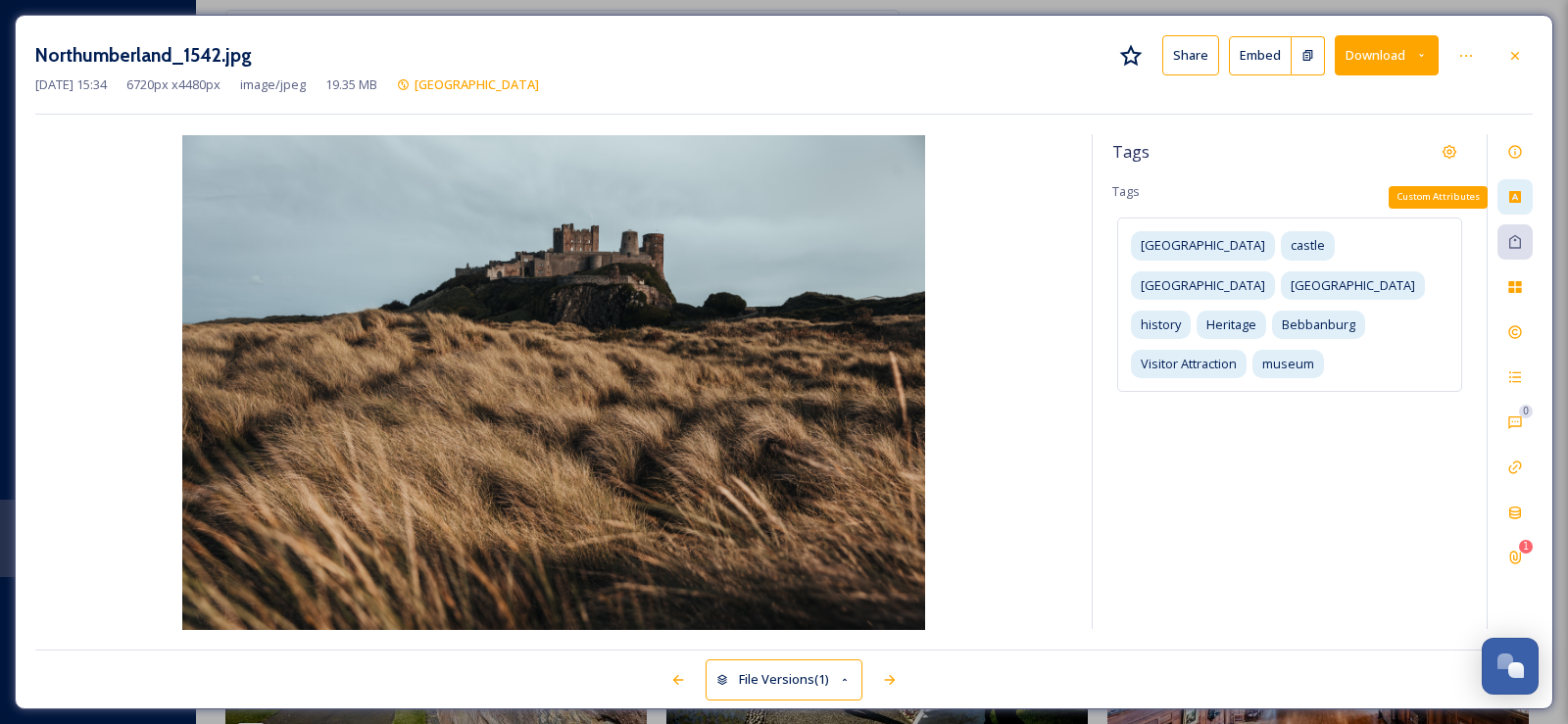
click at [1514, 194] on icon at bounding box center [1515, 197] width 12 height 12
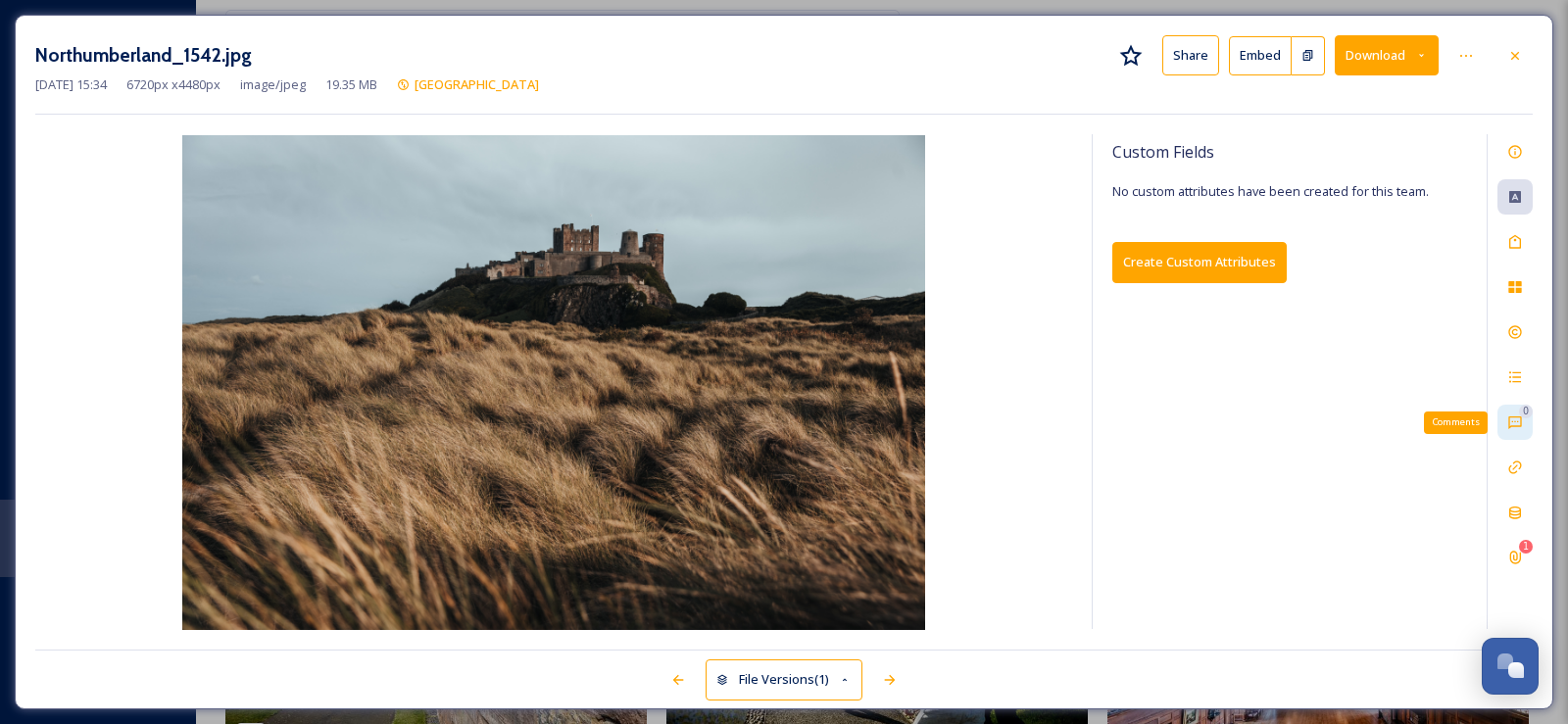
click at [1518, 429] on icon at bounding box center [1515, 422] width 16 height 16
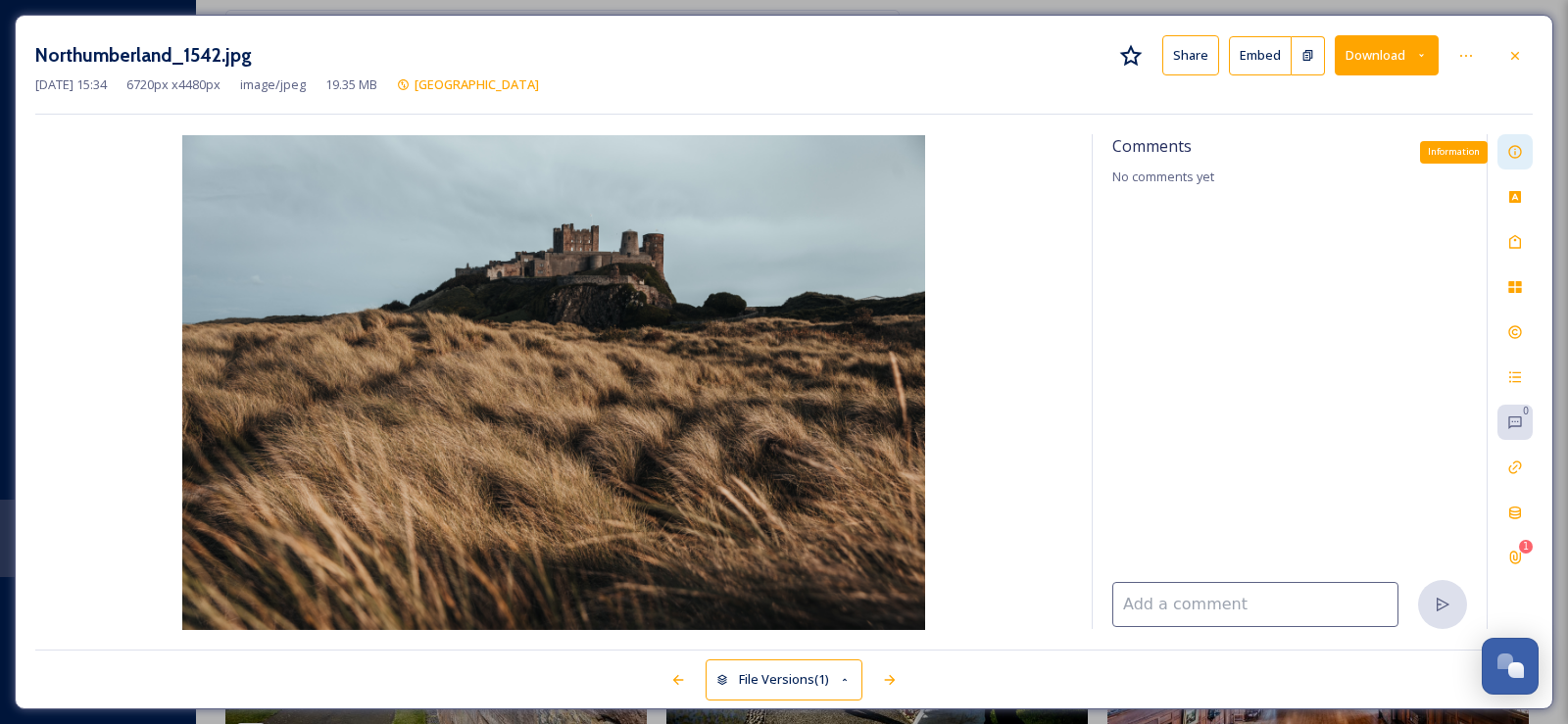
click at [1515, 145] on icon at bounding box center [1515, 152] width 16 height 16
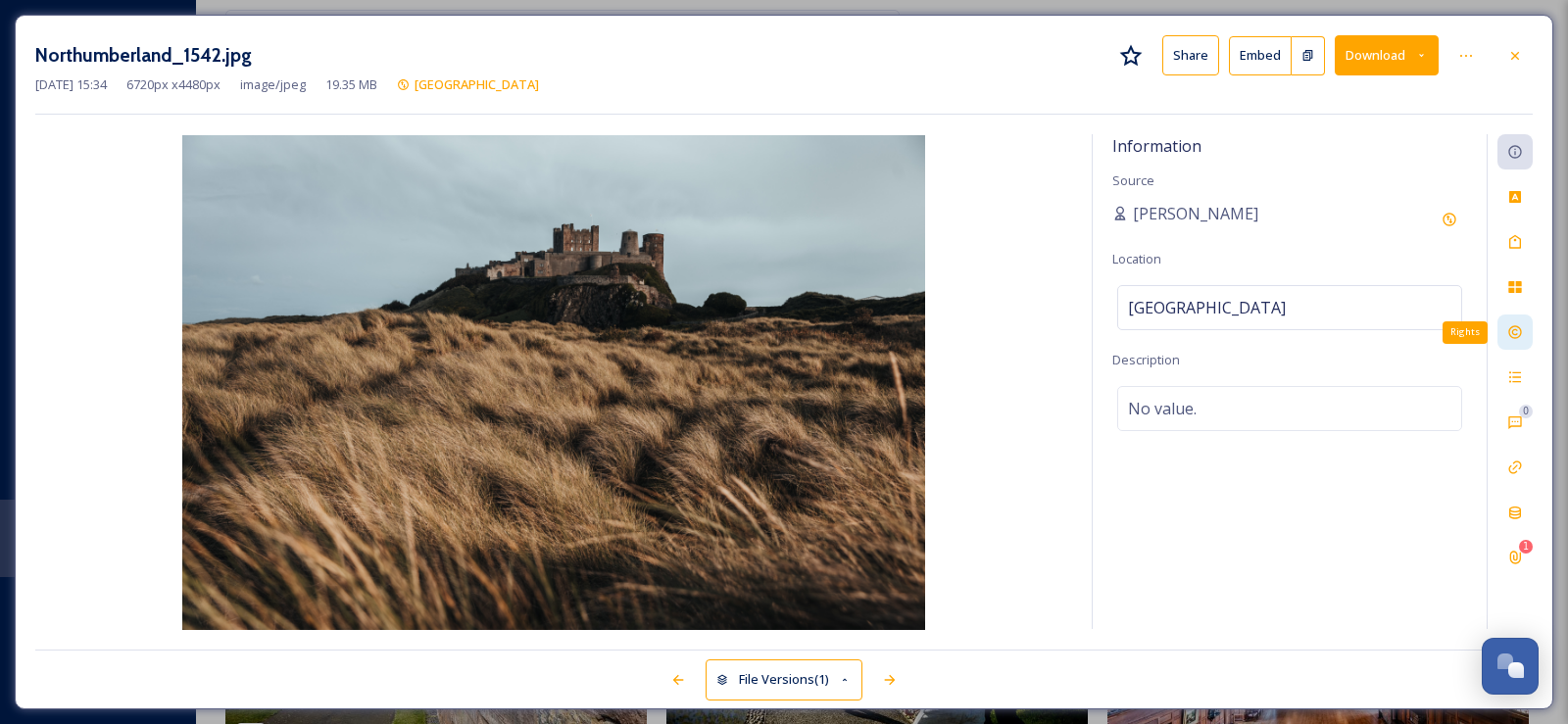
click at [1519, 335] on icon at bounding box center [1515, 332] width 16 height 16
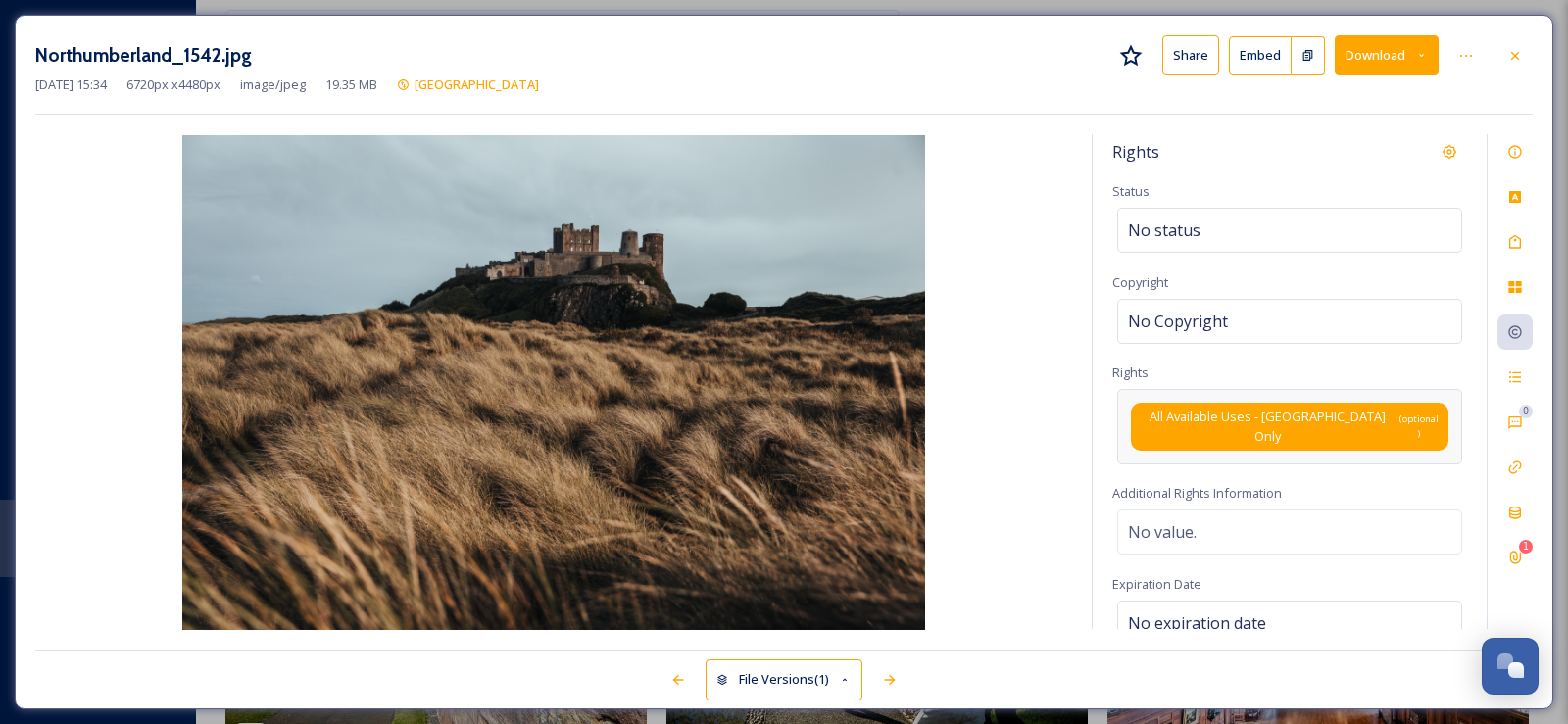
click at [1398, 423] on span "(optional)" at bounding box center [1418, 426] width 41 height 29
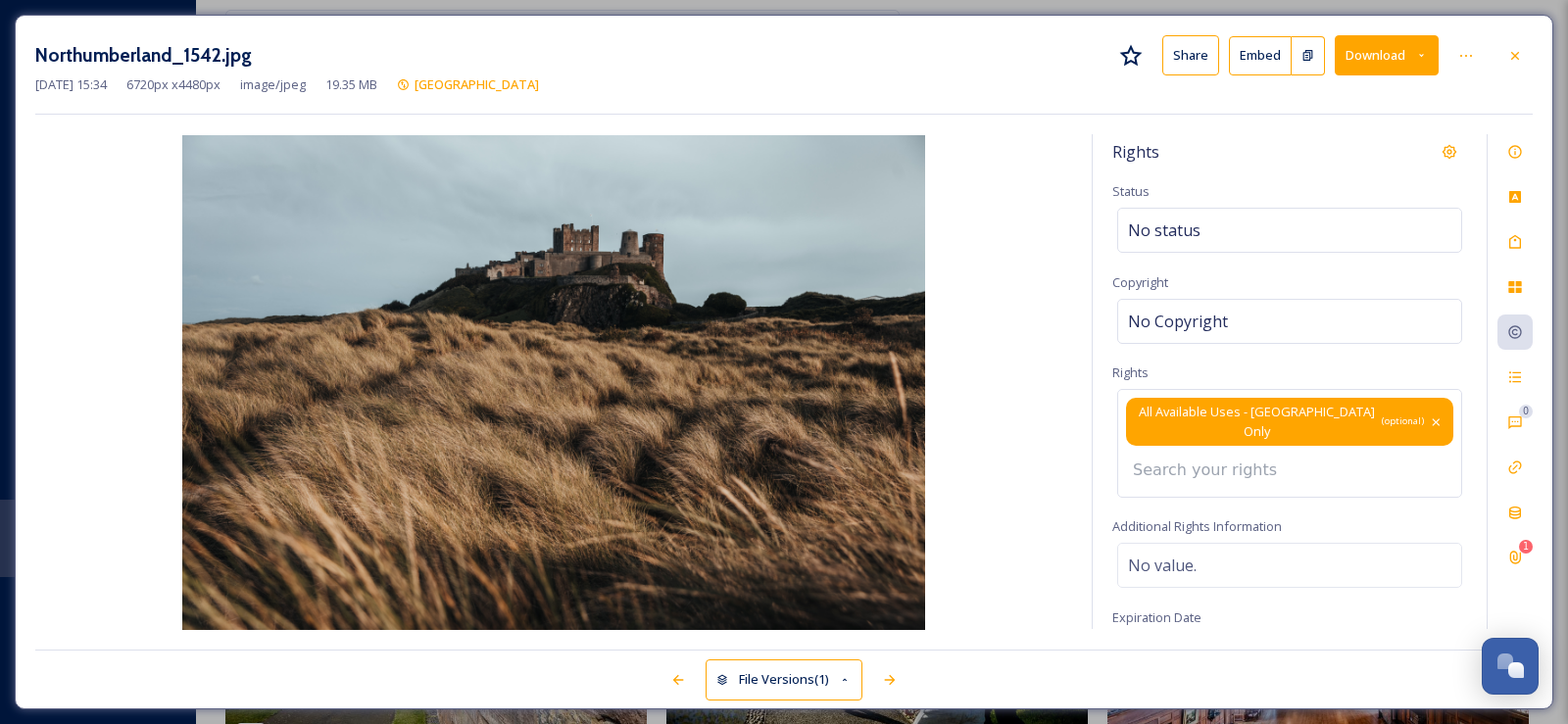
click at [1429, 414] on icon at bounding box center [1436, 422] width 15 height 16
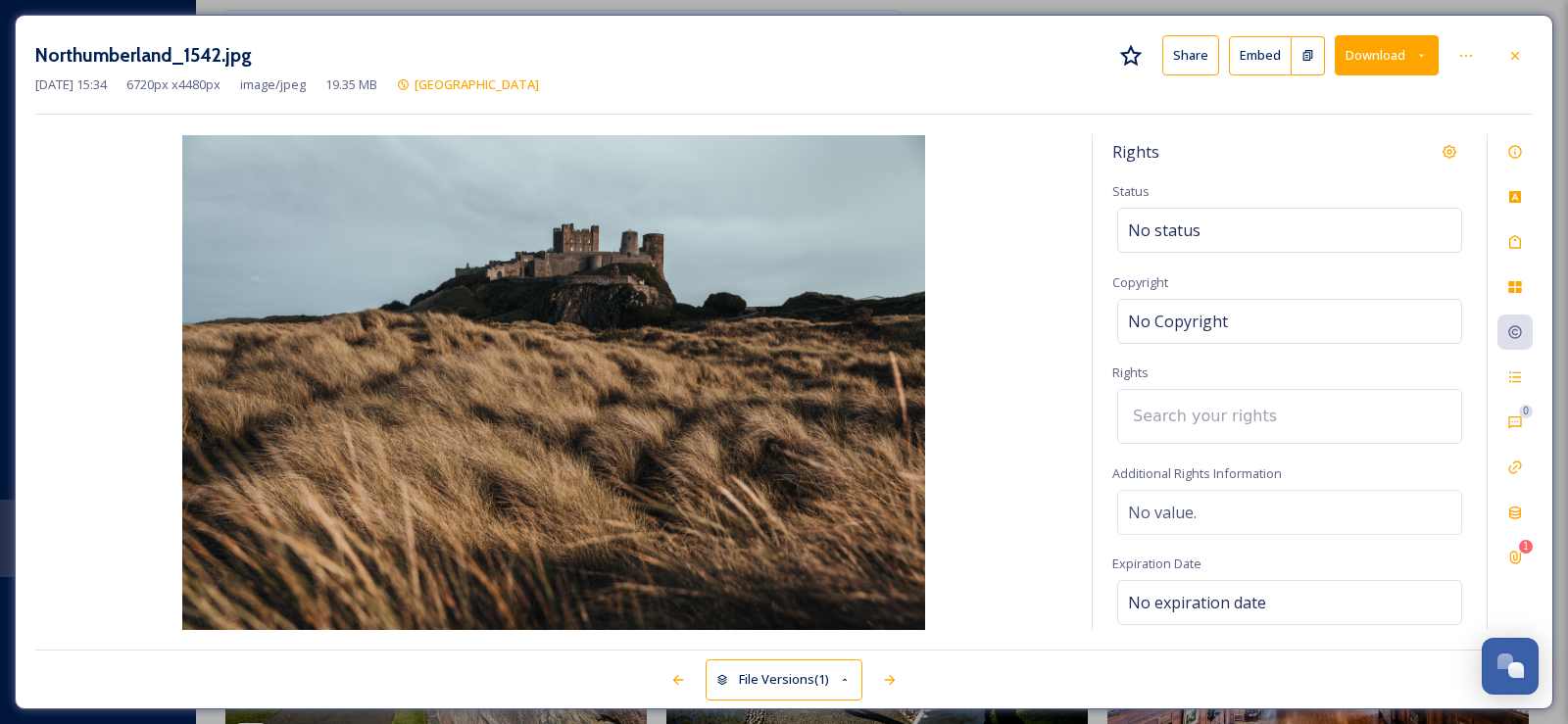
click at [1356, 412] on div at bounding box center [1289, 416] width 345 height 55
click at [1350, 411] on div at bounding box center [1289, 416] width 345 height 55
click at [1191, 413] on input at bounding box center [1231, 416] width 216 height 44
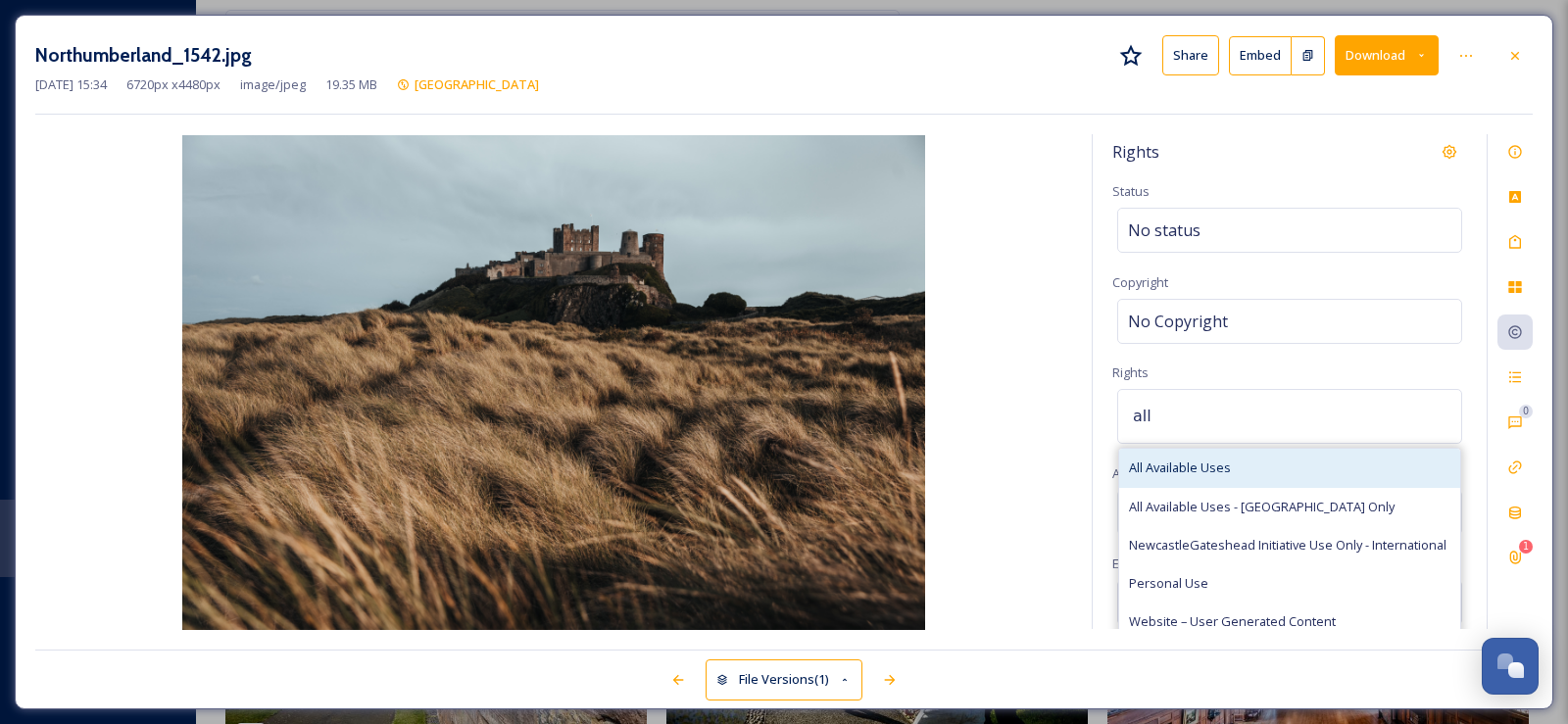
type input "all"
click at [1210, 471] on span "All Available Uses" at bounding box center [1179, 468] width 102 height 19
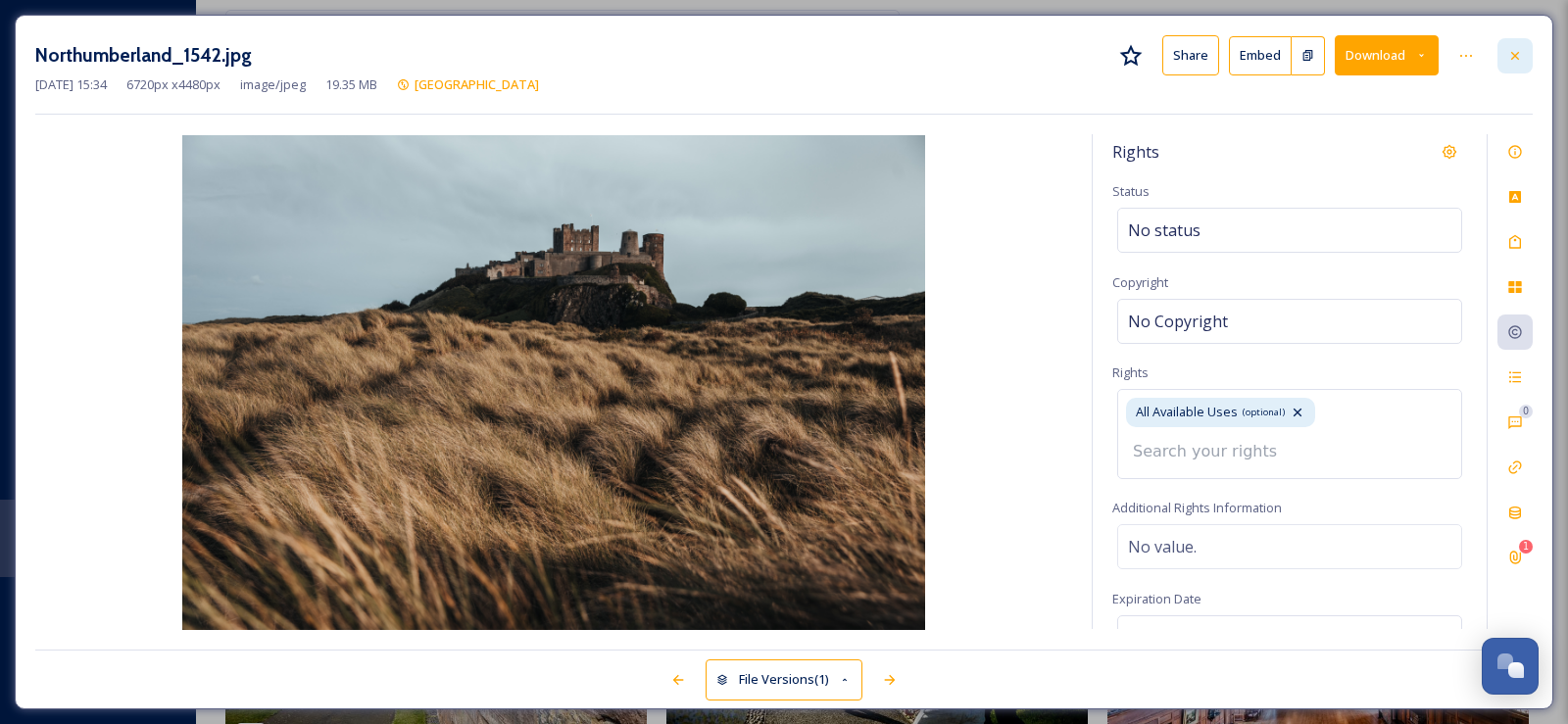
click at [1522, 60] on icon at bounding box center [1515, 56] width 16 height 16
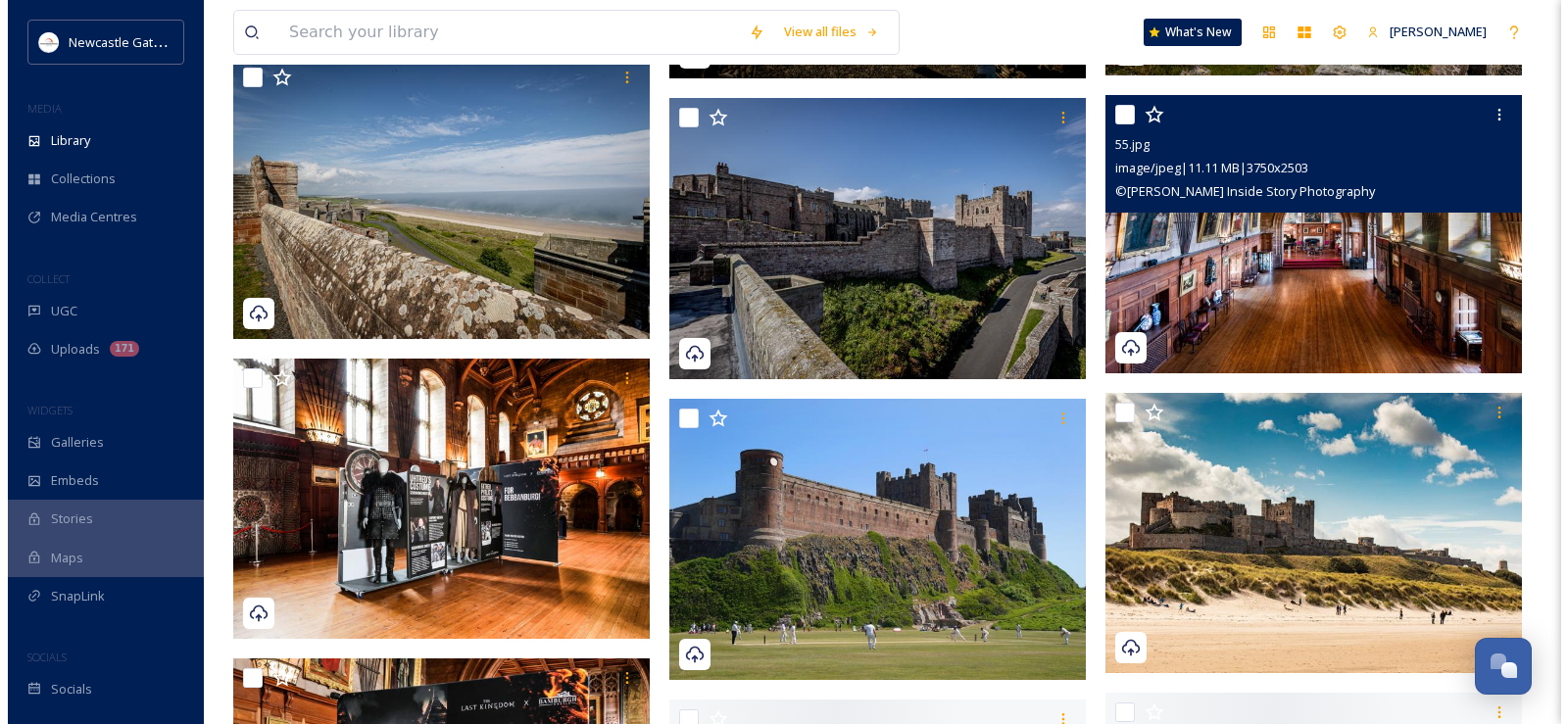
scroll to position [2647, 0]
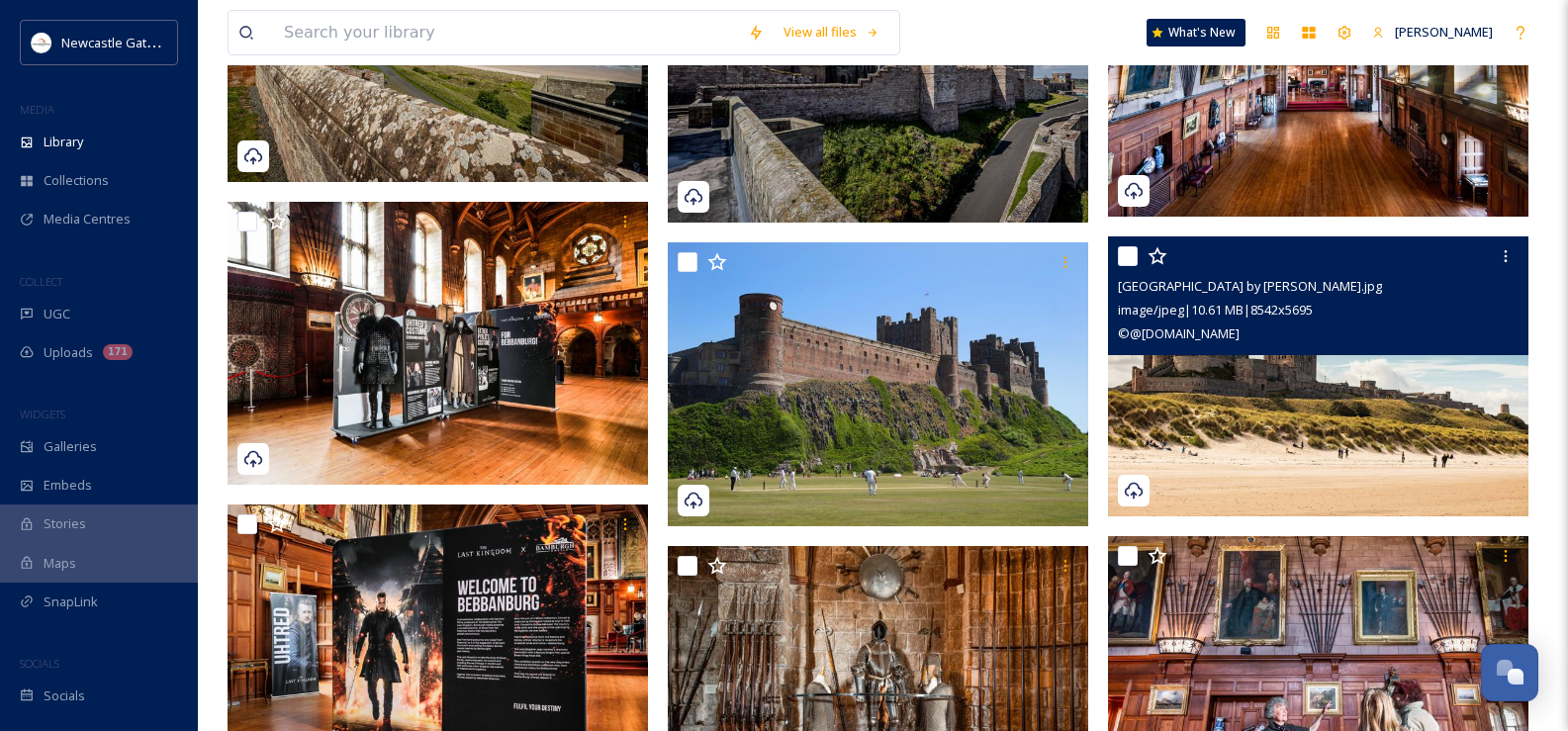
click at [1339, 468] on img at bounding box center [1317, 376] width 420 height 281
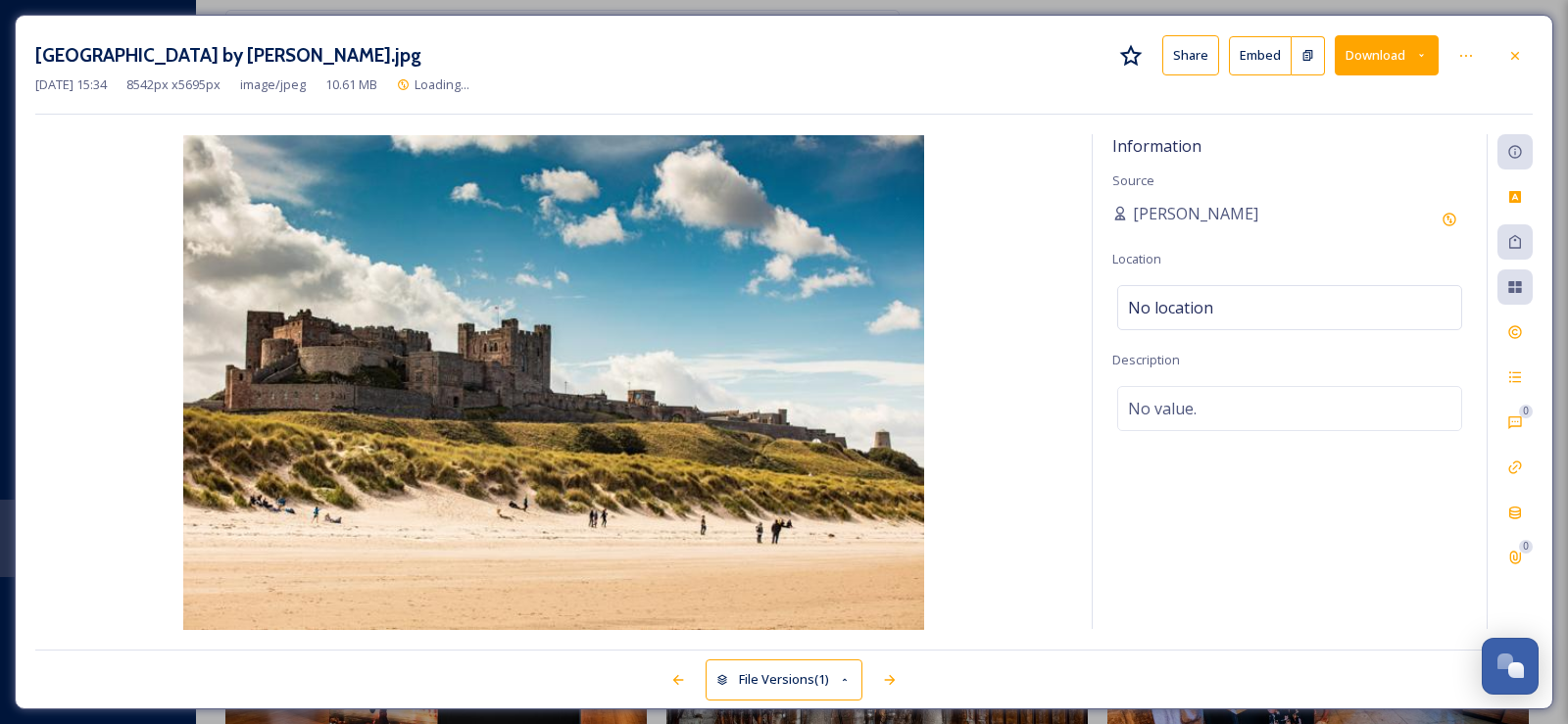
scroll to position [2650, 0]
click at [1508, 244] on icon at bounding box center [1515, 242] width 16 height 16
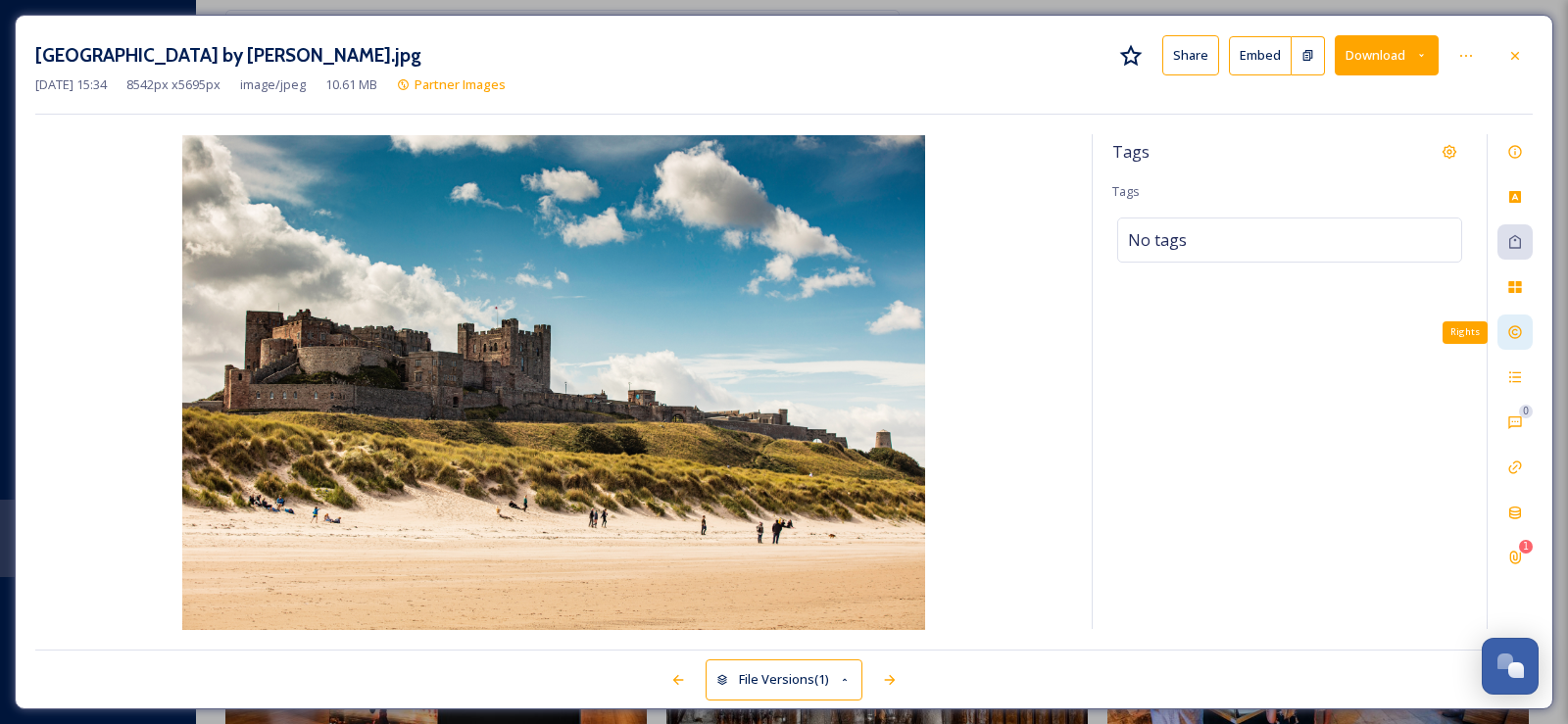
click at [1511, 331] on icon at bounding box center [1515, 332] width 16 height 16
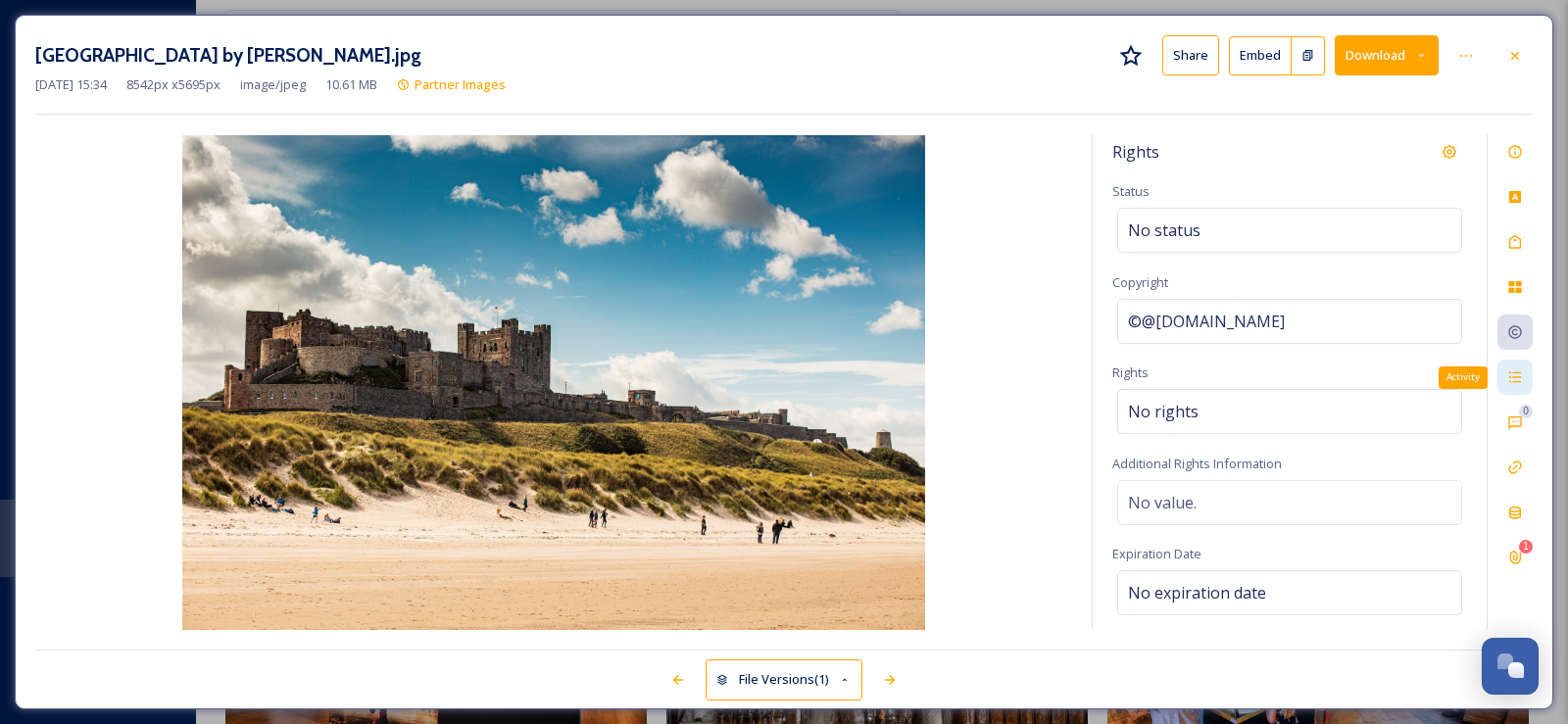
click at [1510, 384] on icon at bounding box center [1515, 378] width 16 height 16
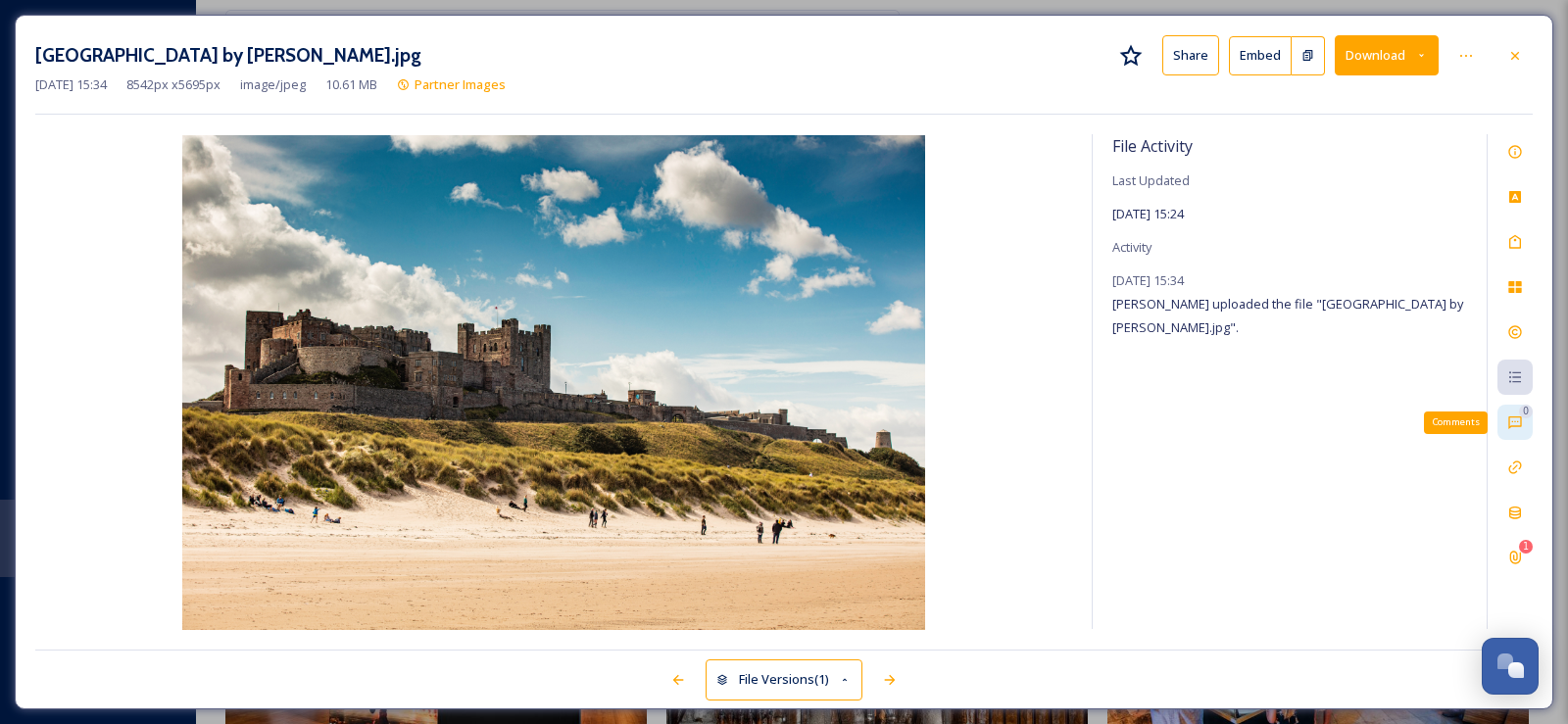
click at [1513, 421] on icon at bounding box center [1515, 422] width 16 height 16
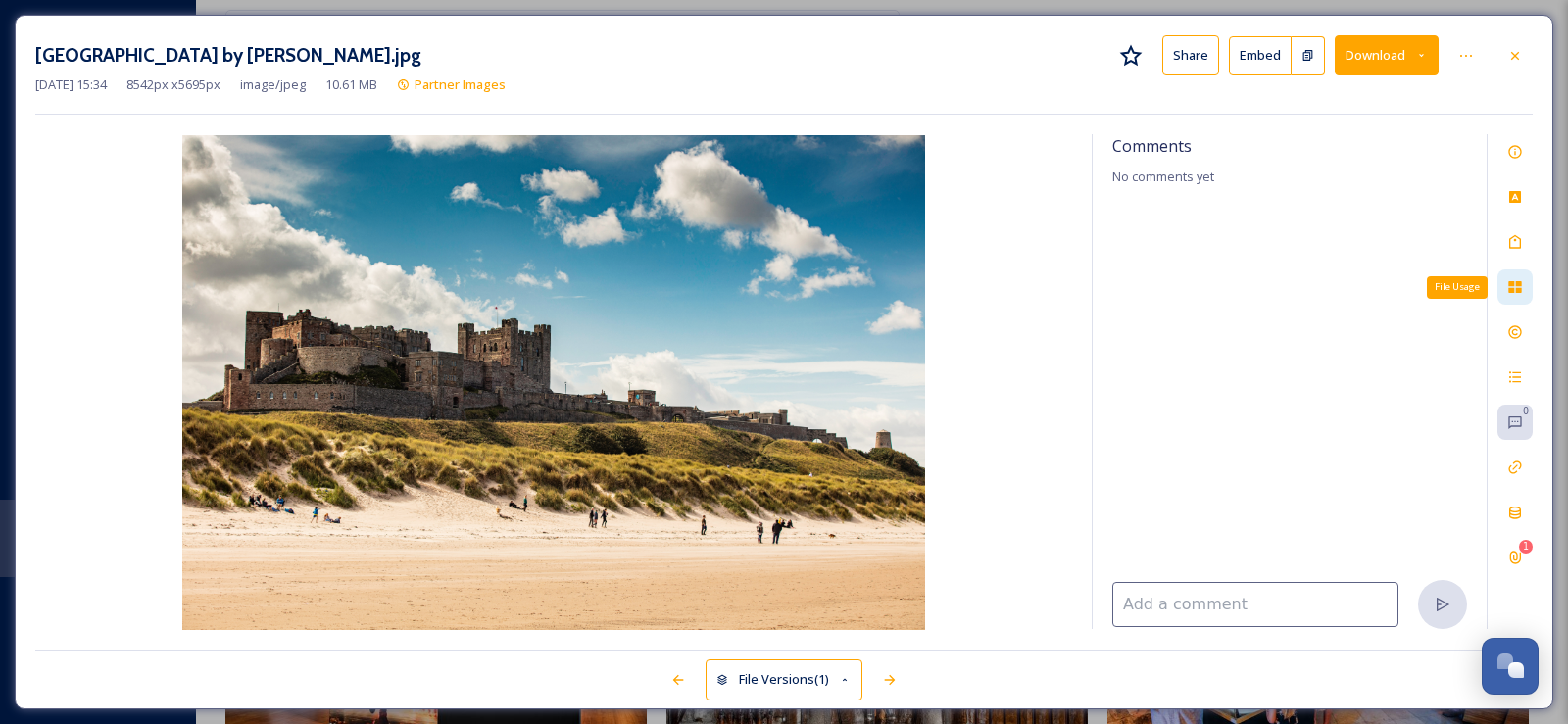
click at [1507, 285] on icon at bounding box center [1515, 287] width 16 height 16
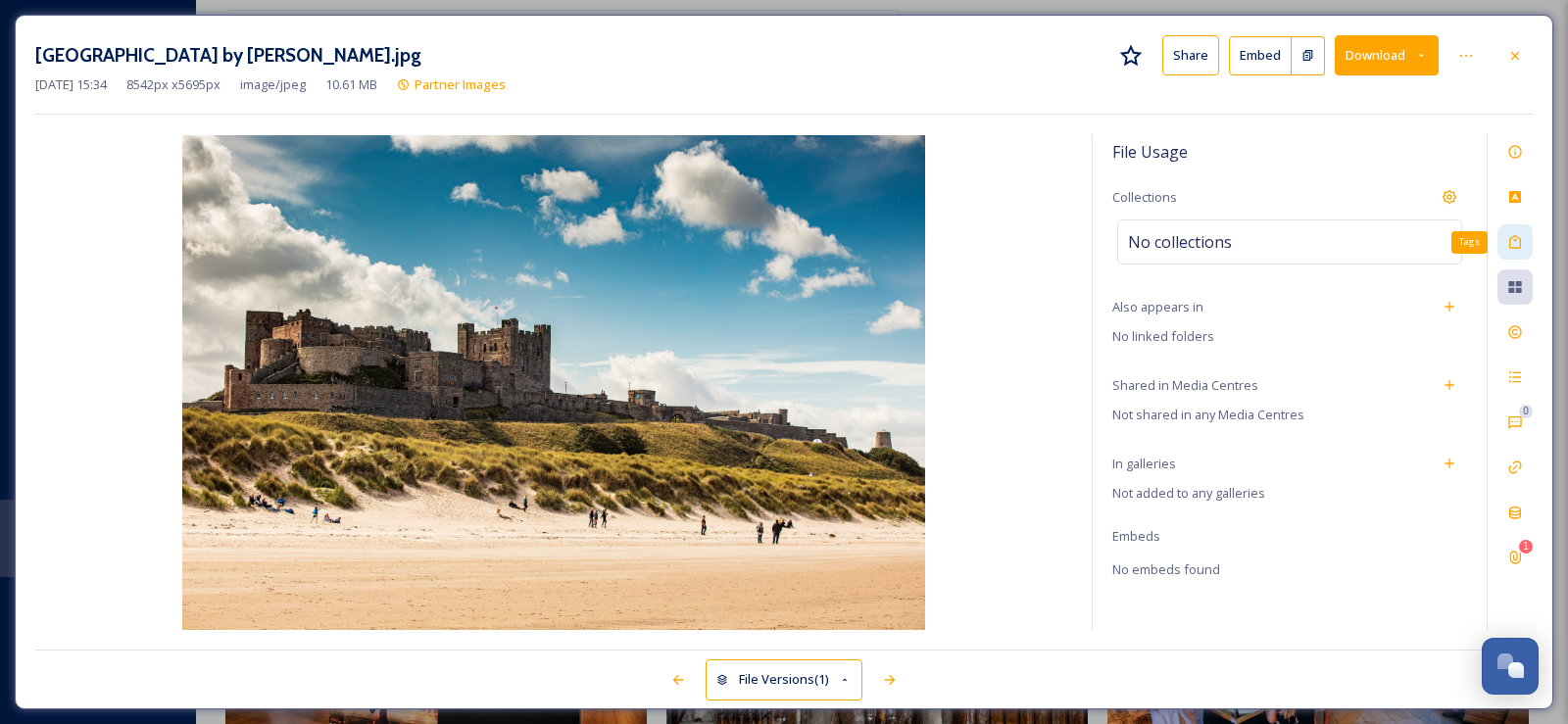
click at [1522, 248] on icon at bounding box center [1515, 242] width 16 height 16
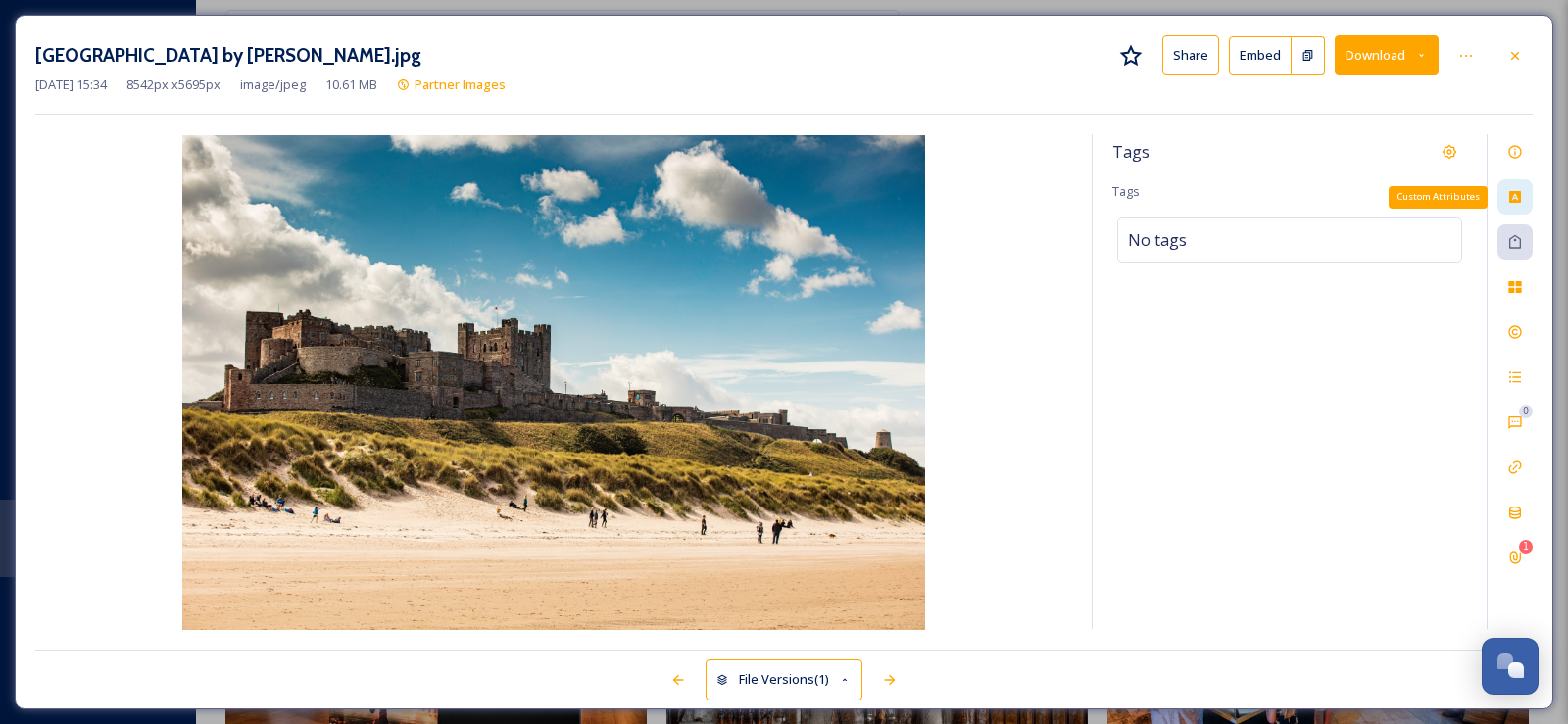
click at [1517, 202] on icon at bounding box center [1515, 197] width 12 height 12
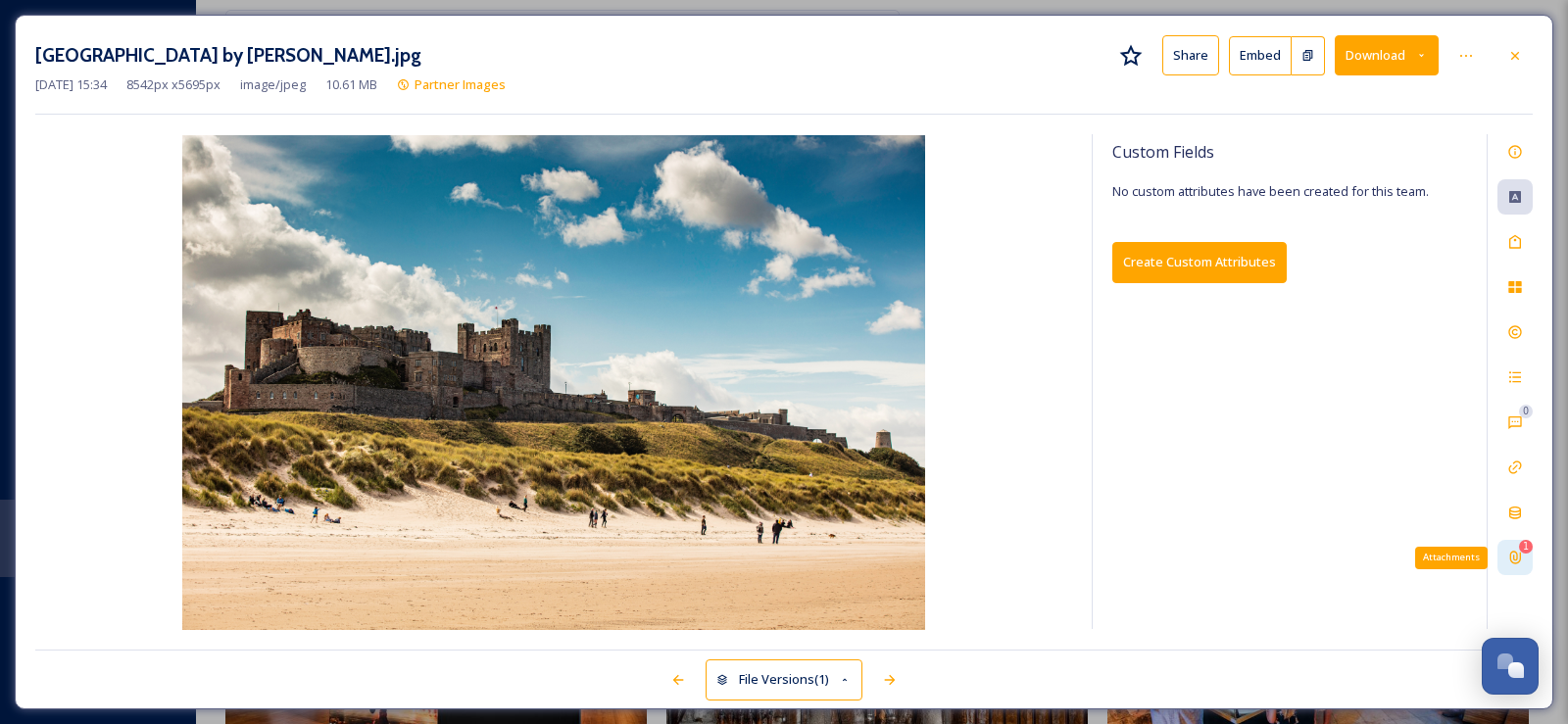
click at [1514, 563] on icon at bounding box center [1515, 558] width 16 height 16
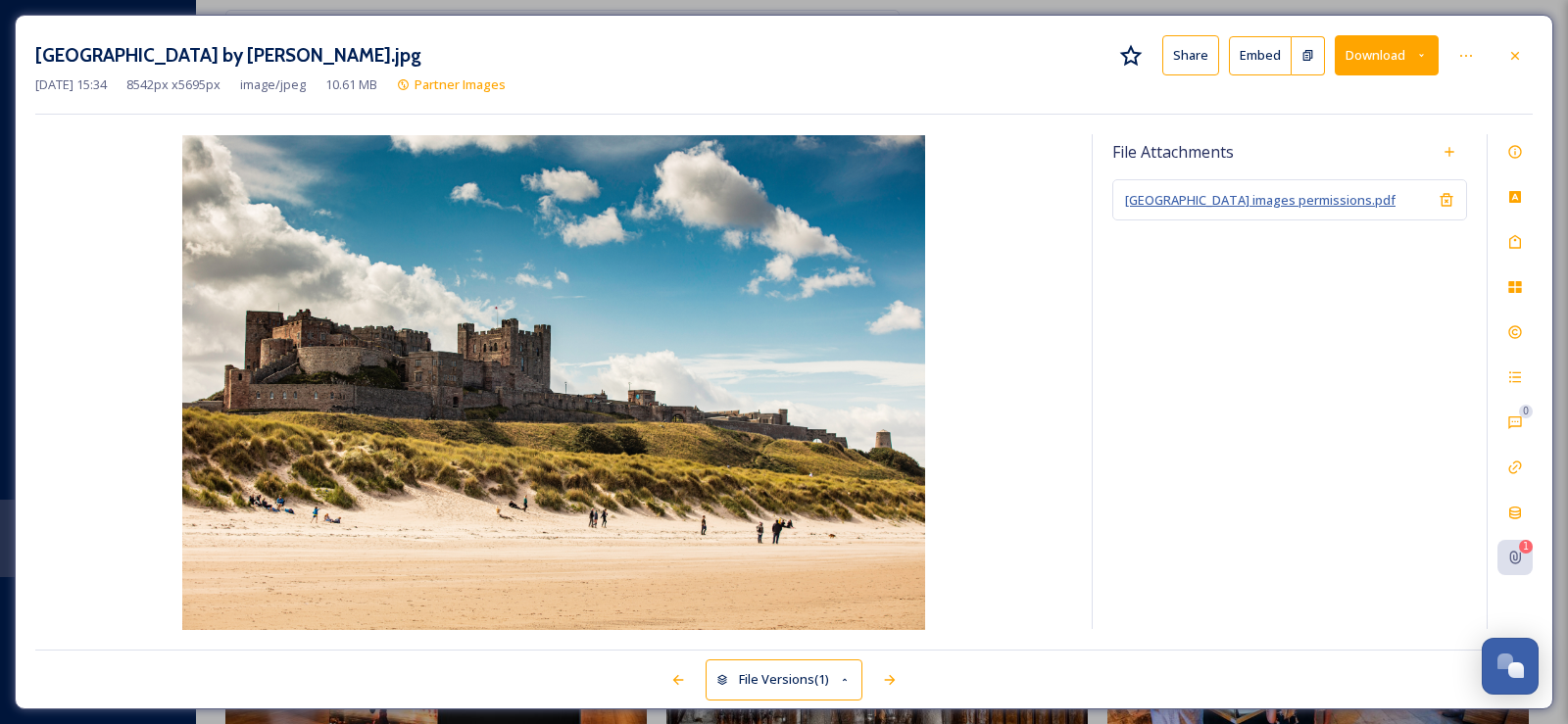
click at [1331, 199] on span "[GEOGRAPHIC_DATA] images permissions.pdf" at bounding box center [1261, 200] width 271 height 18
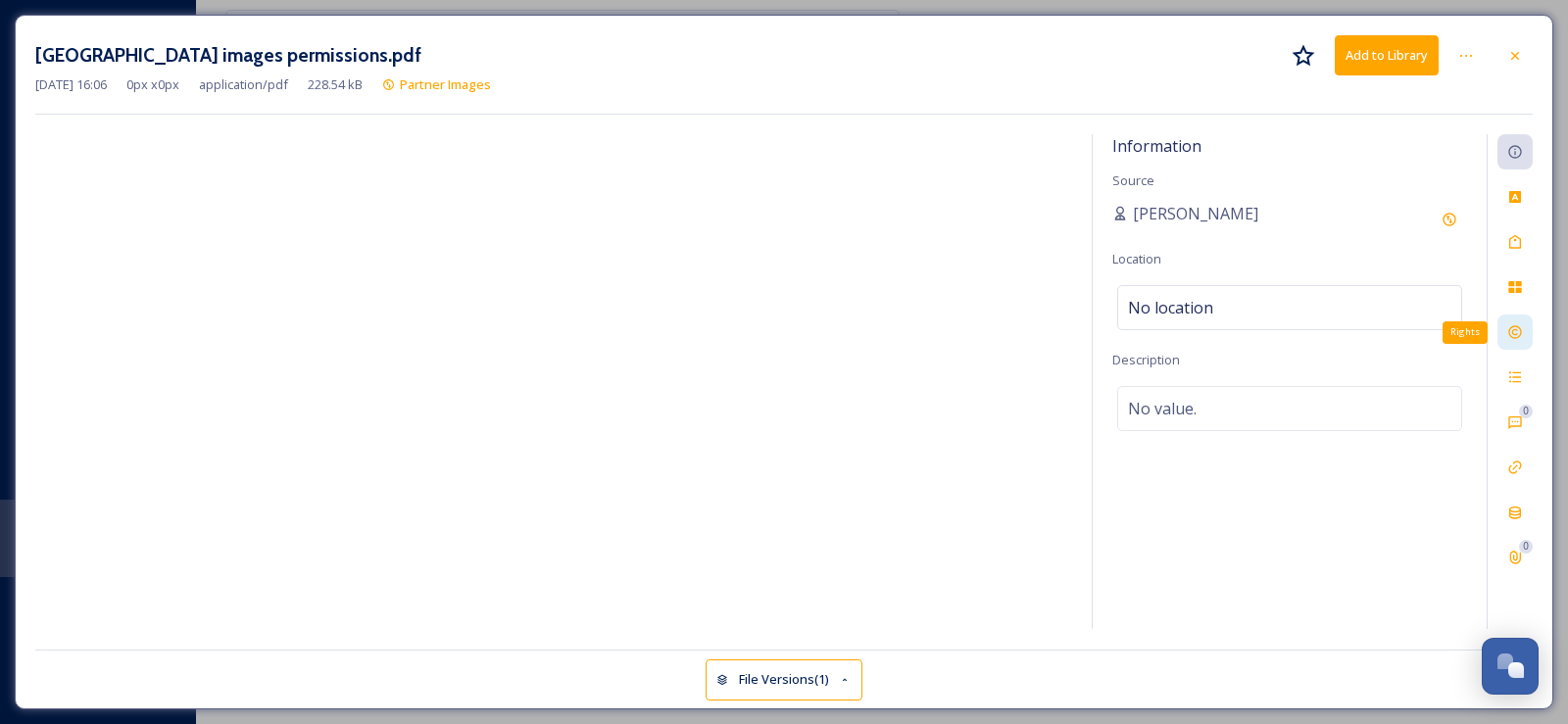
click at [1514, 332] on icon at bounding box center [1515, 332] width 16 height 16
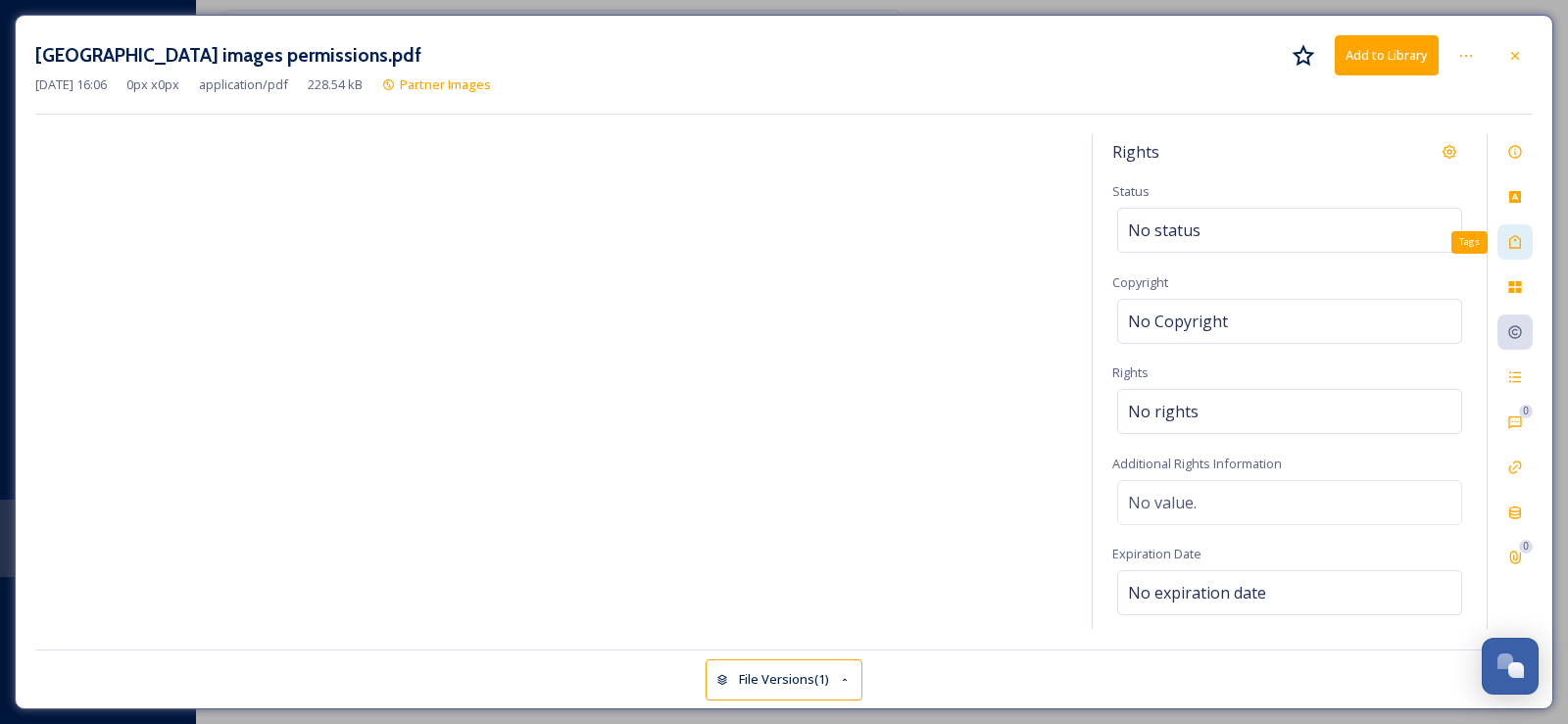
click at [1519, 240] on icon at bounding box center [1515, 242] width 16 height 16
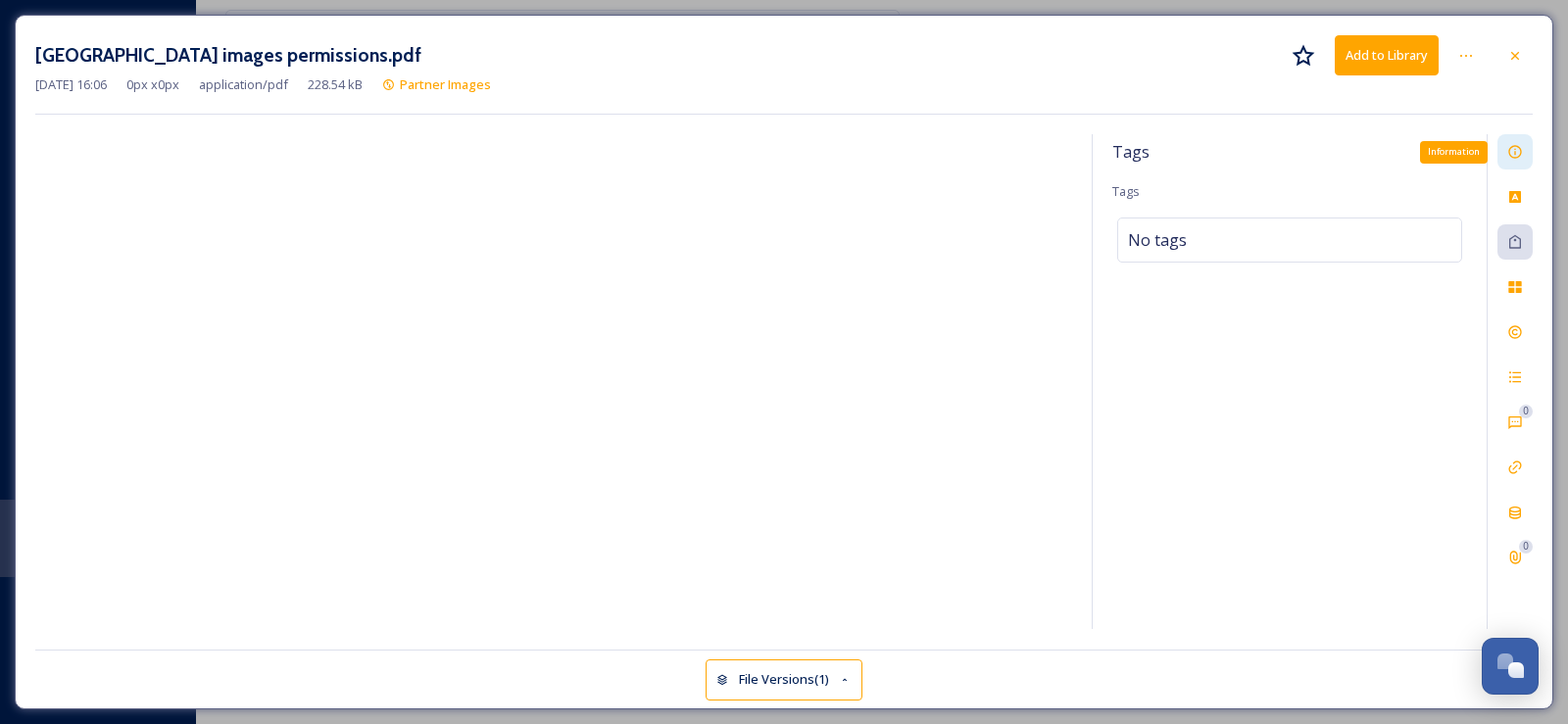
click at [1524, 152] on div "Information" at bounding box center [1515, 152] width 36 height 36
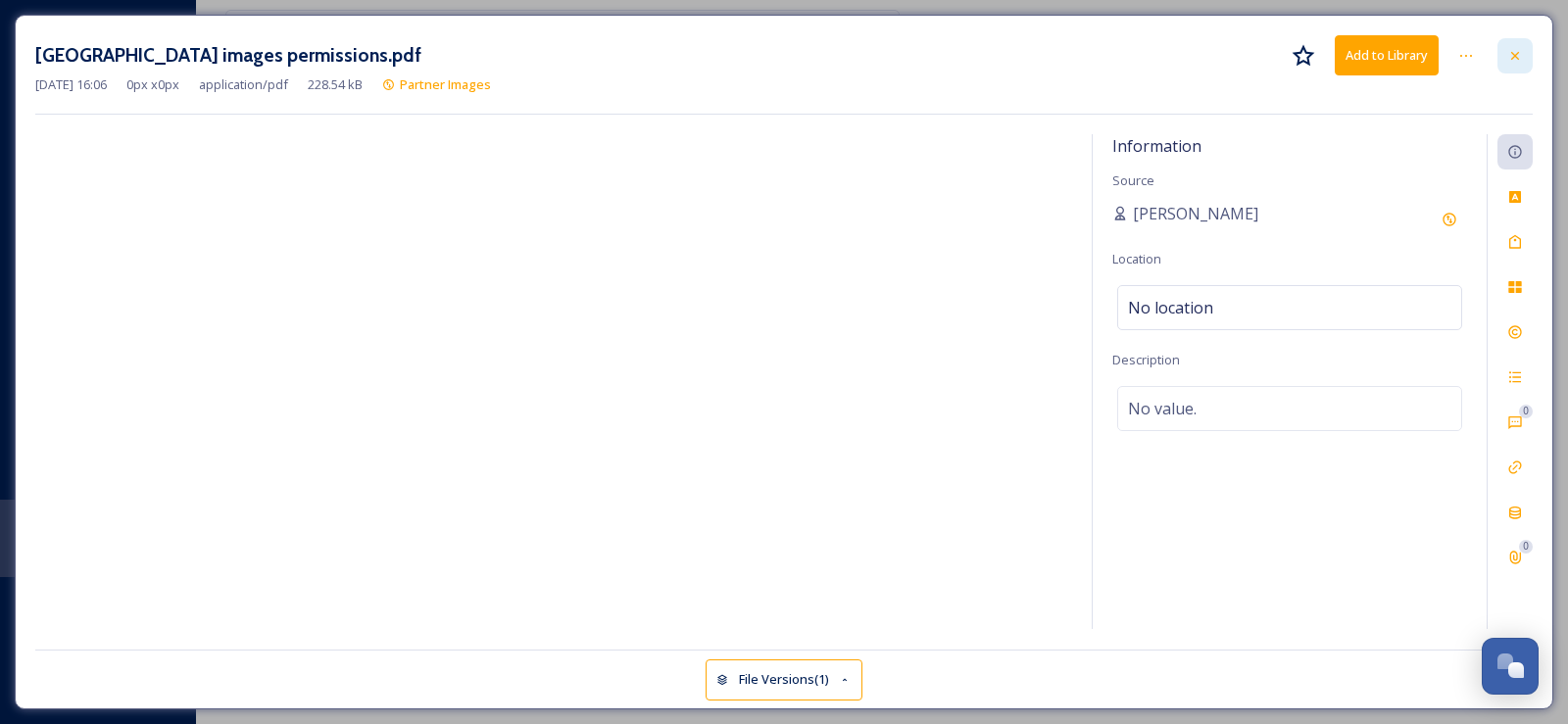
click at [1521, 48] on icon at bounding box center [1515, 56] width 16 height 16
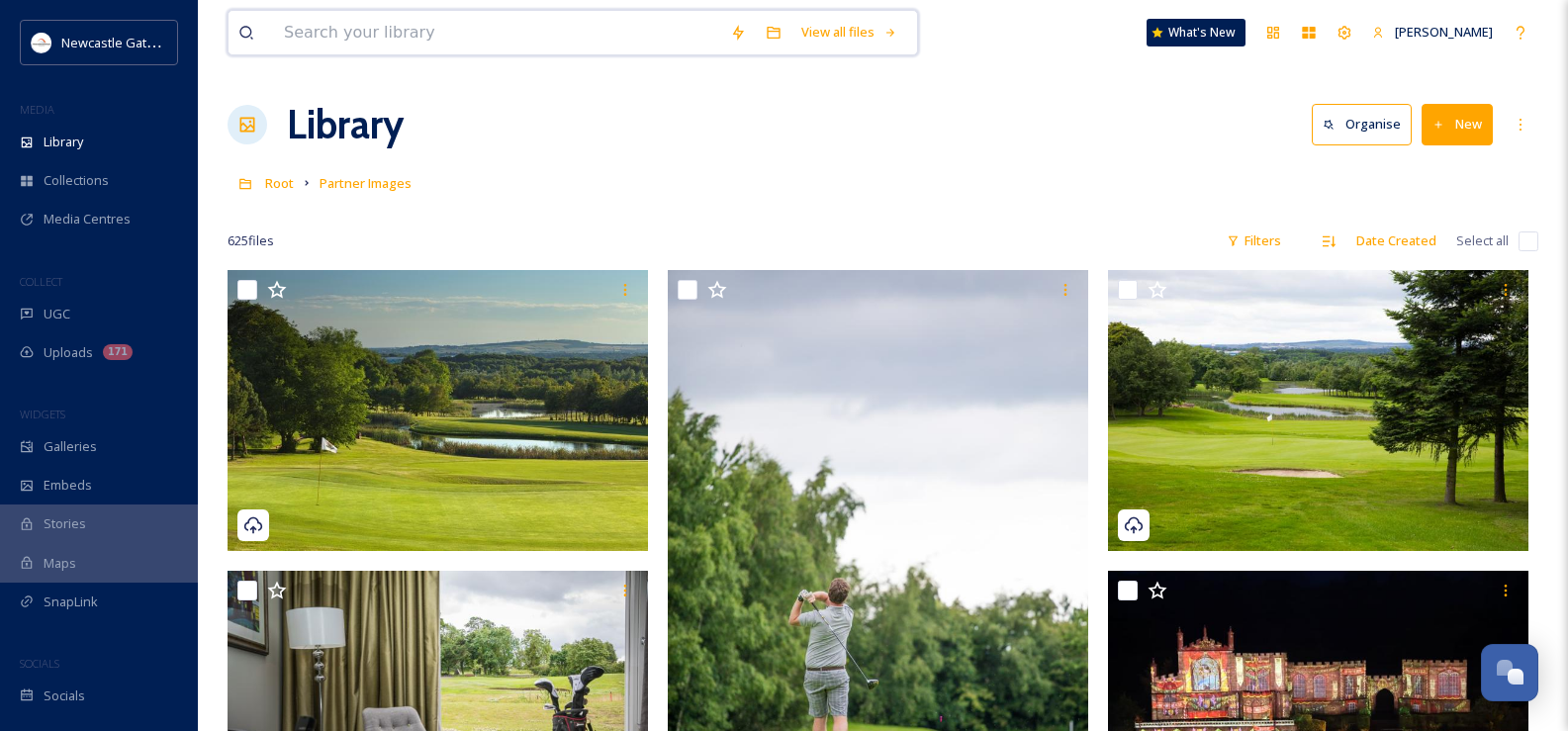
click at [416, 35] on input at bounding box center [497, 33] width 446 height 44
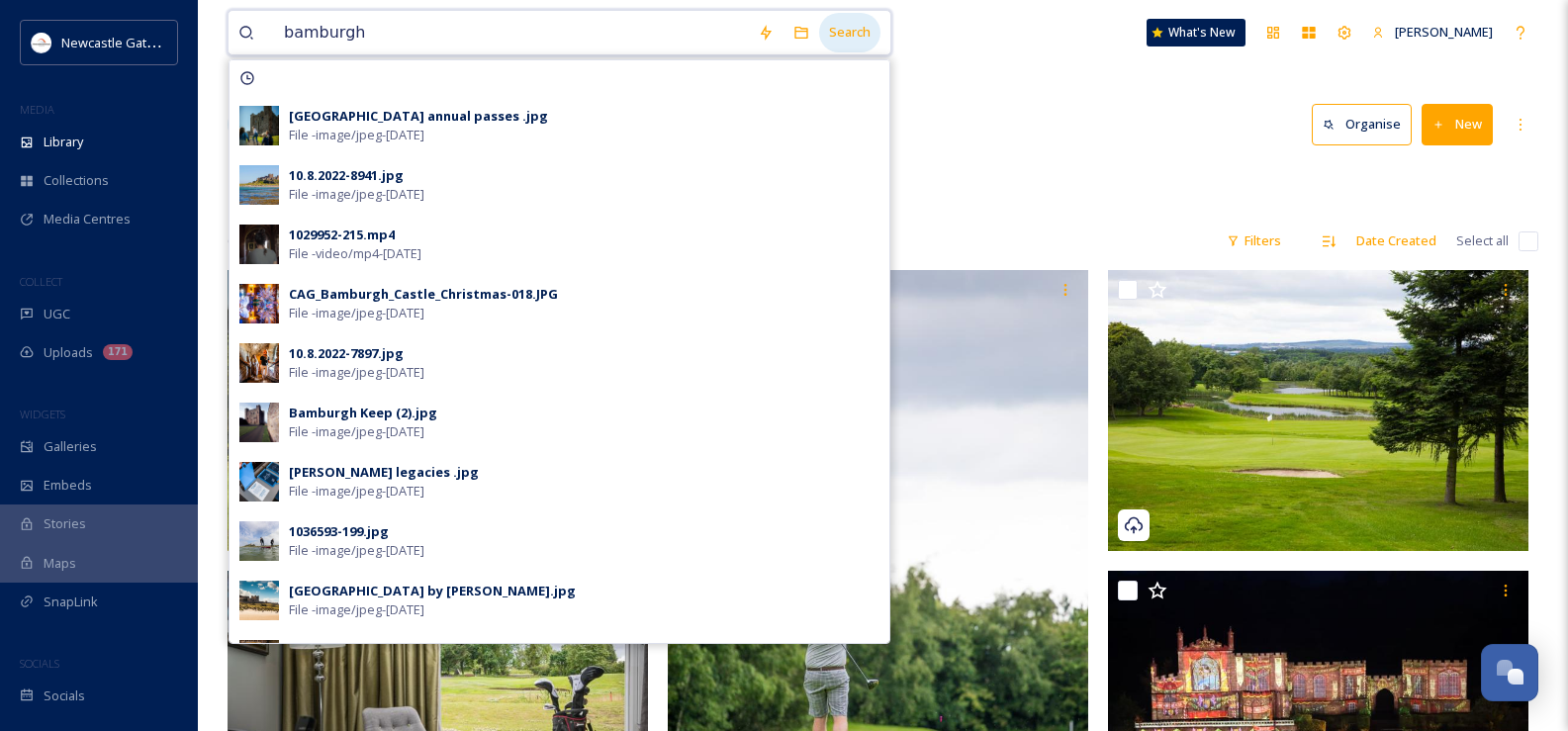
type input "bamburgh"
click at [859, 30] on div "Search" at bounding box center [849, 32] width 61 height 39
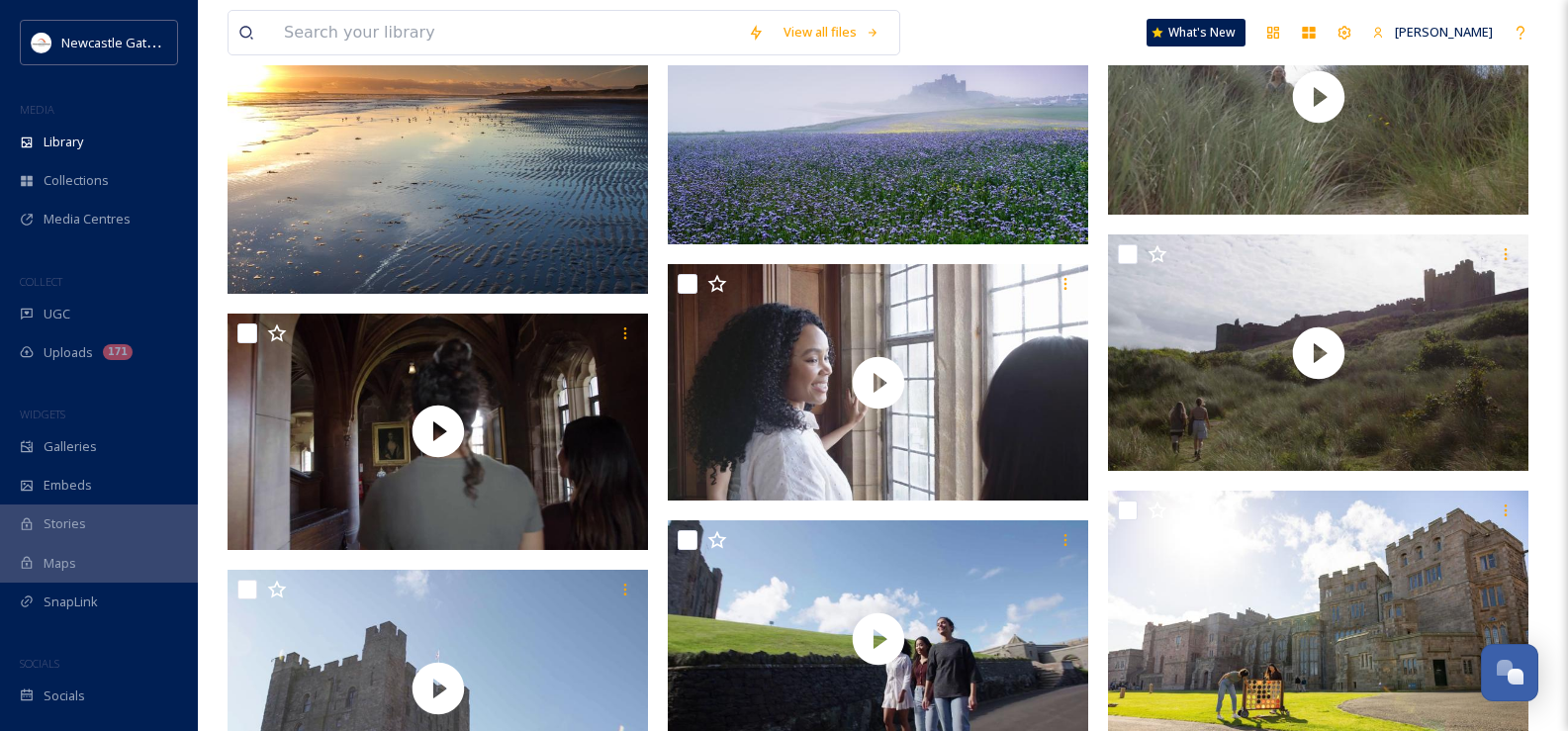
scroll to position [99, 0]
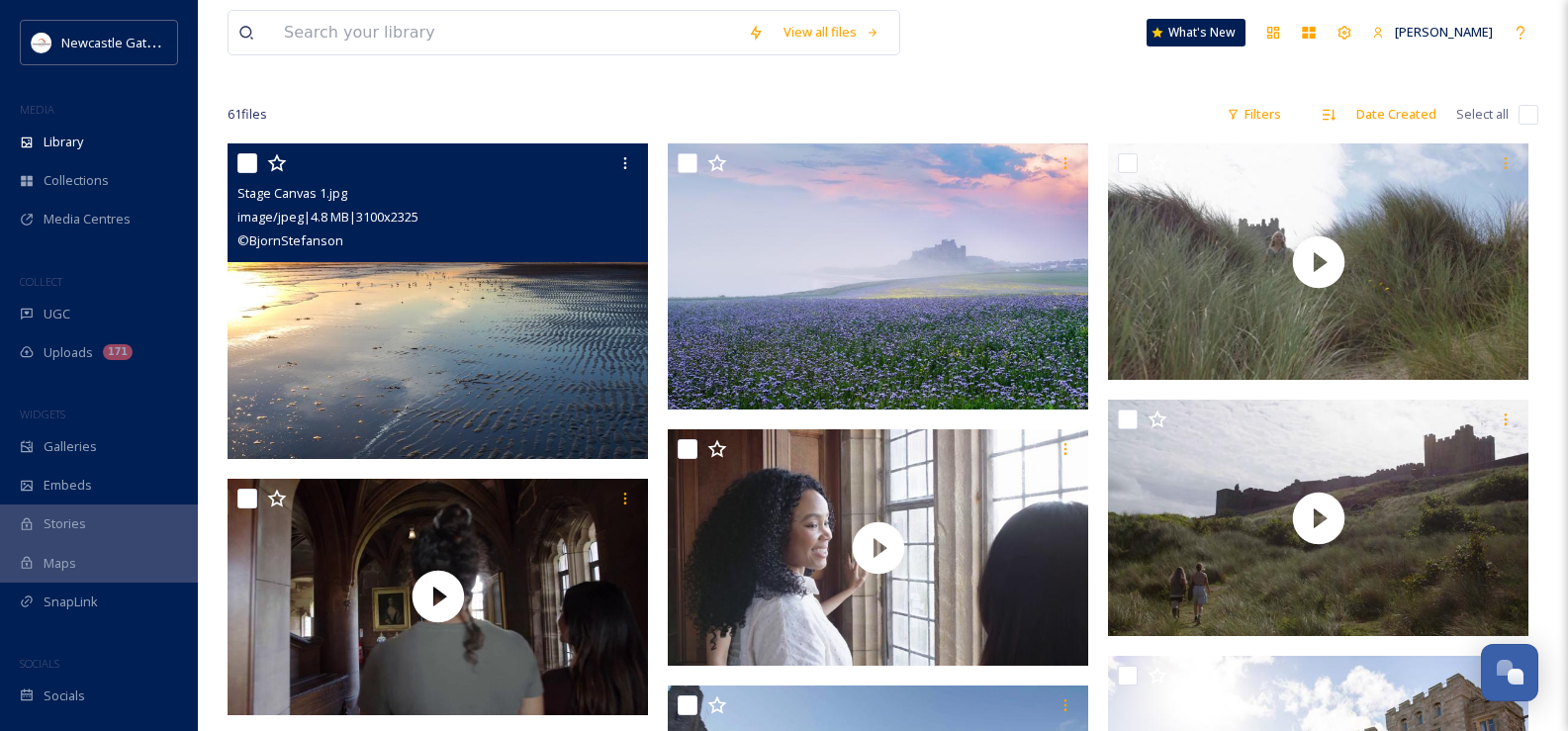
click at [501, 325] on img at bounding box center [437, 302] width 420 height 316
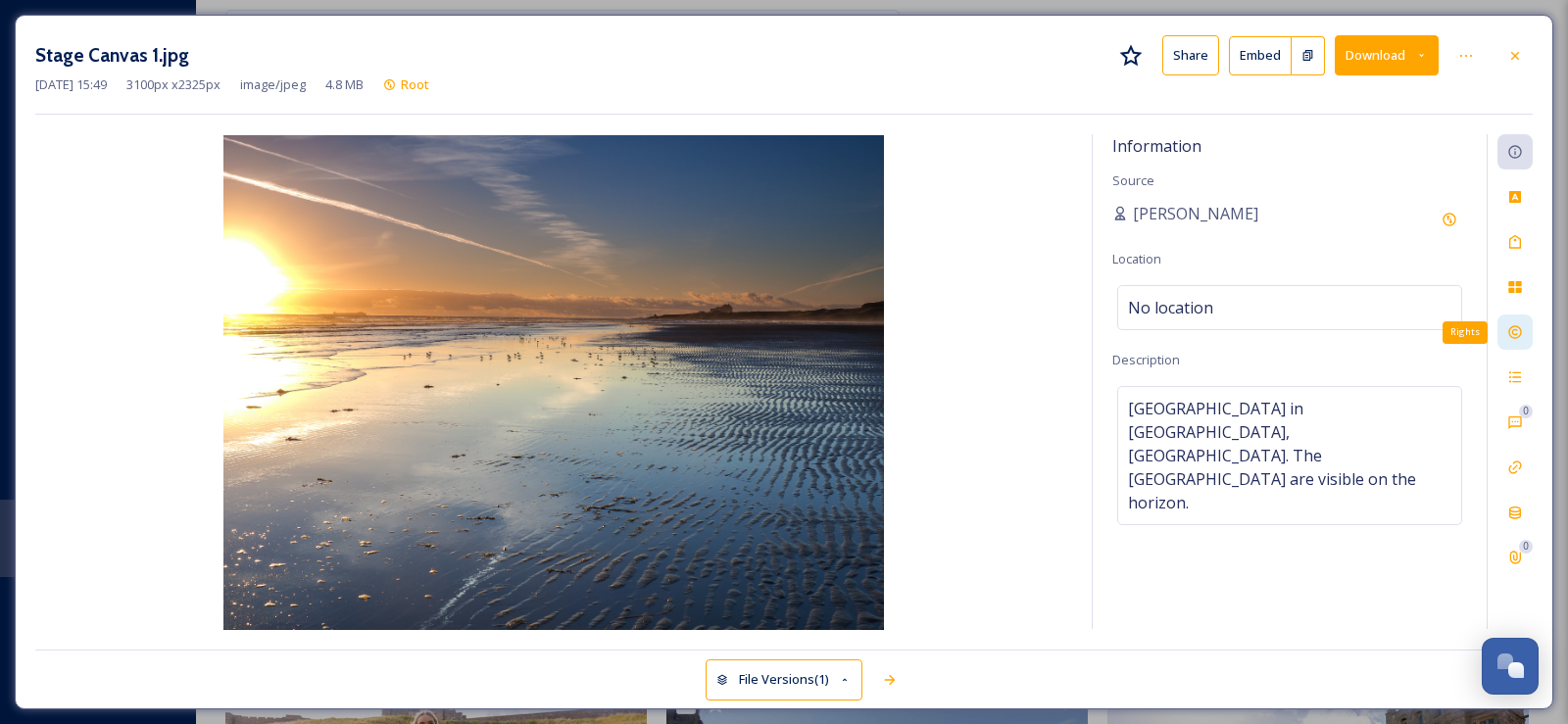
click at [1514, 326] on icon at bounding box center [1514, 332] width 13 height 13
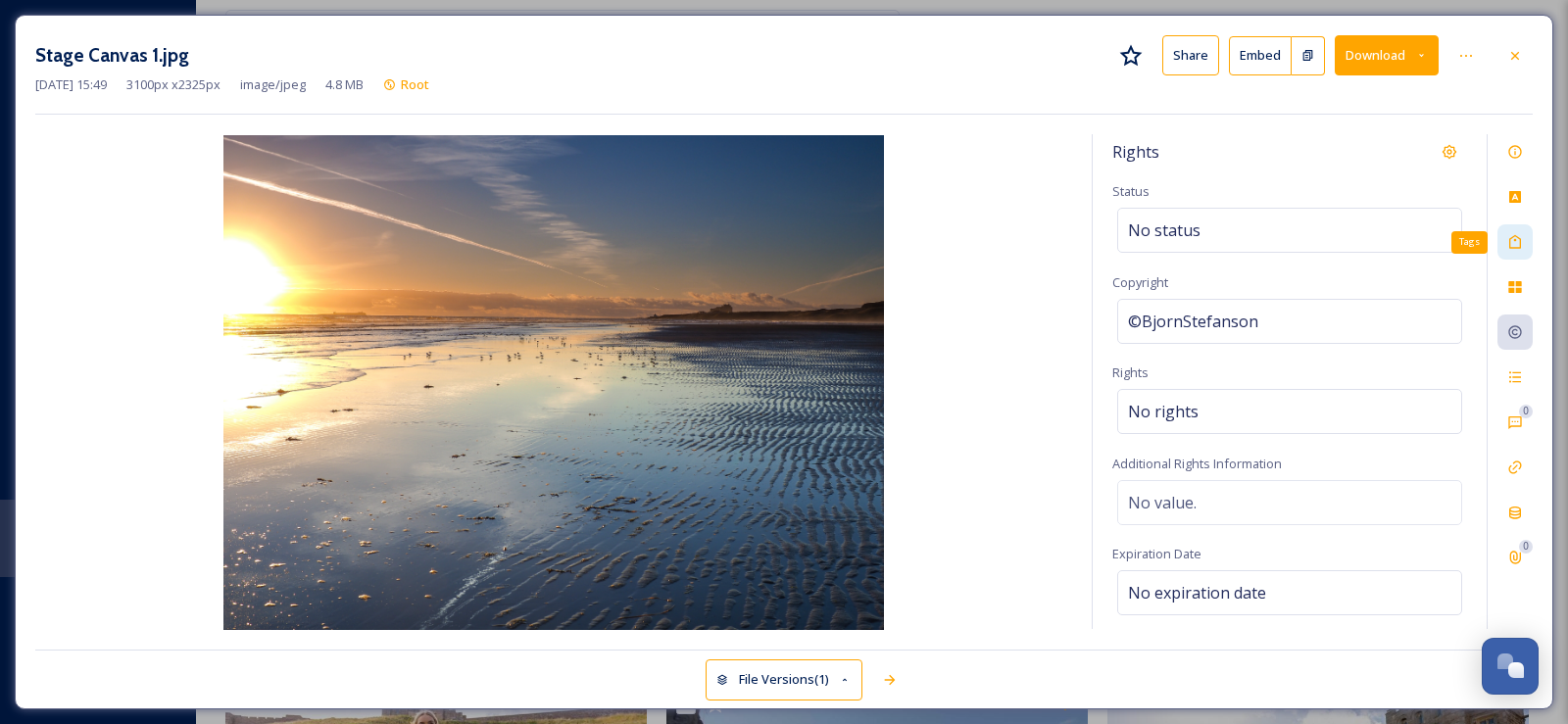
click at [1522, 241] on icon at bounding box center [1515, 242] width 16 height 16
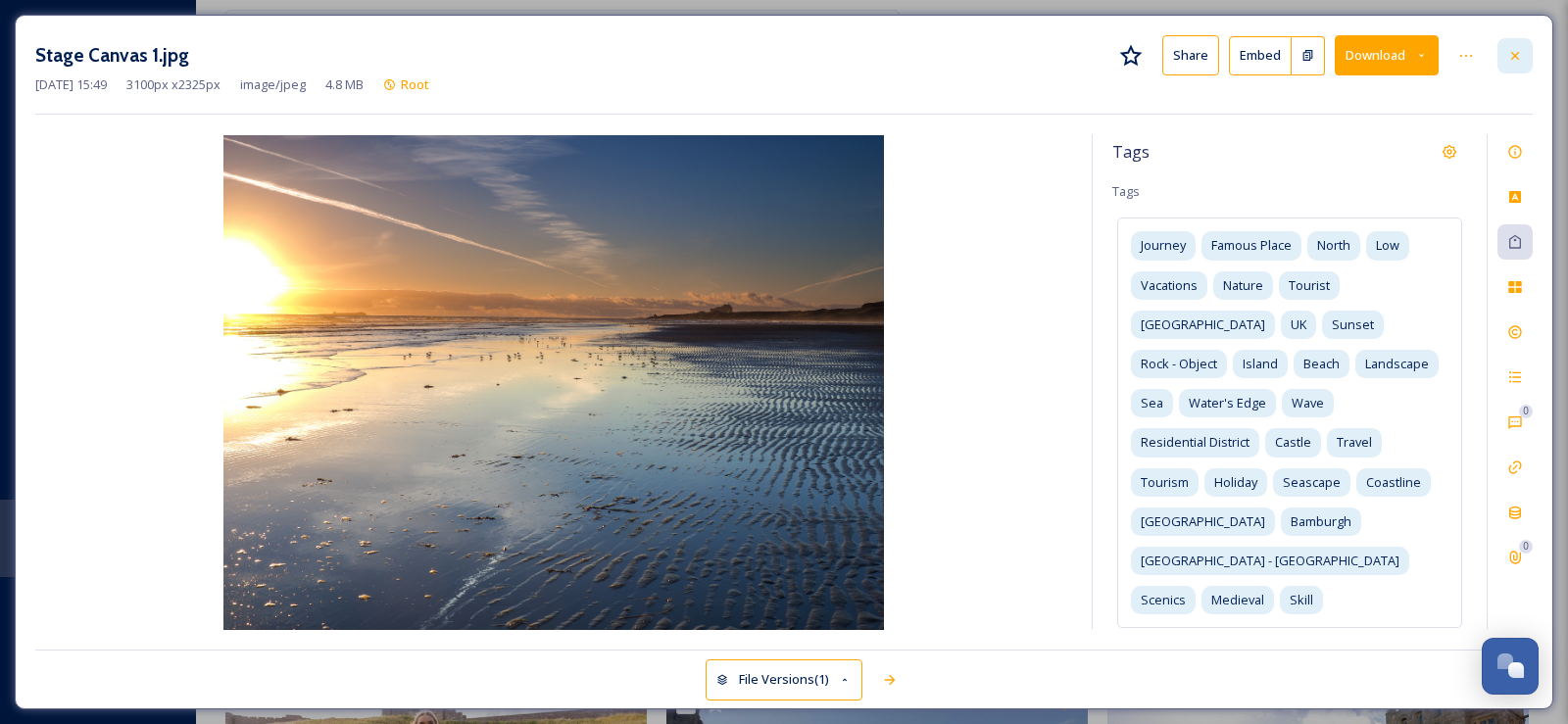
click at [1522, 53] on icon at bounding box center [1515, 56] width 16 height 16
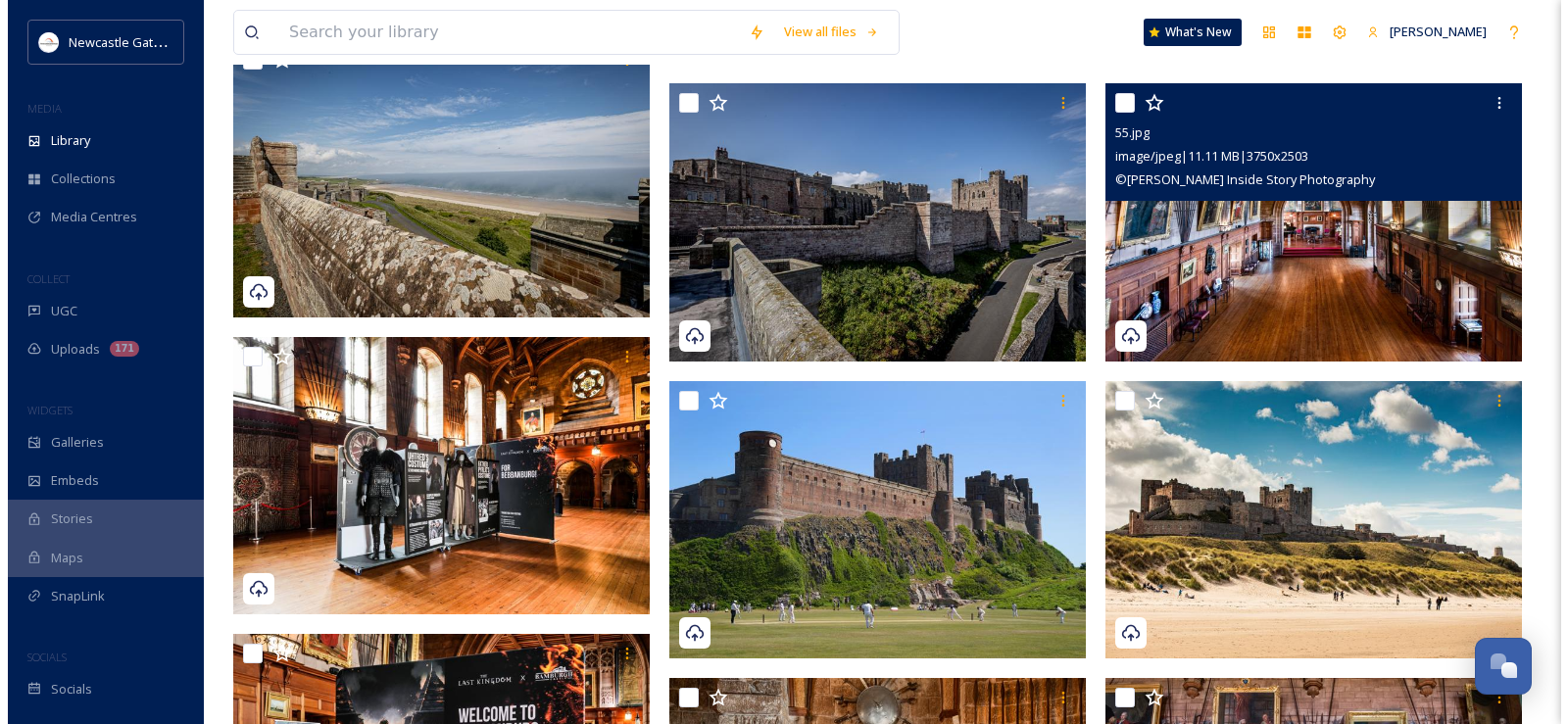
scroll to position [2647, 0]
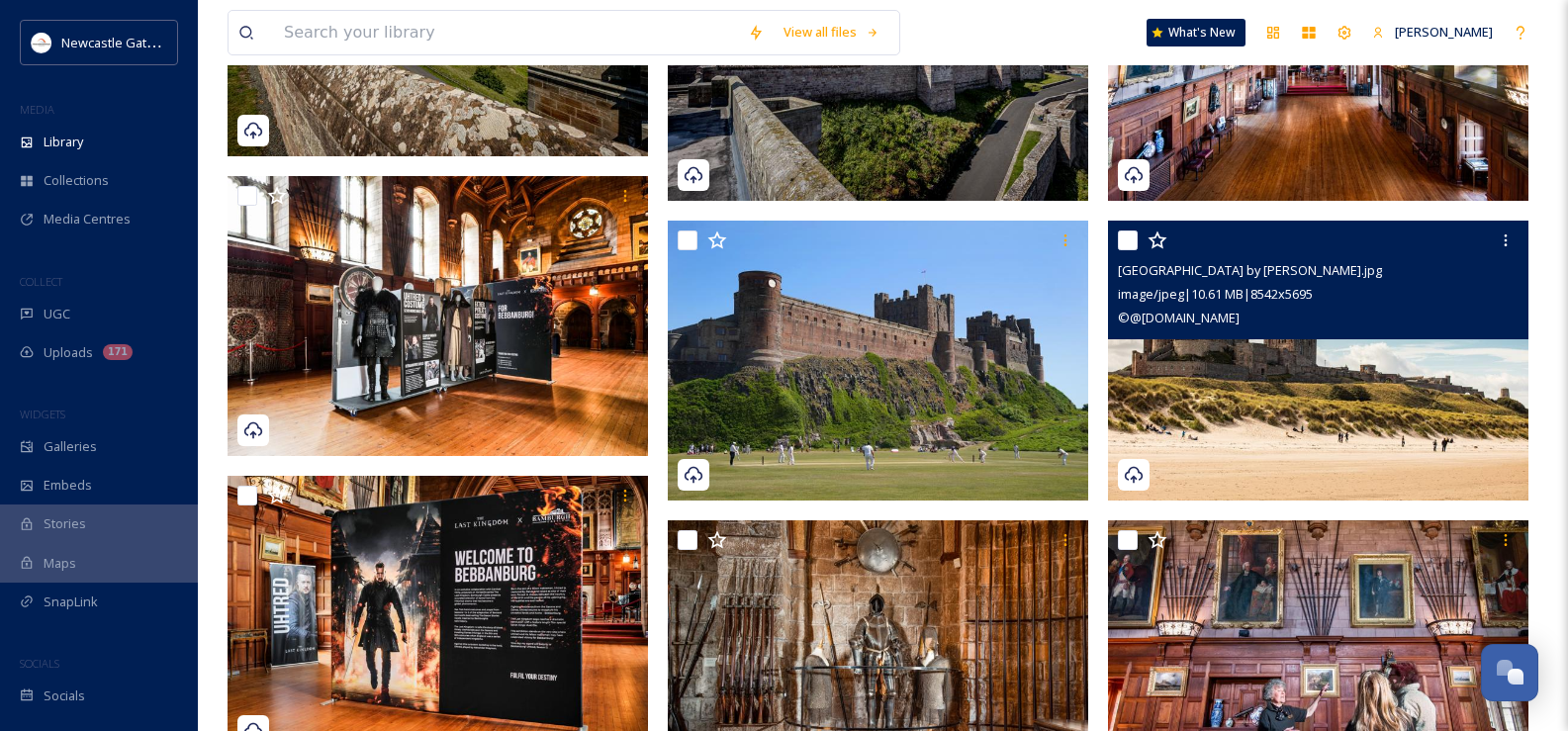
click at [1303, 440] on img at bounding box center [1317, 361] width 420 height 281
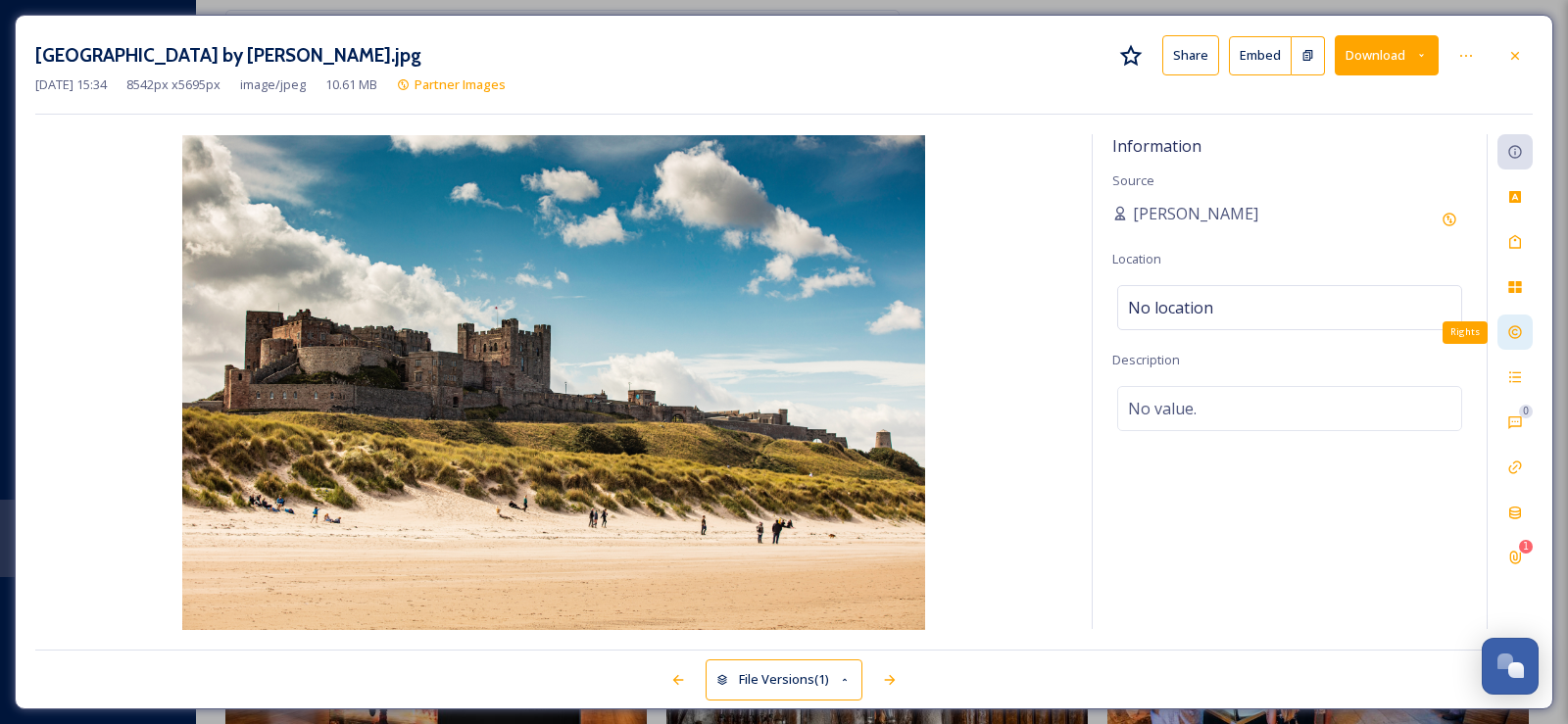
click at [1509, 327] on icon at bounding box center [1515, 332] width 16 height 16
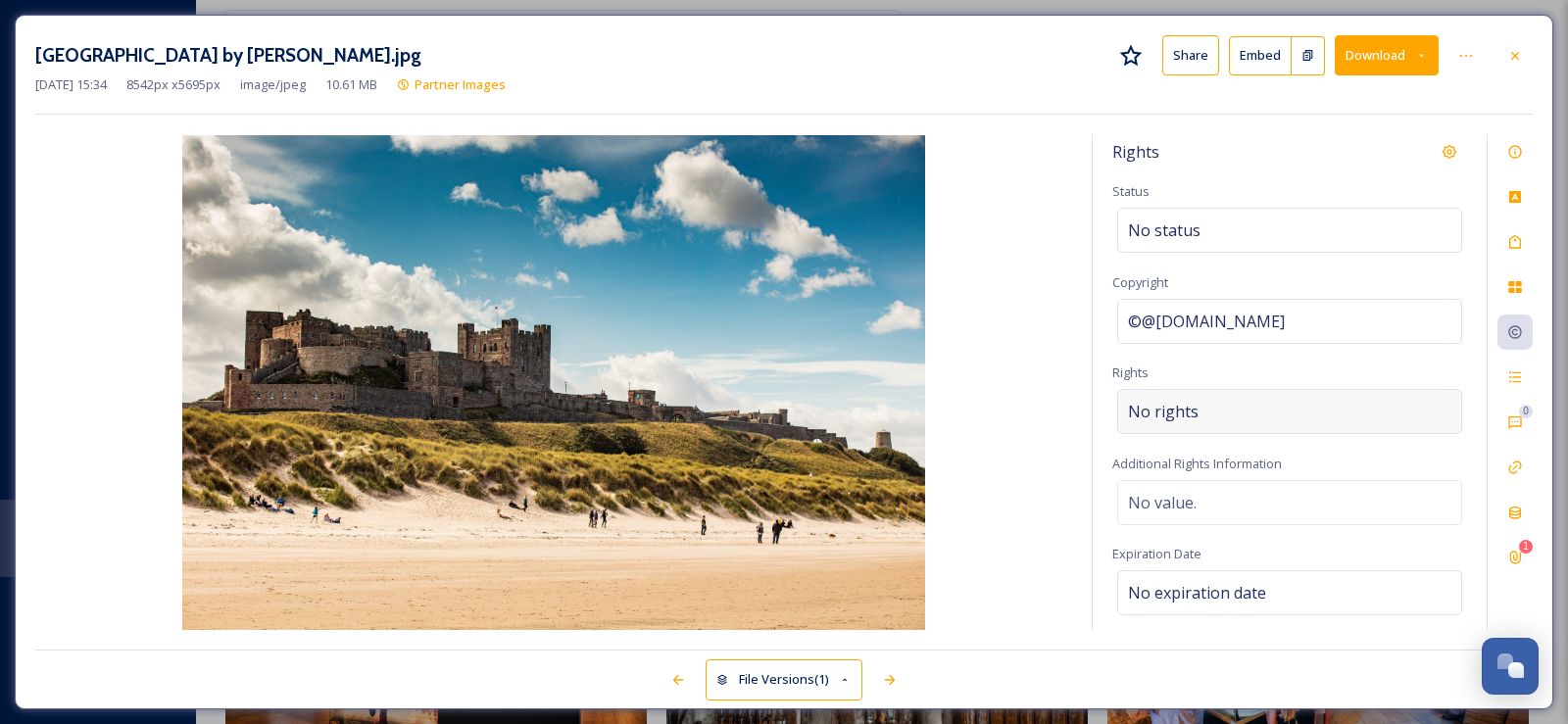
click at [1350, 407] on div "No rights" at bounding box center [1289, 411] width 345 height 45
click at [1516, 551] on icon at bounding box center [1515, 558] width 16 height 16
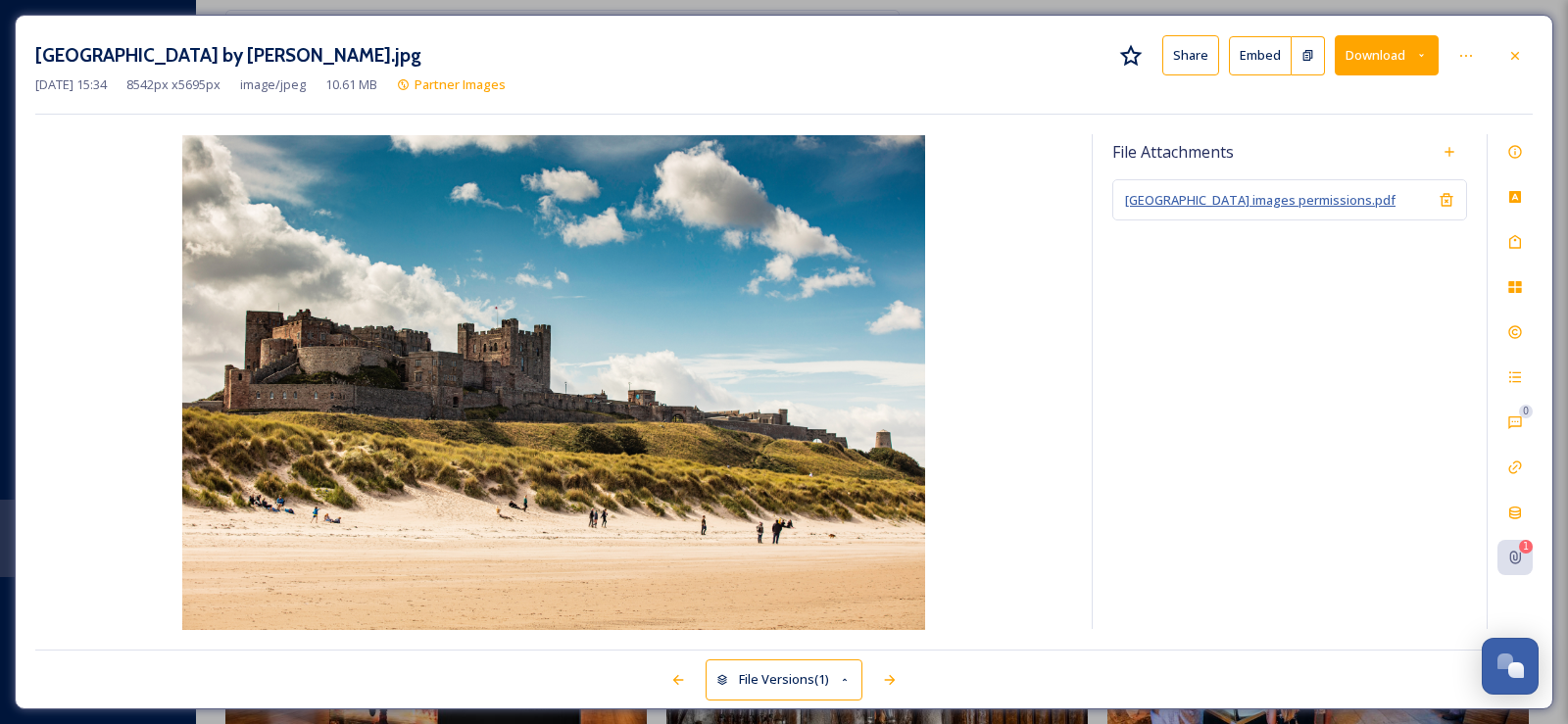
click at [1295, 199] on span "[GEOGRAPHIC_DATA] images permissions.pdf" at bounding box center [1261, 200] width 271 height 18
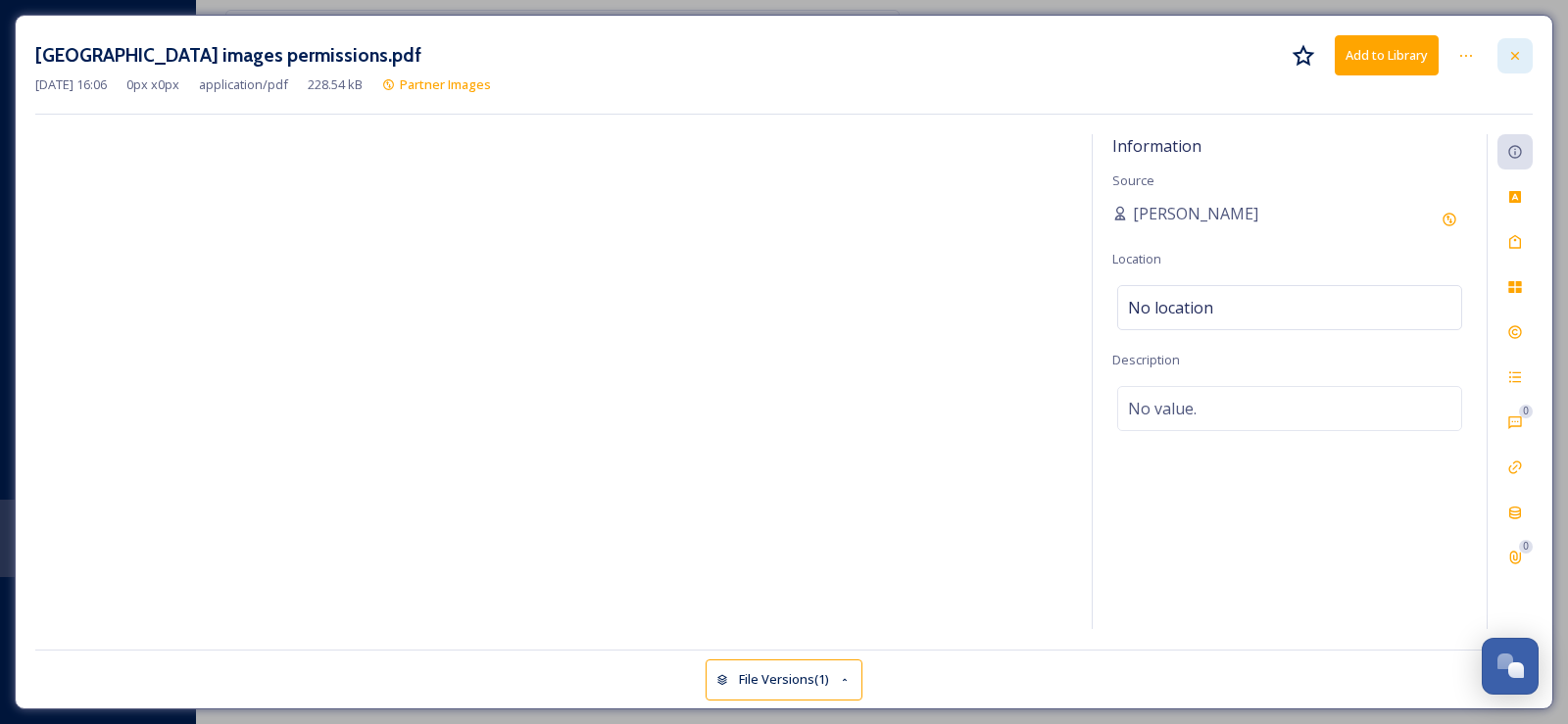
click at [1513, 48] on icon at bounding box center [1515, 56] width 16 height 16
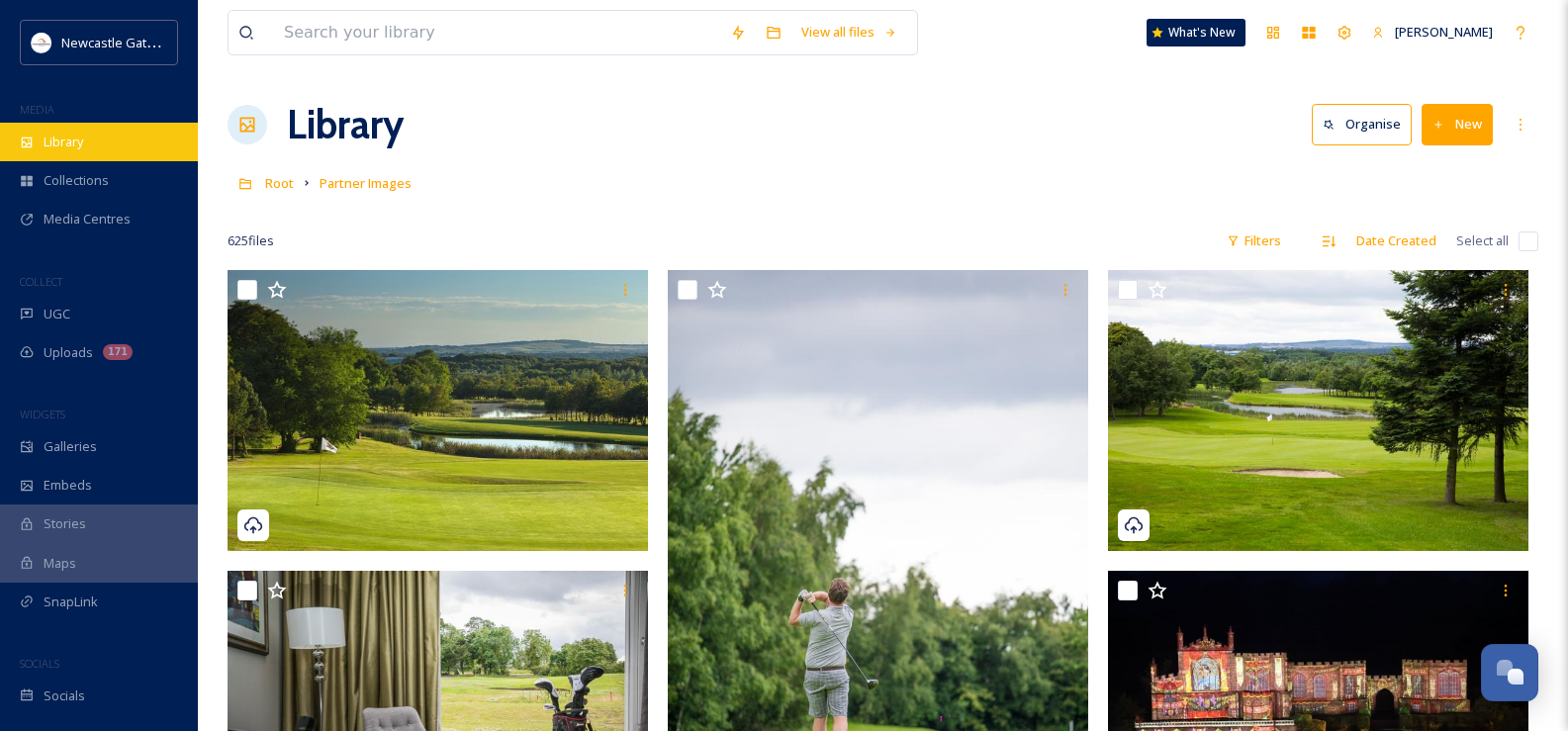
click at [70, 138] on span "Library" at bounding box center [64, 142] width 40 height 19
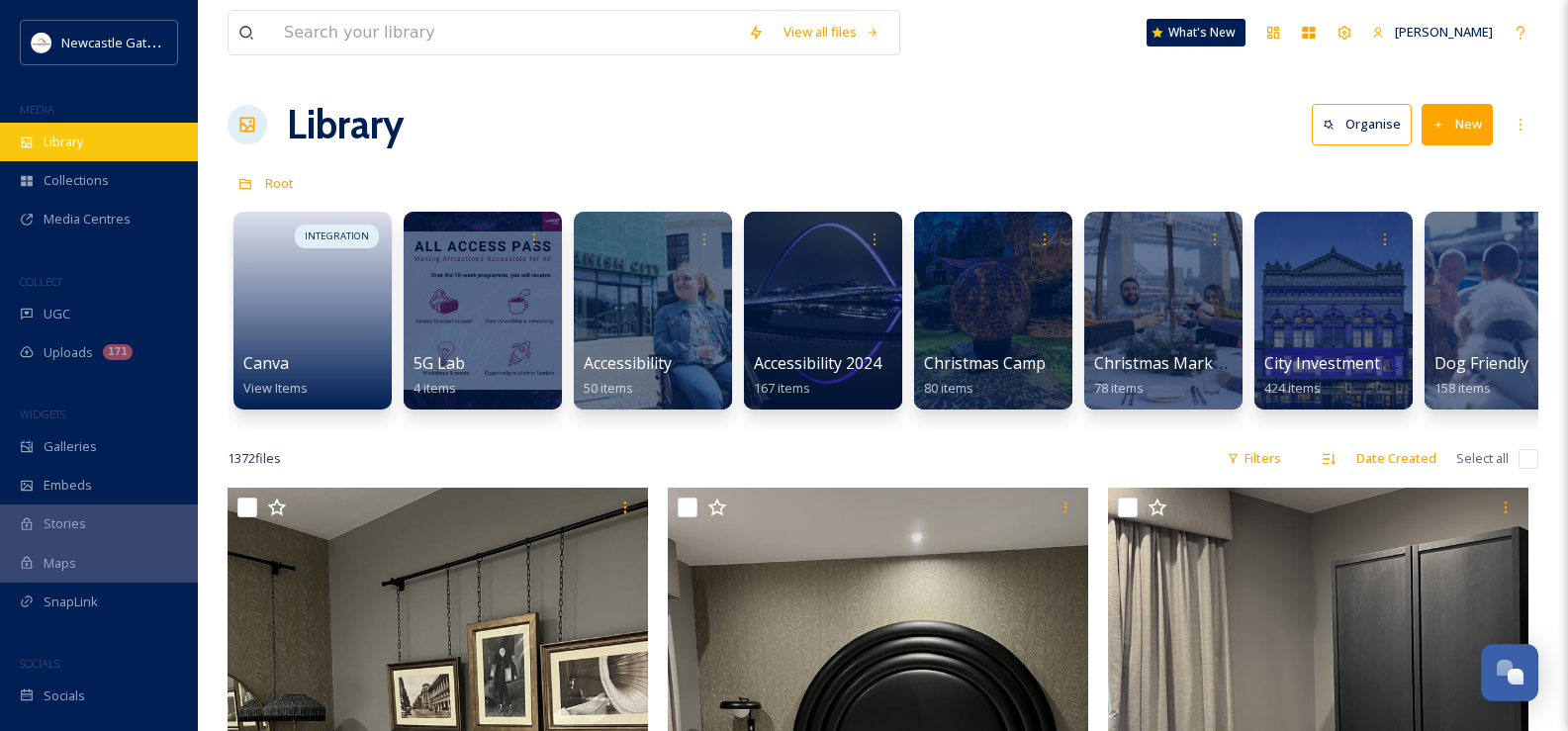
click at [76, 152] on span "Library" at bounding box center [64, 142] width 40 height 19
